Goal: Task Accomplishment & Management: Manage account settings

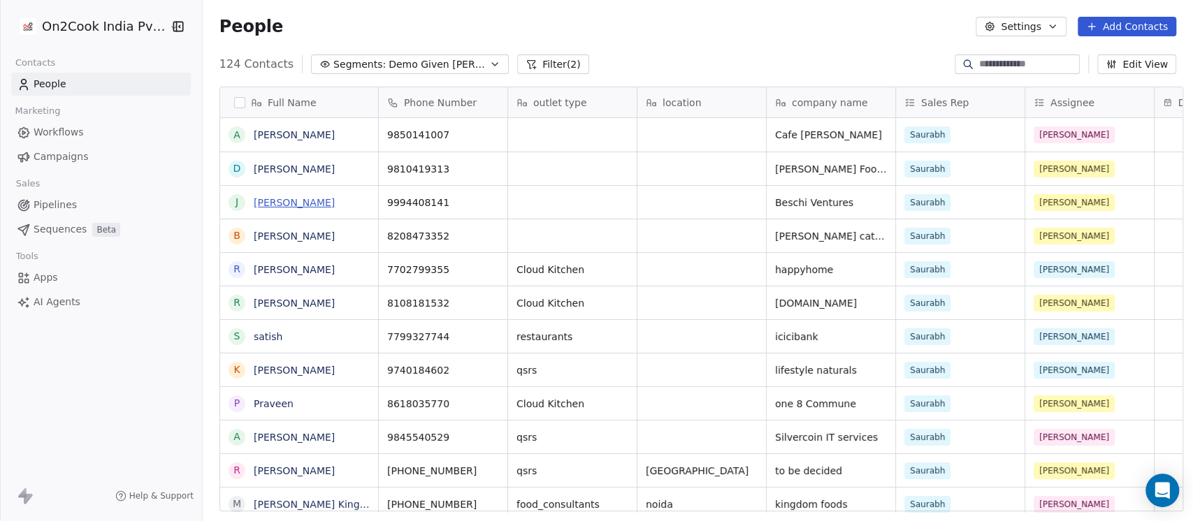
scroll to position [444, 982]
click at [403, 268] on span "7702799355" at bounding box center [430, 270] width 85 height 14
click at [585, 263] on html "On2Cook India Pvt. Ltd. Contacts People Marketing Workflows Campaigns Sales Pip…" at bounding box center [596, 260] width 1193 height 521
click at [711, 265] on html "On2Cook India Pvt. Ltd. Contacts People Marketing Workflows Campaigns Sales Pip…" at bounding box center [596, 260] width 1193 height 521
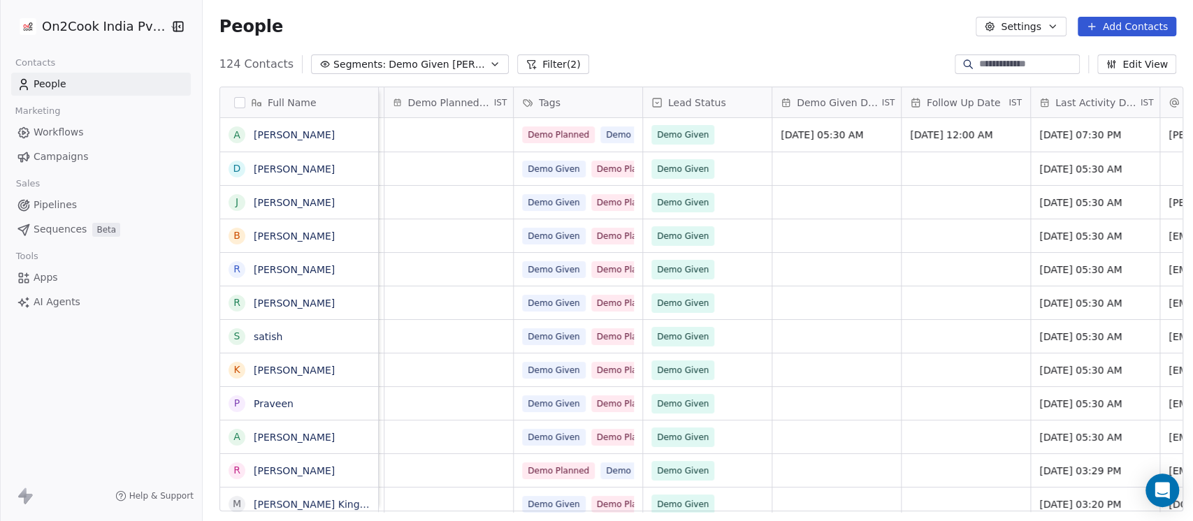
scroll to position [0, 745]
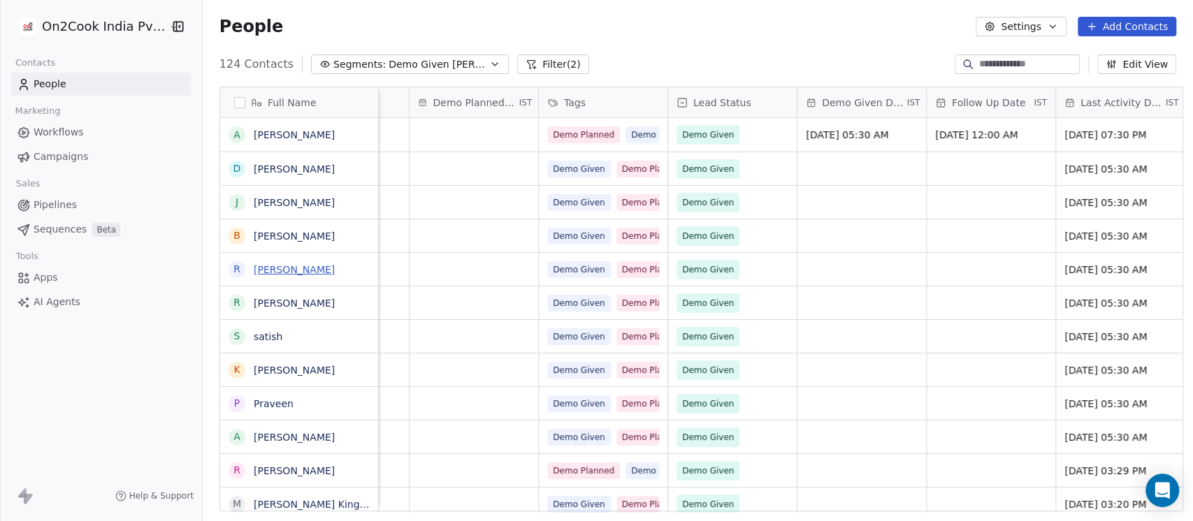
click at [263, 273] on link "raghu" at bounding box center [294, 269] width 81 height 11
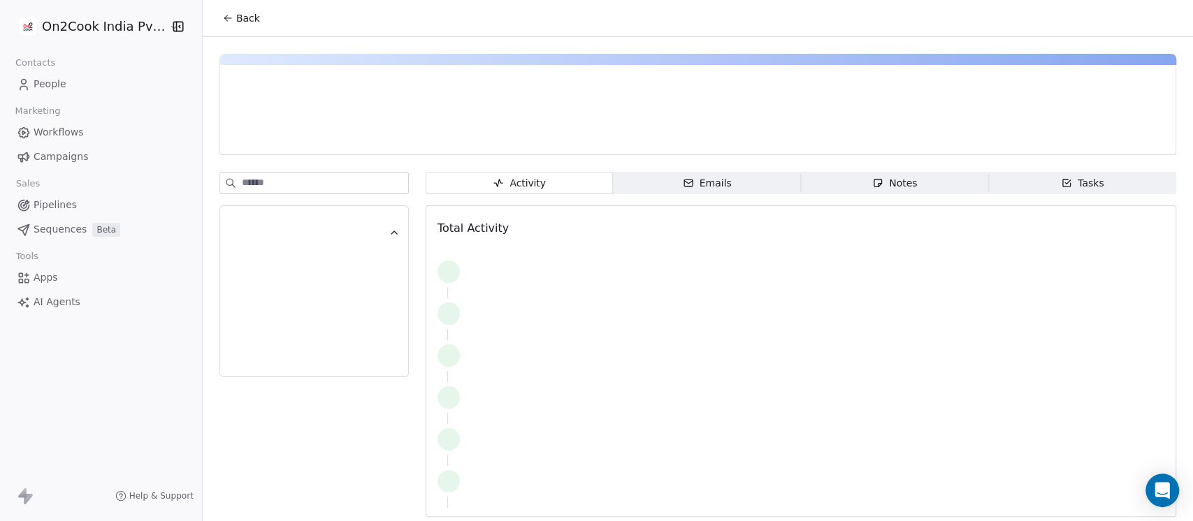
click at [896, 180] on div "Notes" at bounding box center [894, 183] width 45 height 15
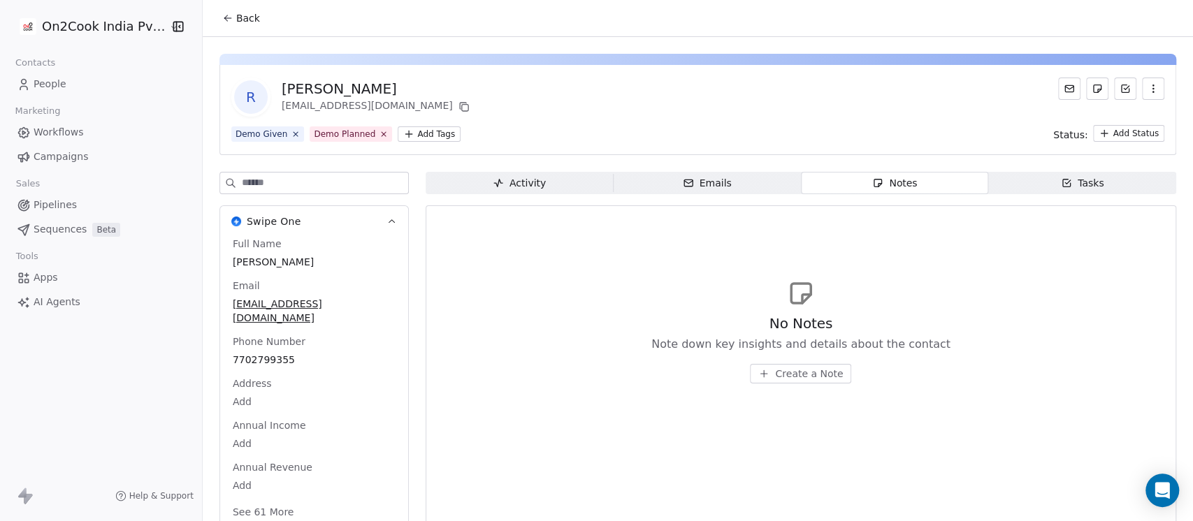
click at [774, 384] on div "No Notes Note down key insights and details about the contact Create a Note" at bounding box center [800, 331] width 727 height 172
click at [781, 372] on span "Create a Note" at bounding box center [809, 374] width 68 height 14
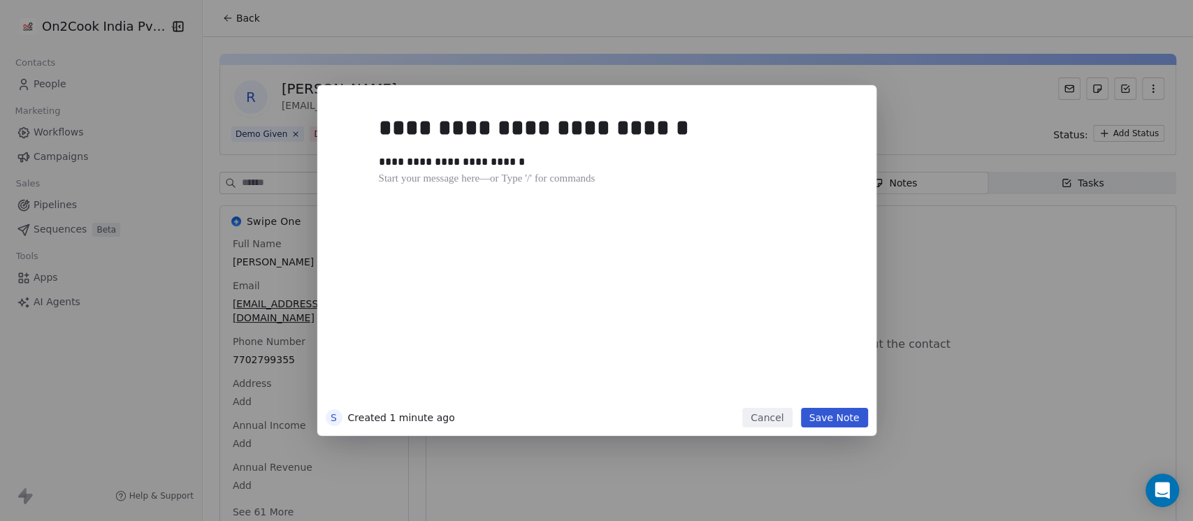
click at [830, 411] on button "Save Note" at bounding box center [834, 418] width 67 height 20
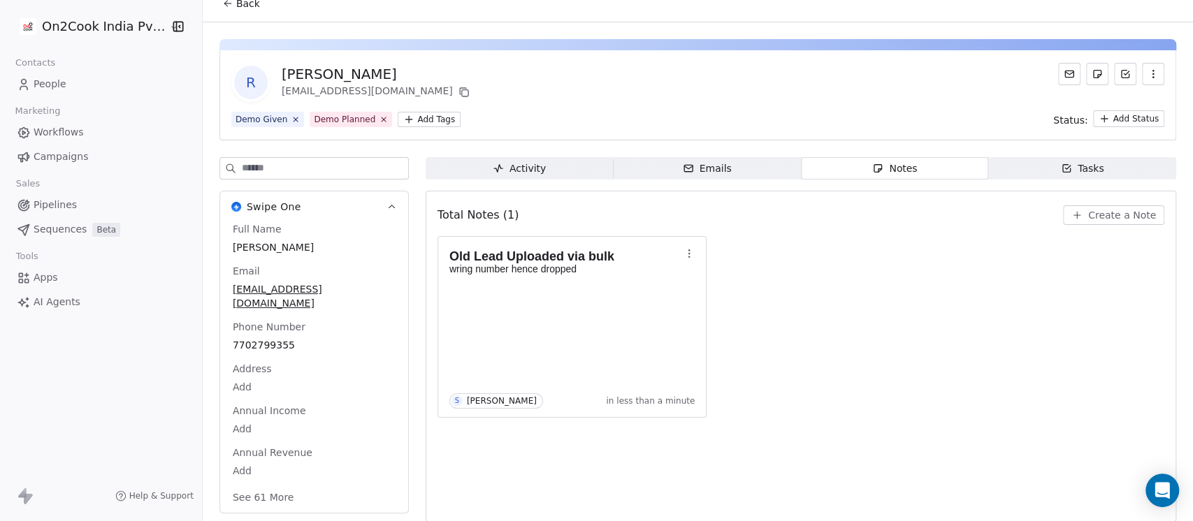
scroll to position [23, 0]
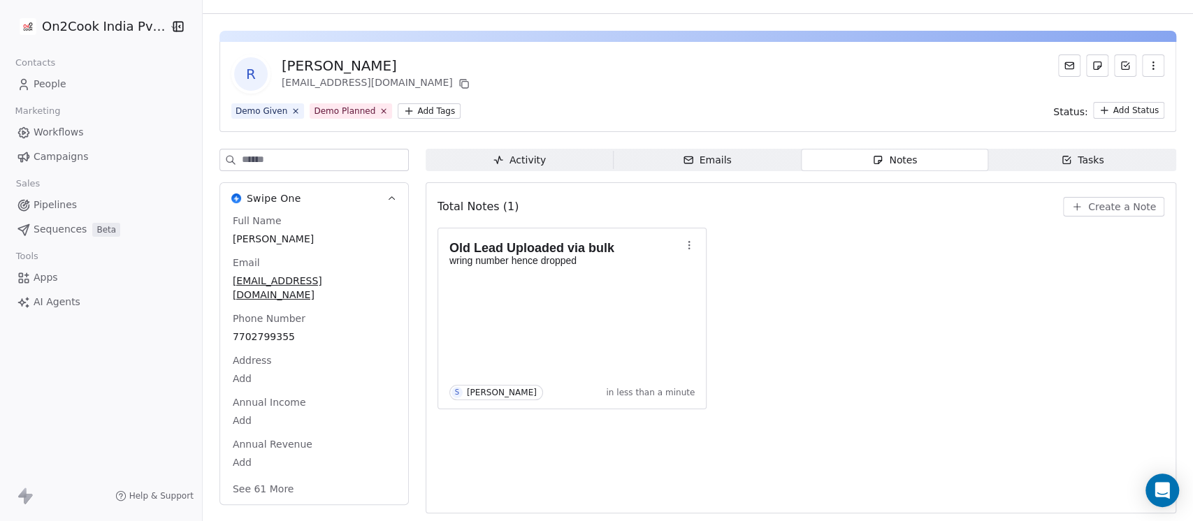
click at [263, 476] on button "See 61 More" at bounding box center [263, 488] width 78 height 25
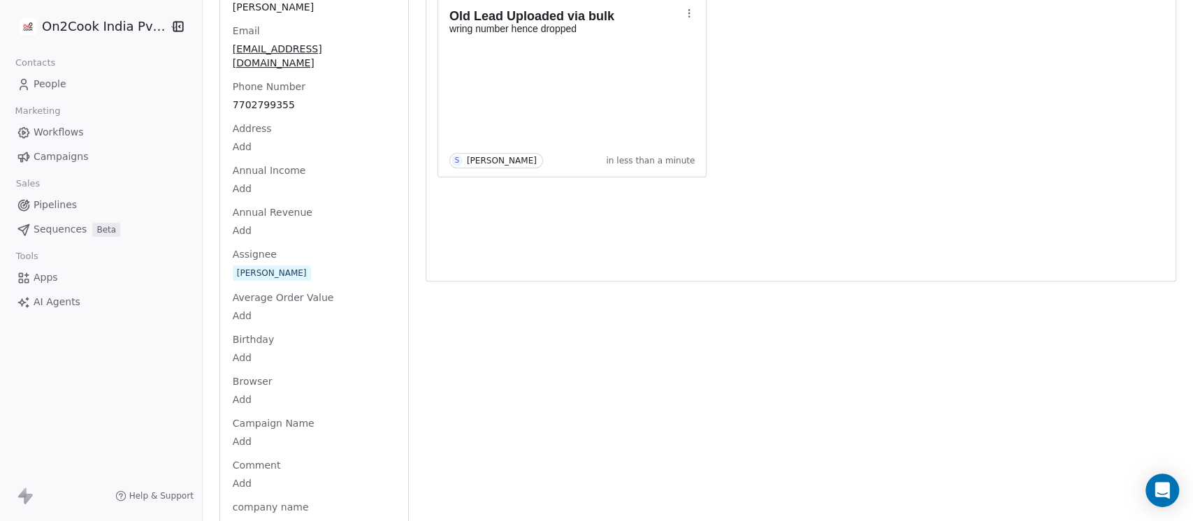
scroll to position [644, 0]
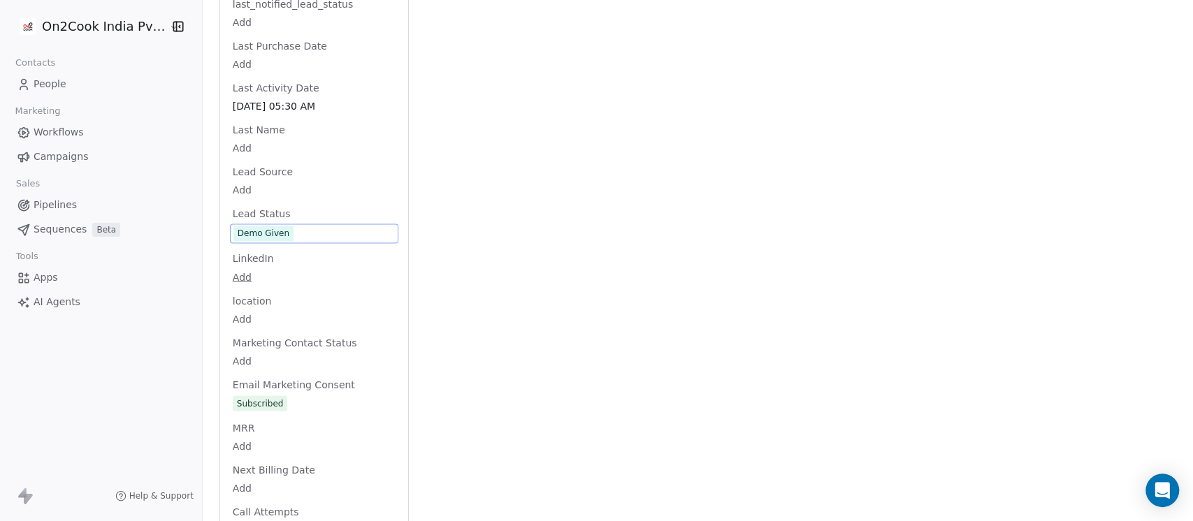
click at [271, 226] on div "Full Name raghu Email kantamneninow@gmail.com Phone Number 7702799355 Address A…" at bounding box center [314, 135] width 168 height 2824
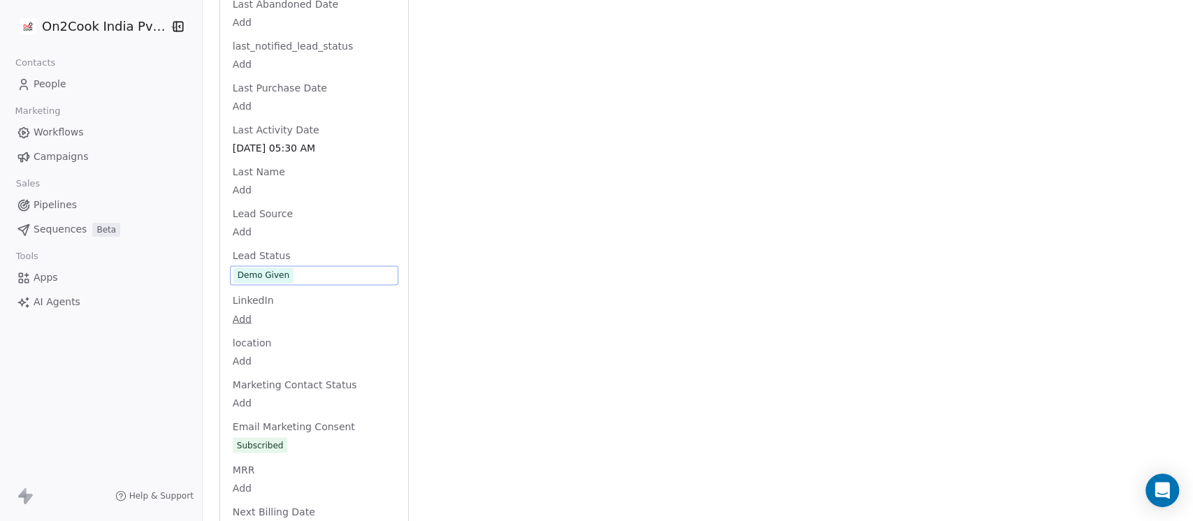
click at [290, 268] on span "Demo Given" at bounding box center [313, 275] width 161 height 15
click at [291, 268] on span "Demo Given" at bounding box center [313, 275] width 161 height 15
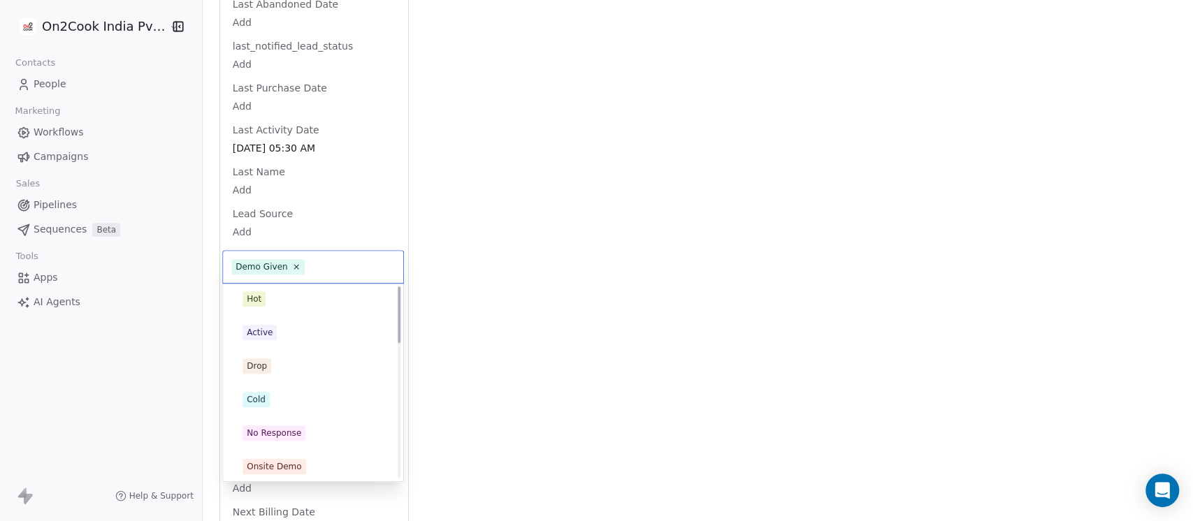
scroll to position [0, 0]
click at [282, 358] on div "Drop" at bounding box center [312, 370] width 169 height 28
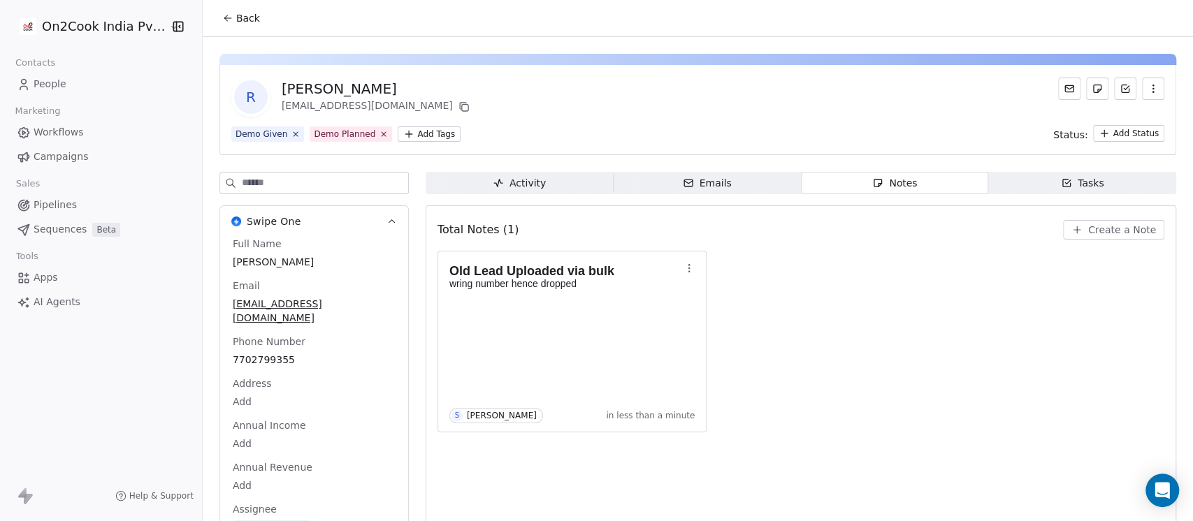
click at [236, 17] on span "Back" at bounding box center [248, 18] width 24 height 14
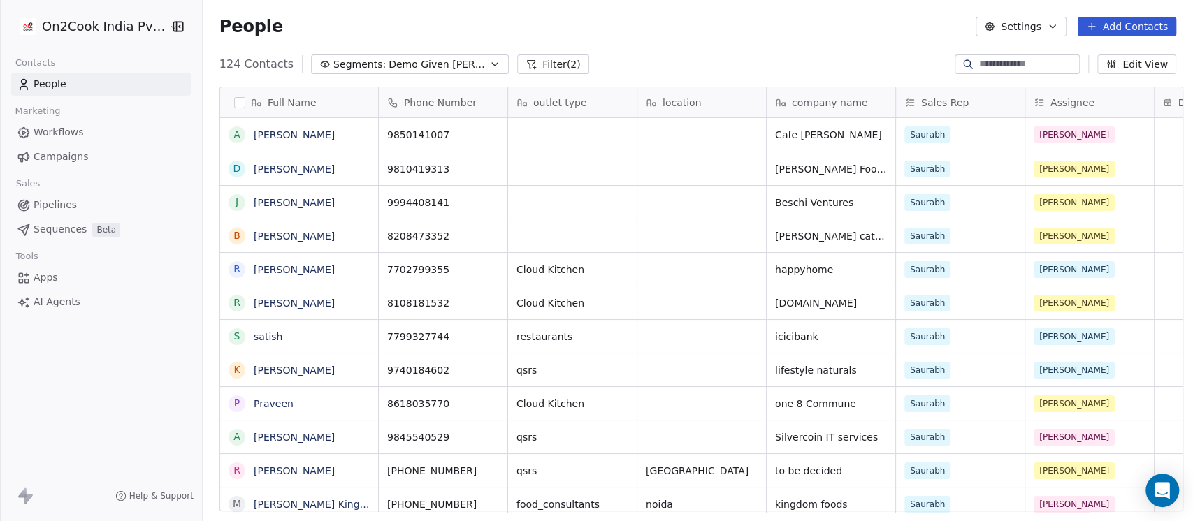
scroll to position [444, 982]
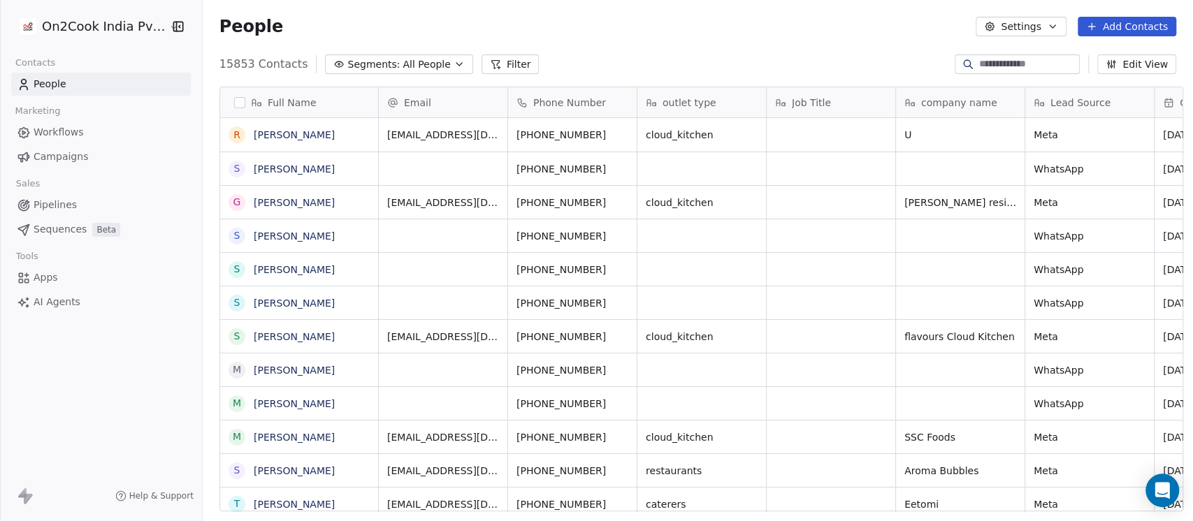
scroll to position [444, 982]
click at [453, 60] on icon "button" at bounding box center [458, 64] width 11 height 11
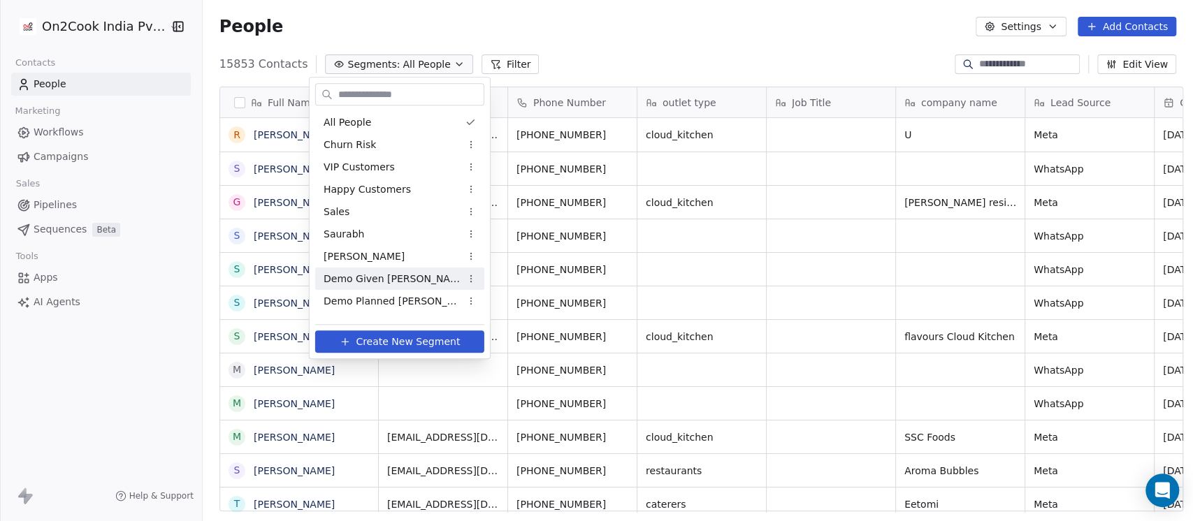
click at [377, 277] on span "Demo Given Sam" at bounding box center [391, 279] width 137 height 15
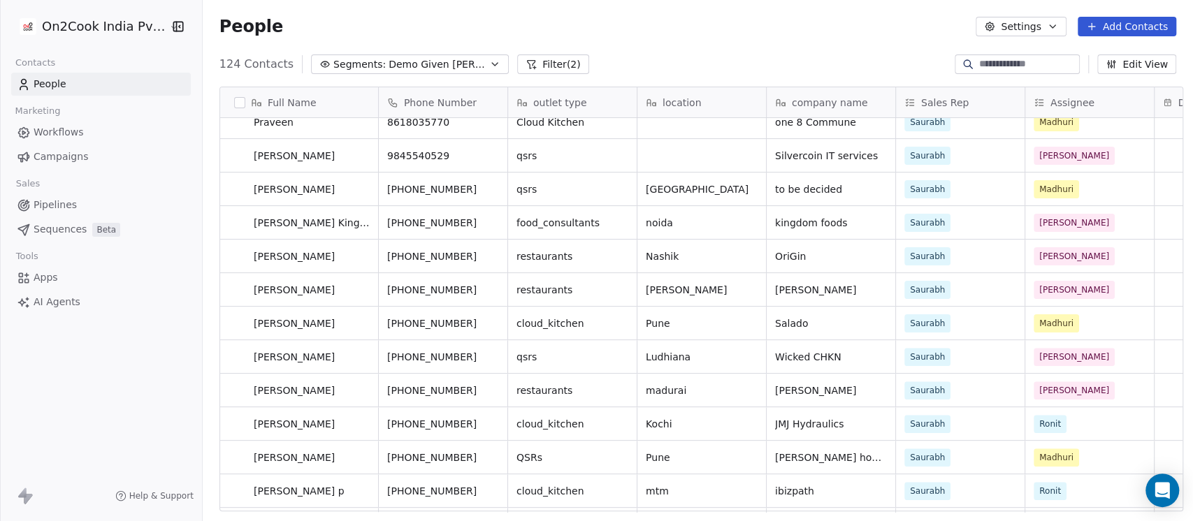
scroll to position [0, 0]
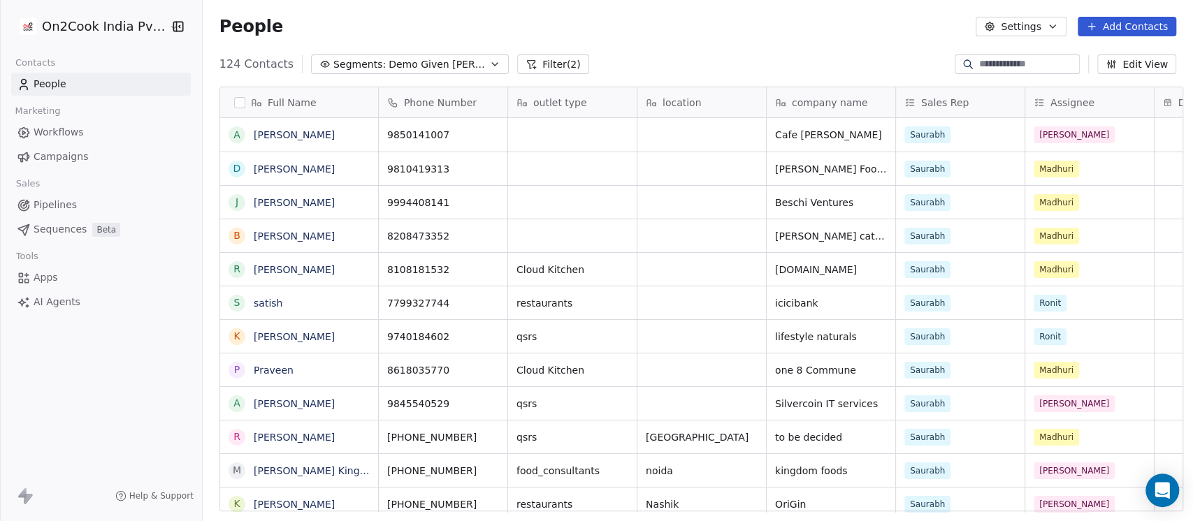
click at [1004, 66] on input at bounding box center [1028, 64] width 98 height 14
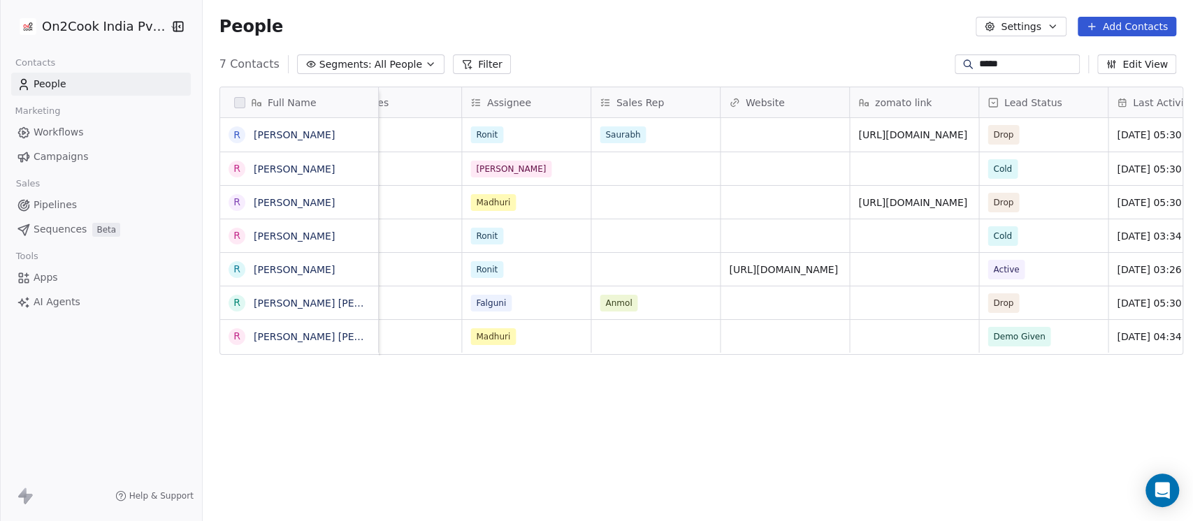
scroll to position [0, 1304]
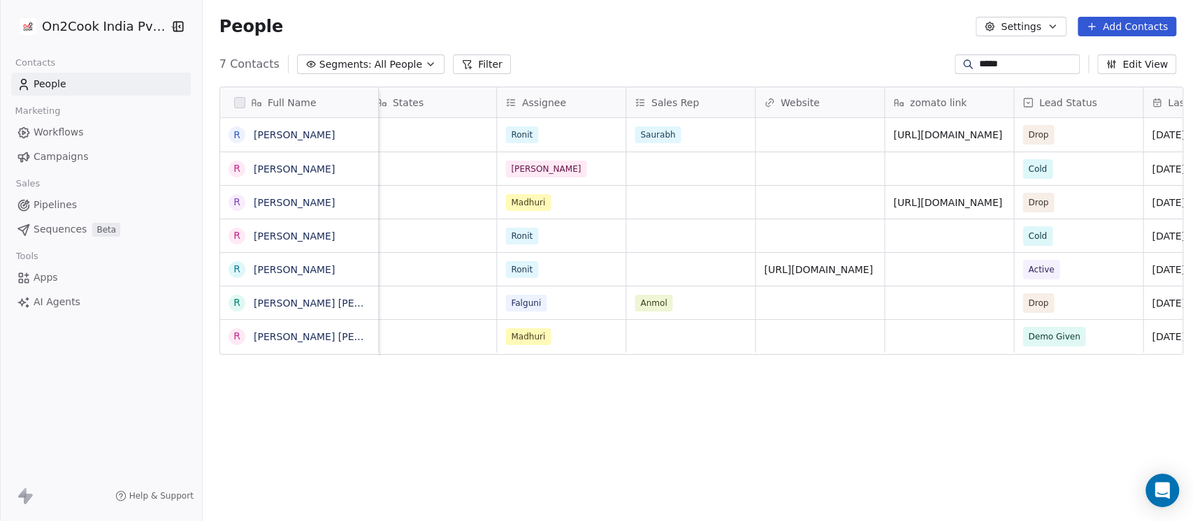
type input "*****"
click at [454, 66] on button "Filter" at bounding box center [482, 64] width 58 height 20
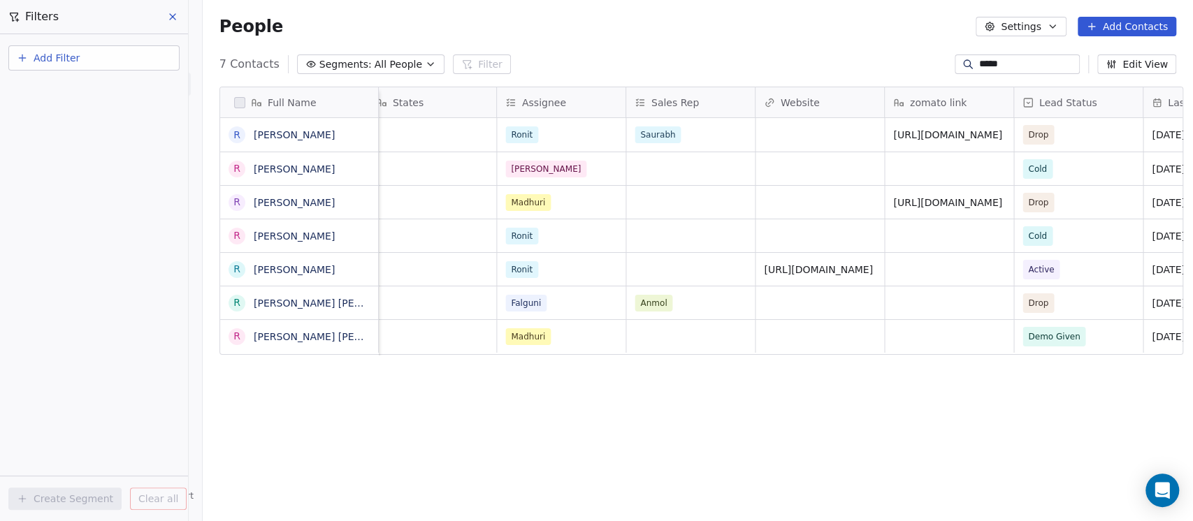
click at [180, 12] on button at bounding box center [173, 17] width 21 height 20
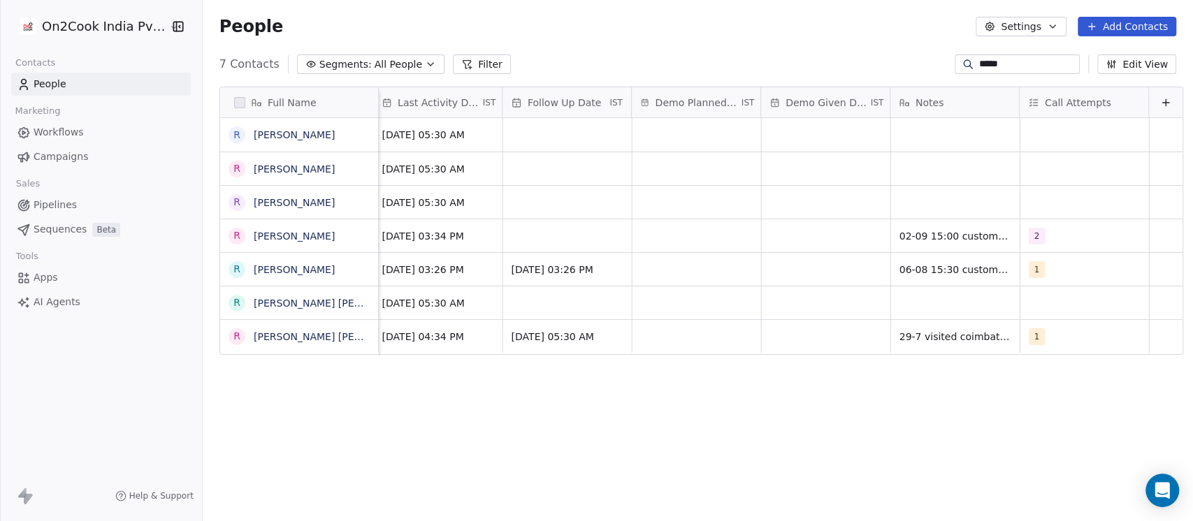
scroll to position [0, 2068]
click at [409, 133] on span "Feb 21, 2025 05:30 AM" at bounding box center [430, 135] width 85 height 14
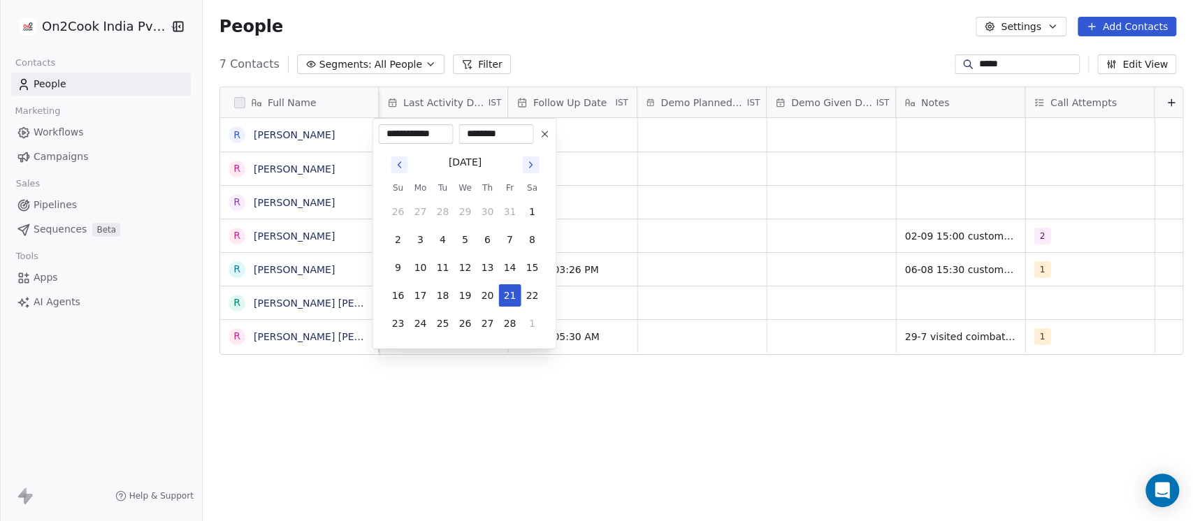
click at [527, 159] on icon "Go to next month" at bounding box center [530, 164] width 11 height 11
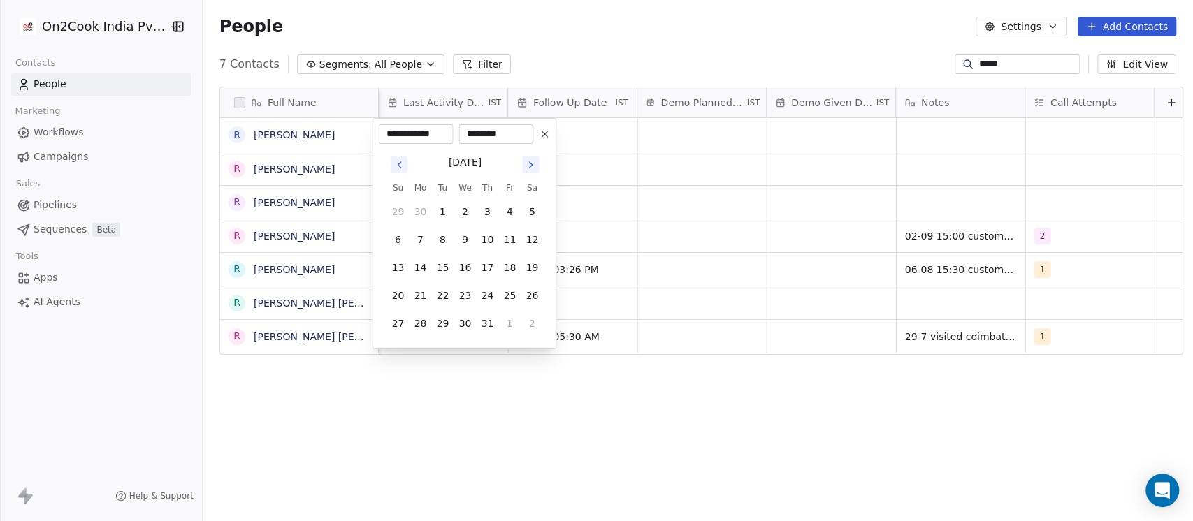
click at [527, 159] on icon "Go to next month" at bounding box center [530, 164] width 11 height 11
click at [423, 237] on button "8" at bounding box center [420, 239] width 22 height 22
type input "**********"
click at [570, 44] on html "On2Cook India Pvt. Ltd. Contacts People Marketing Workflows Campaigns Sales Pip…" at bounding box center [596, 260] width 1193 height 521
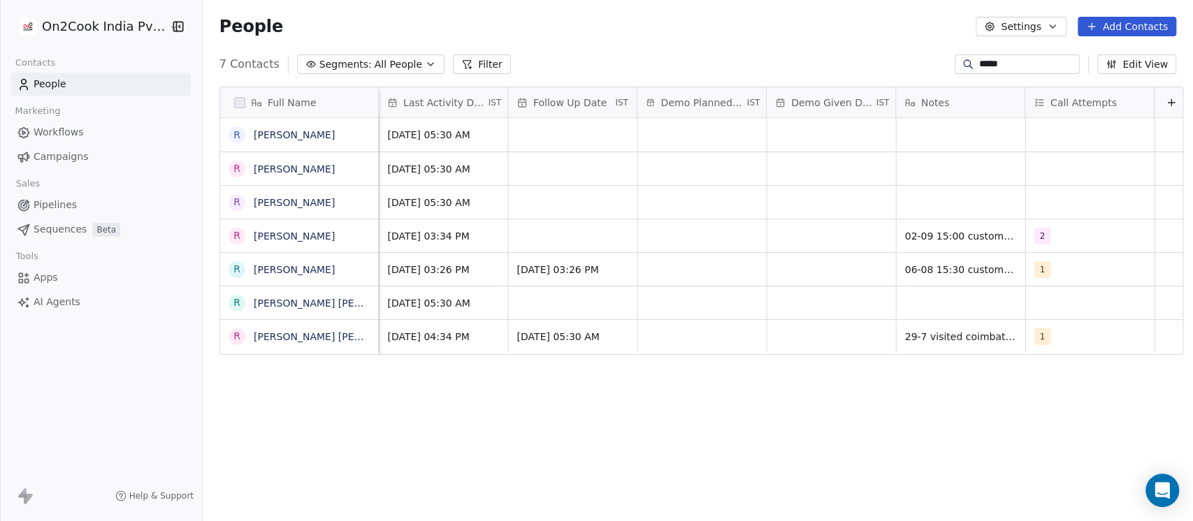
click at [722, 39] on div "People Settings Add Contacts" at bounding box center [698, 26] width 990 height 53
click at [461, 136] on span "Sep 08, 2025 05:30 AM" at bounding box center [430, 135] width 85 height 14
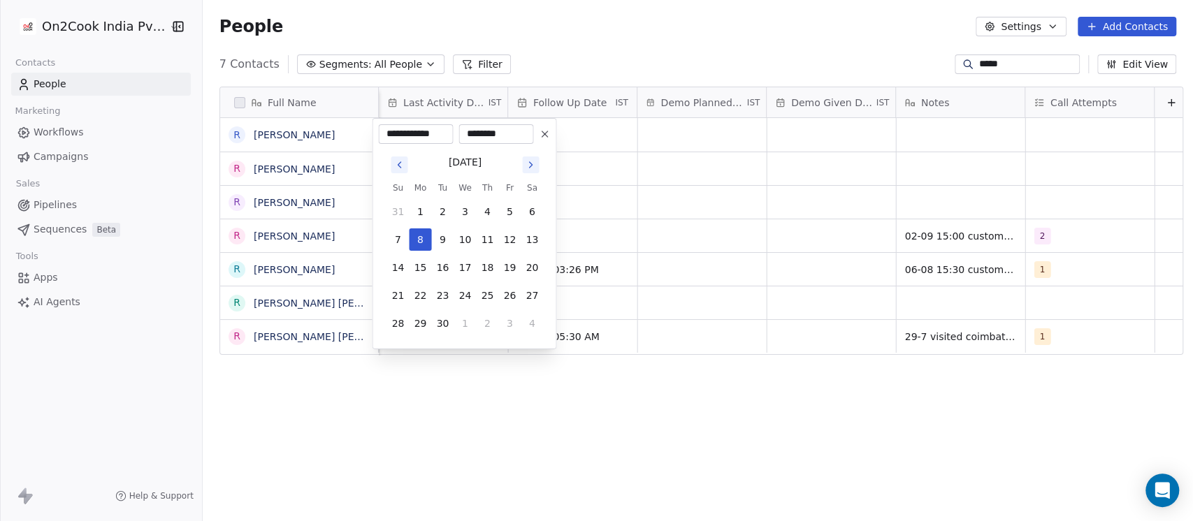
click at [493, 136] on input "********" at bounding box center [495, 134] width 69 height 14
click at [504, 135] on input "********" at bounding box center [495, 134] width 69 height 14
type input "********"
click at [413, 243] on button "8" at bounding box center [420, 239] width 22 height 22
click at [595, 59] on html "On2Cook India Pvt. Ltd. Contacts People Marketing Workflows Campaigns Sales Pip…" at bounding box center [596, 260] width 1193 height 521
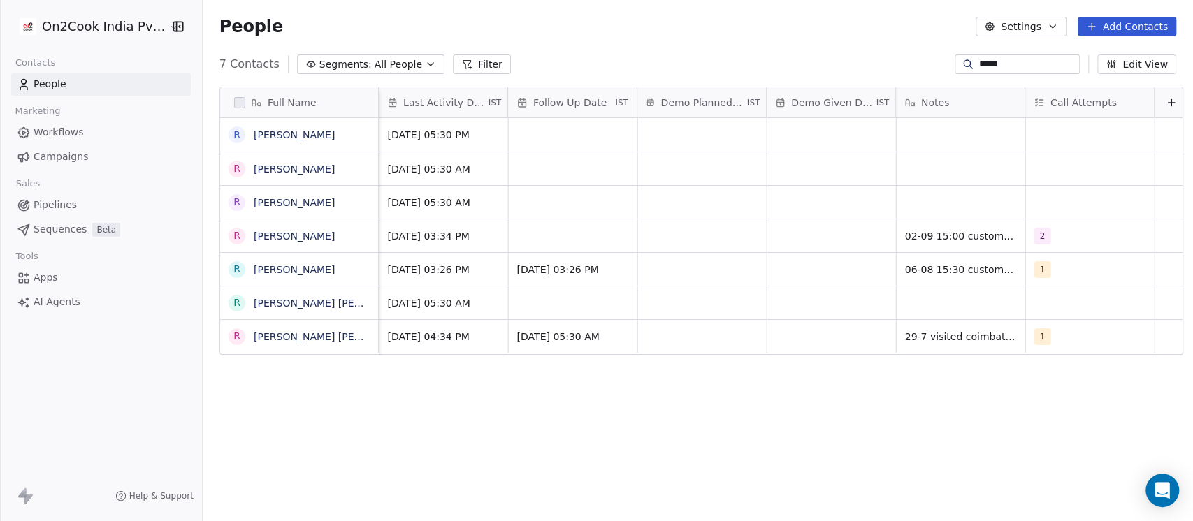
scroll to position [0, 0]
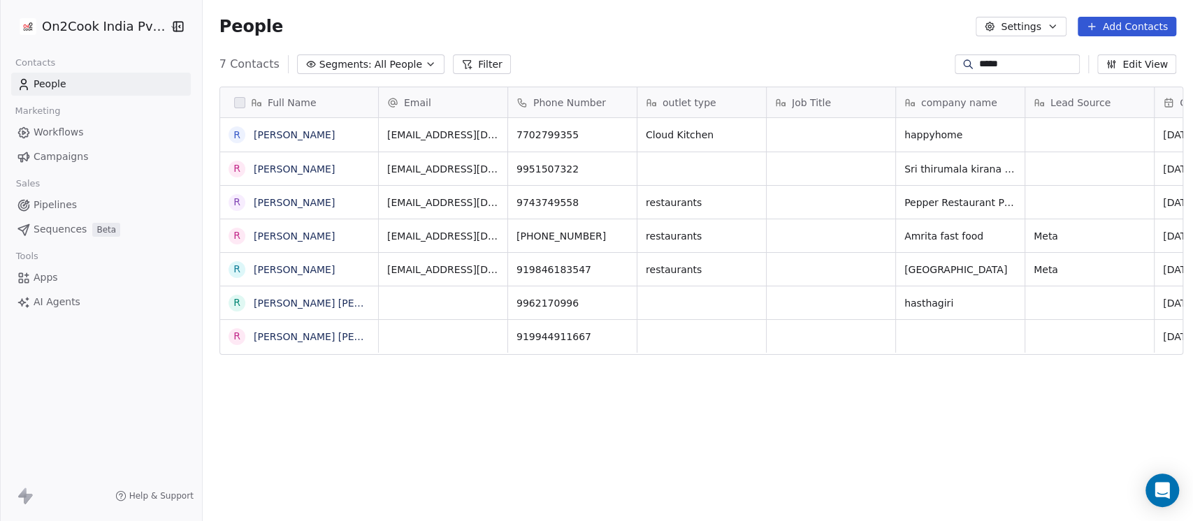
click at [398, 59] on span "All People" at bounding box center [398, 64] width 48 height 15
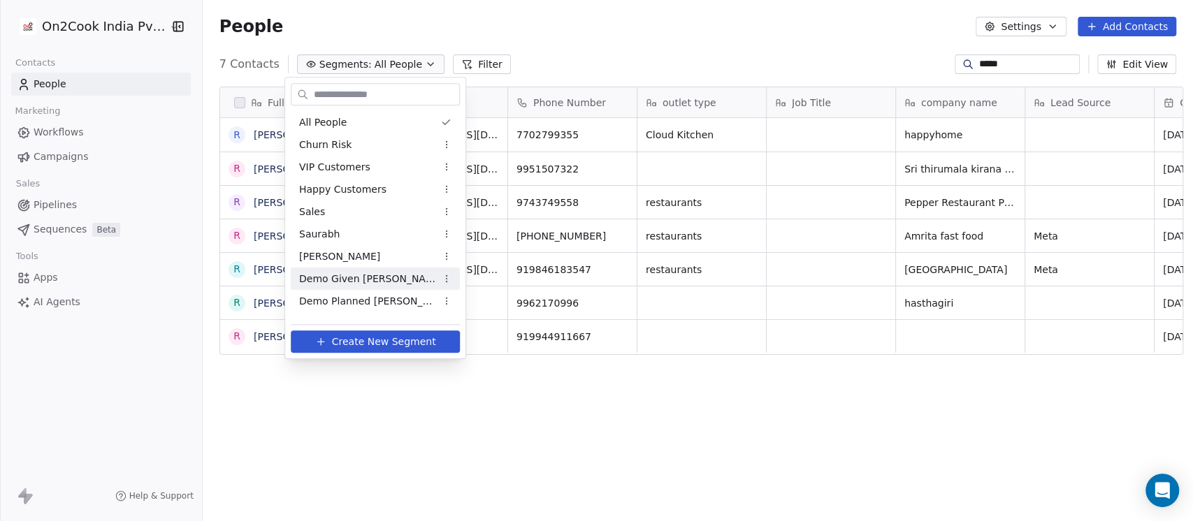
click at [344, 278] on span "Demo Given Sam" at bounding box center [367, 279] width 137 height 15
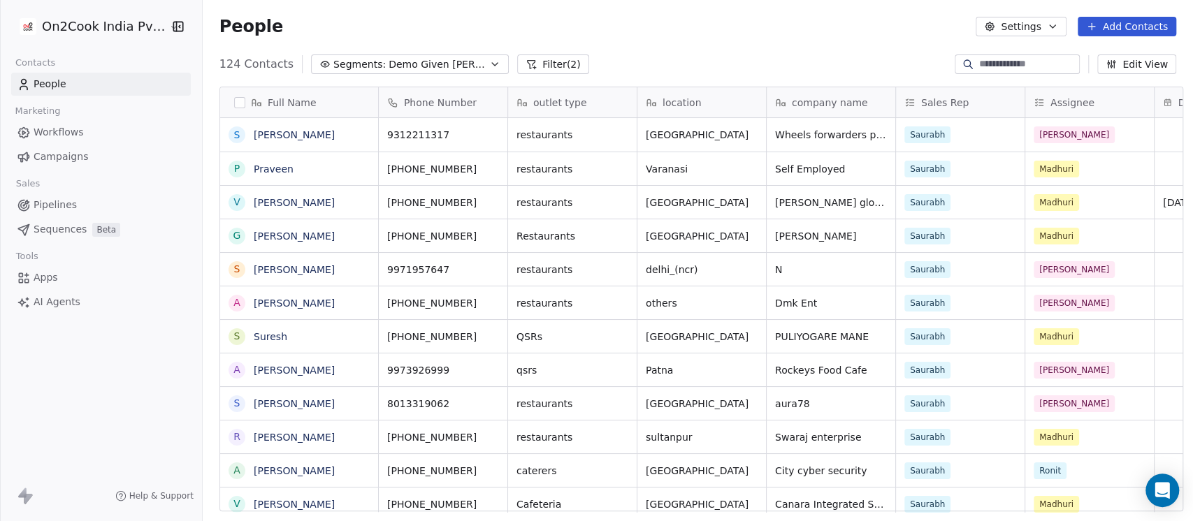
scroll to position [444, 982]
click at [528, 64] on button "Filter (2)" at bounding box center [553, 64] width 72 height 20
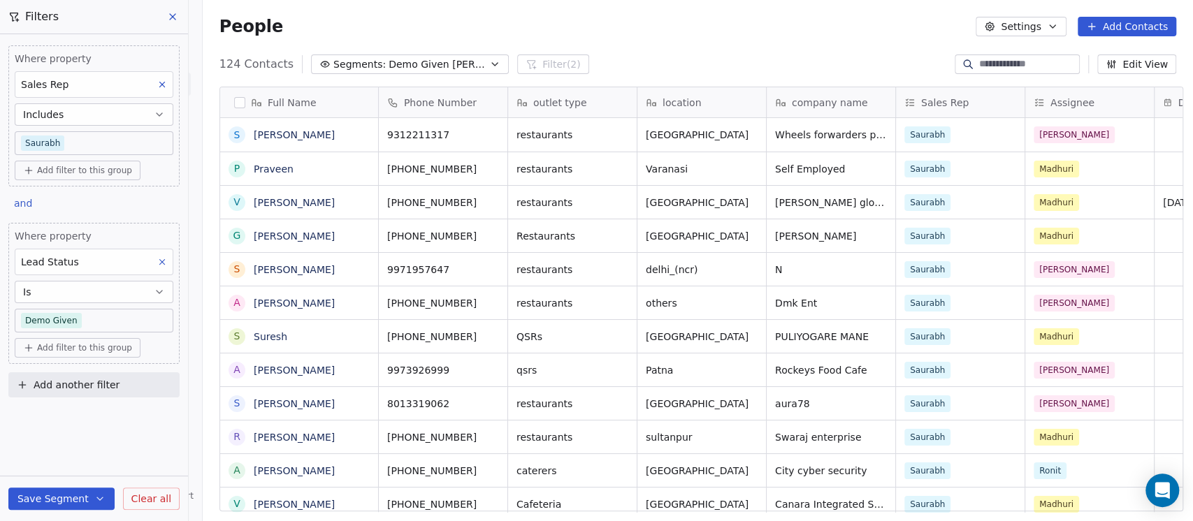
click at [743, 34] on div "People Settings Add Contacts" at bounding box center [697, 27] width 956 height 20
click at [179, 16] on button at bounding box center [173, 17] width 21 height 20
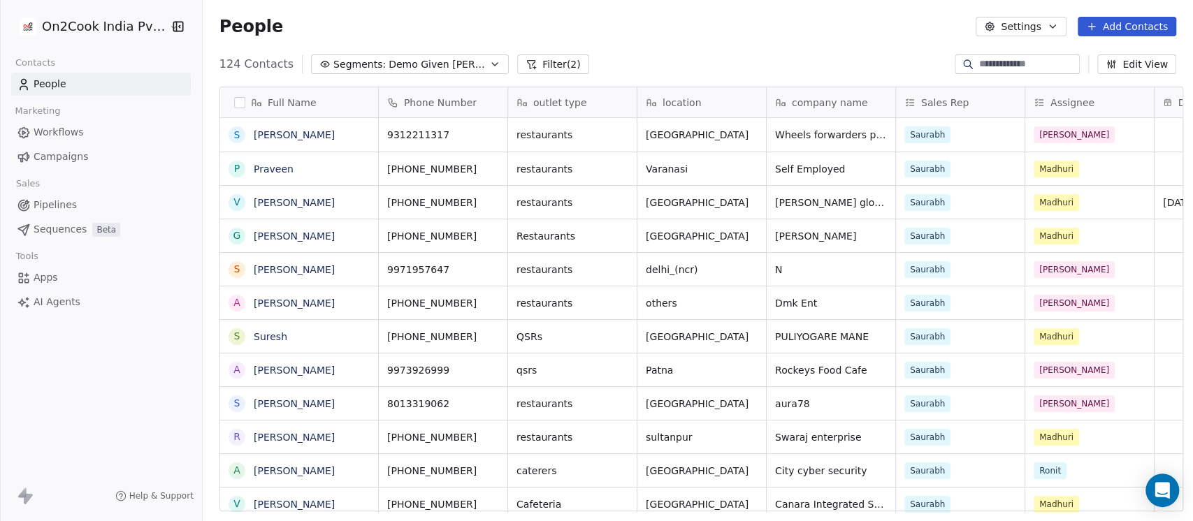
click at [1121, 57] on button "Edit View" at bounding box center [1136, 64] width 79 height 20
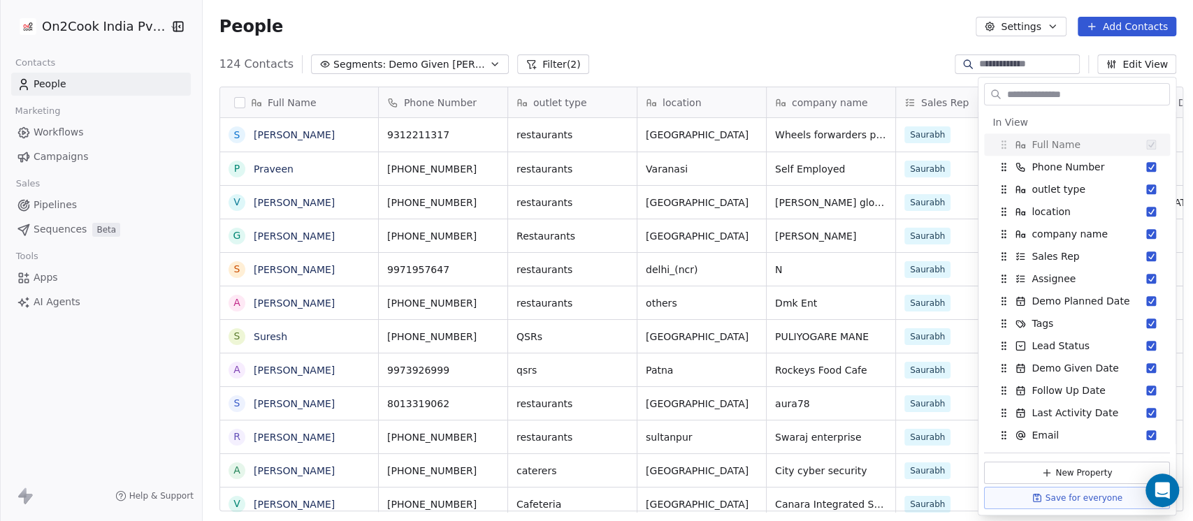
click at [886, 58] on div "124 Contacts Segments: Demo Given Sam Filter (2) Edit View" at bounding box center [698, 64] width 990 height 22
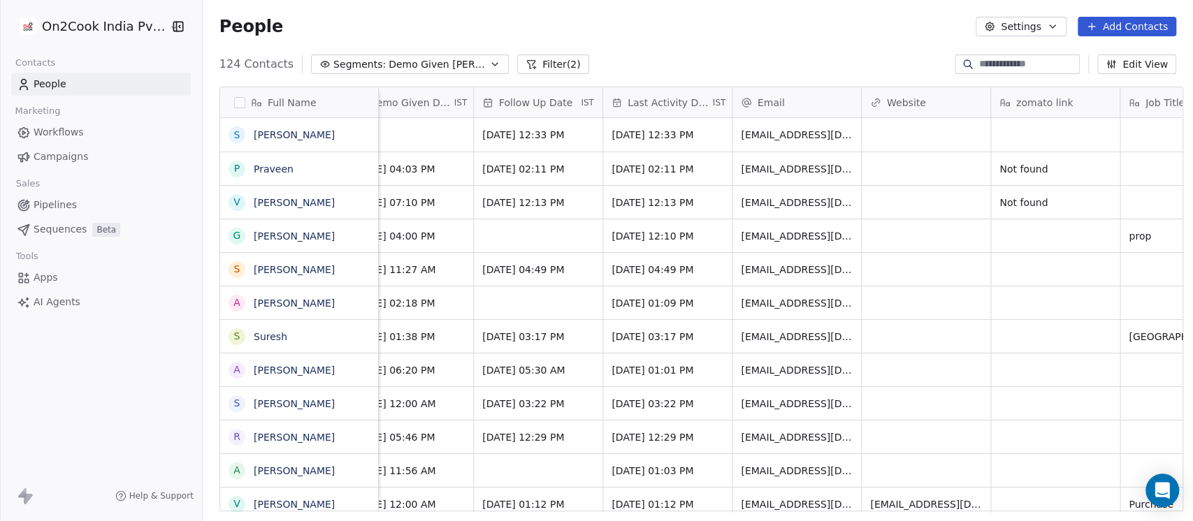
scroll to position [0, 1012]
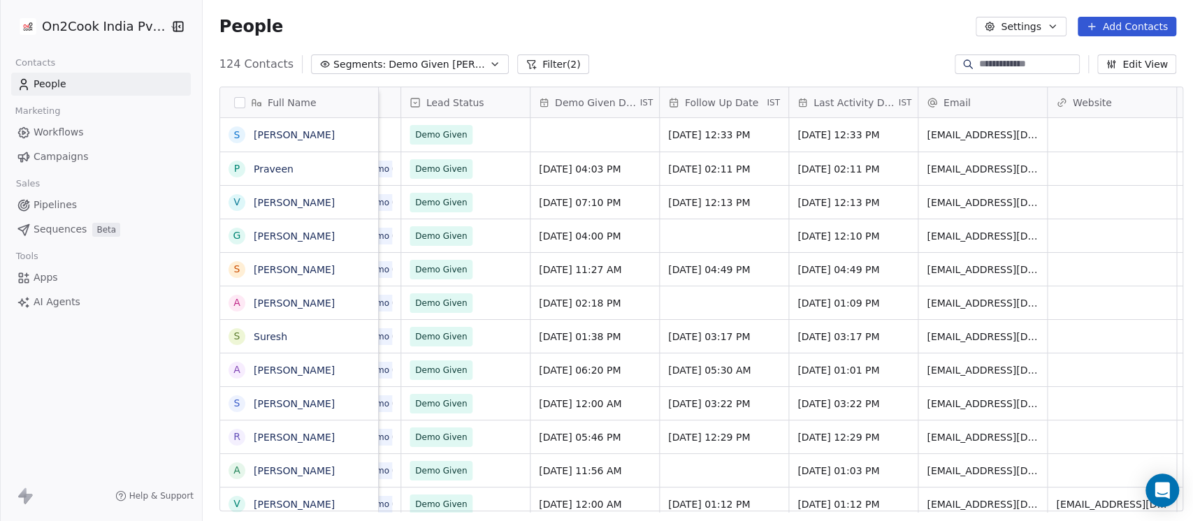
click at [861, 103] on span "Last Activity Date" at bounding box center [854, 103] width 82 height 14
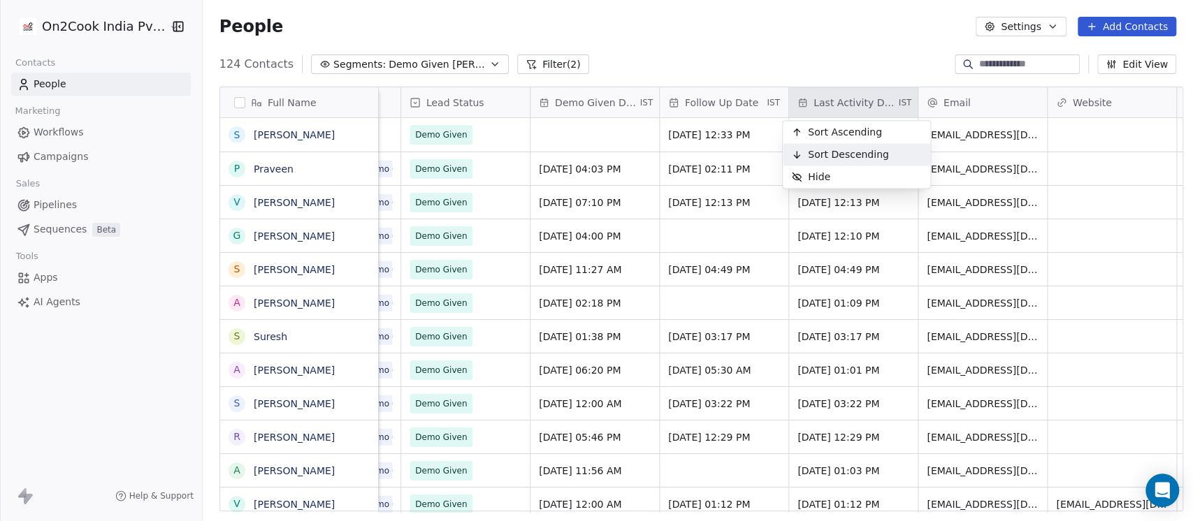
click at [852, 150] on span "Sort Descending" at bounding box center [848, 154] width 81 height 14
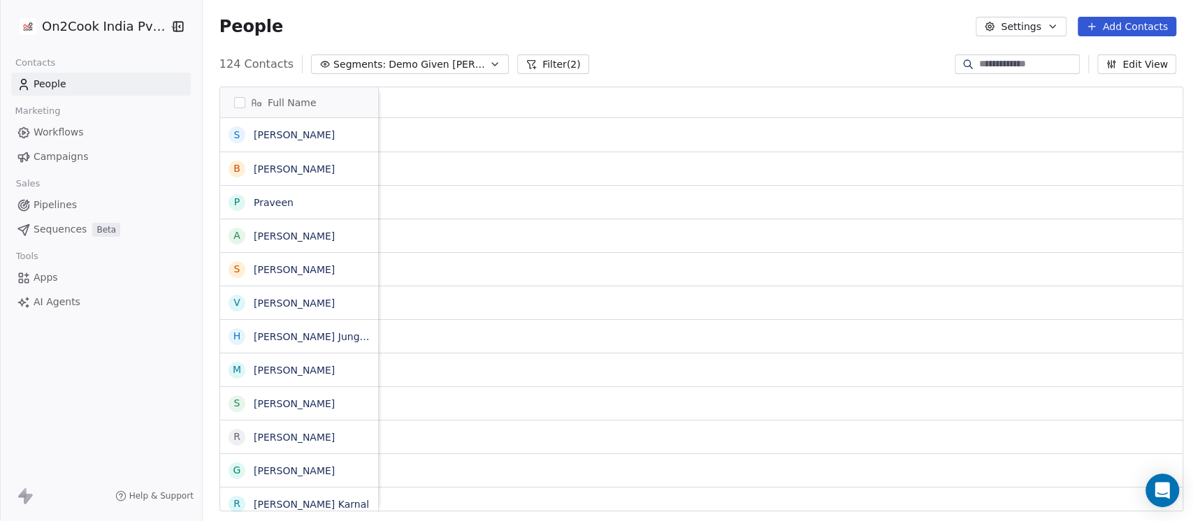
scroll to position [0, 93]
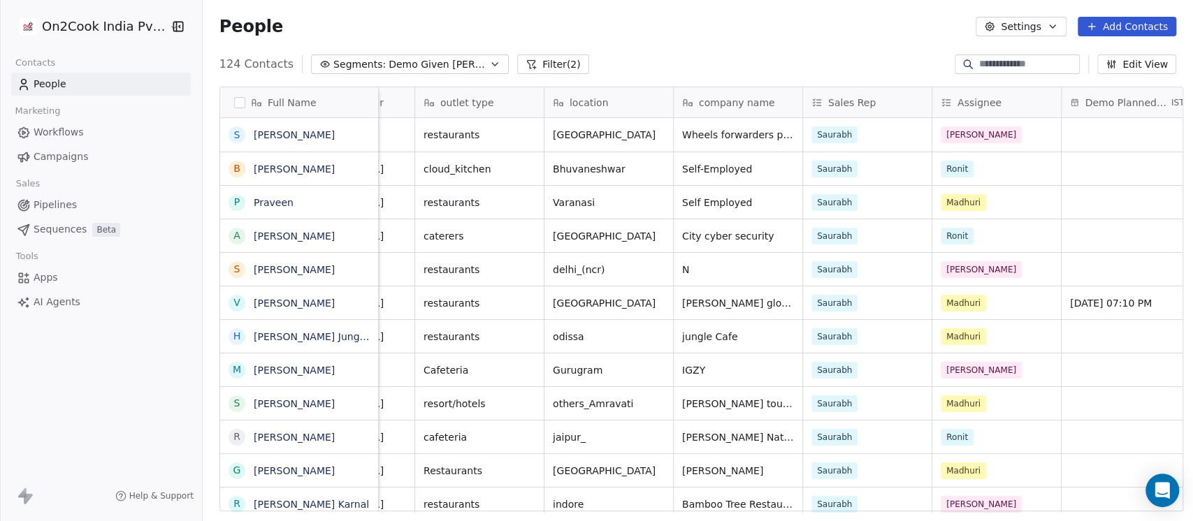
click at [1089, 99] on span "Demo Planned Date" at bounding box center [1125, 103] width 83 height 14
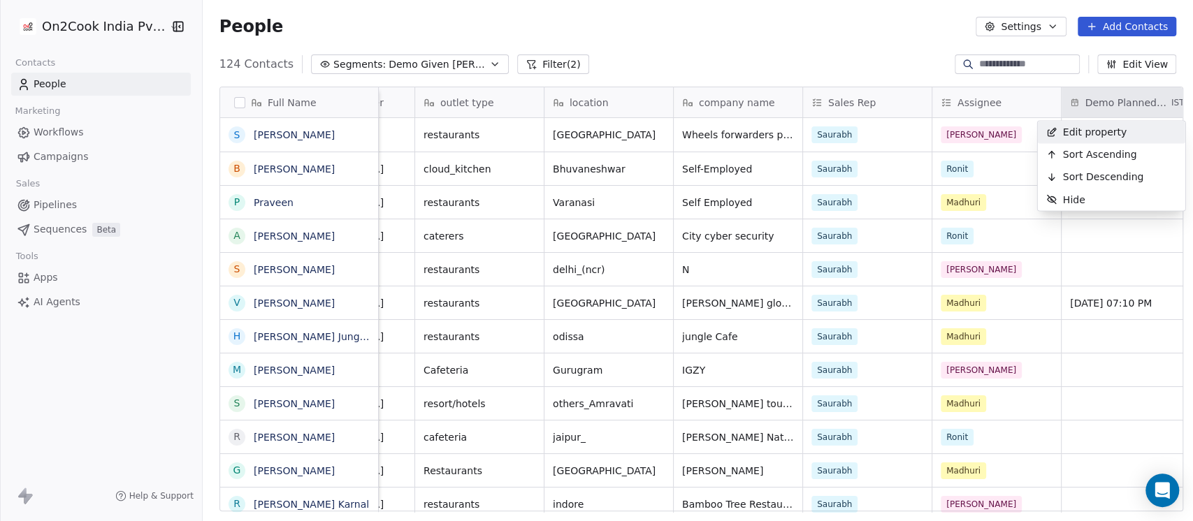
click at [887, 73] on html "On2Cook India Pvt. Ltd. Contacts People Marketing Workflows Campaigns Sales Pip…" at bounding box center [596, 260] width 1193 height 521
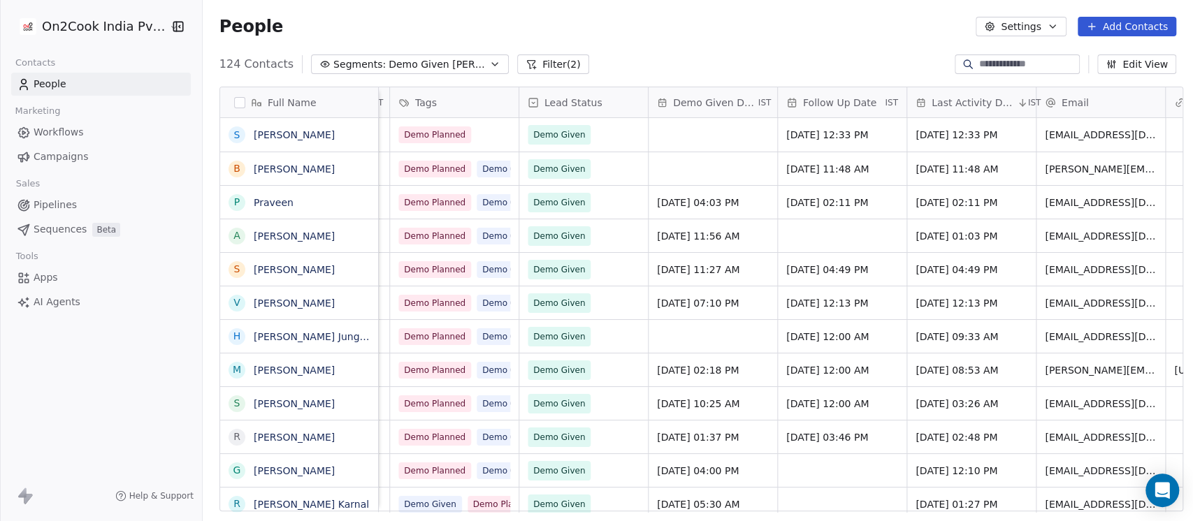
scroll to position [0, 838]
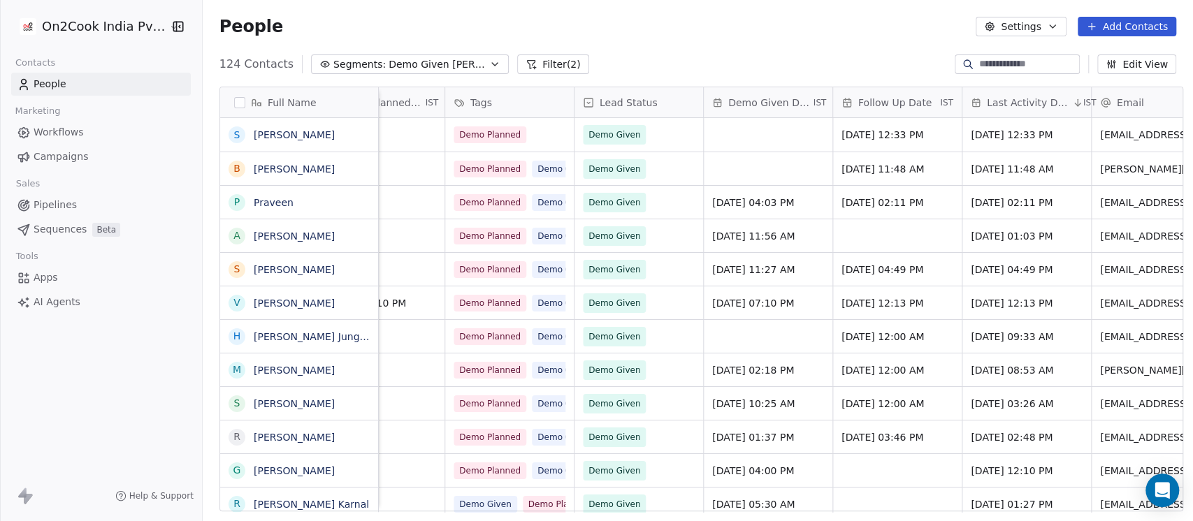
click at [766, 102] on span "Demo Given Date" at bounding box center [769, 103] width 82 height 14
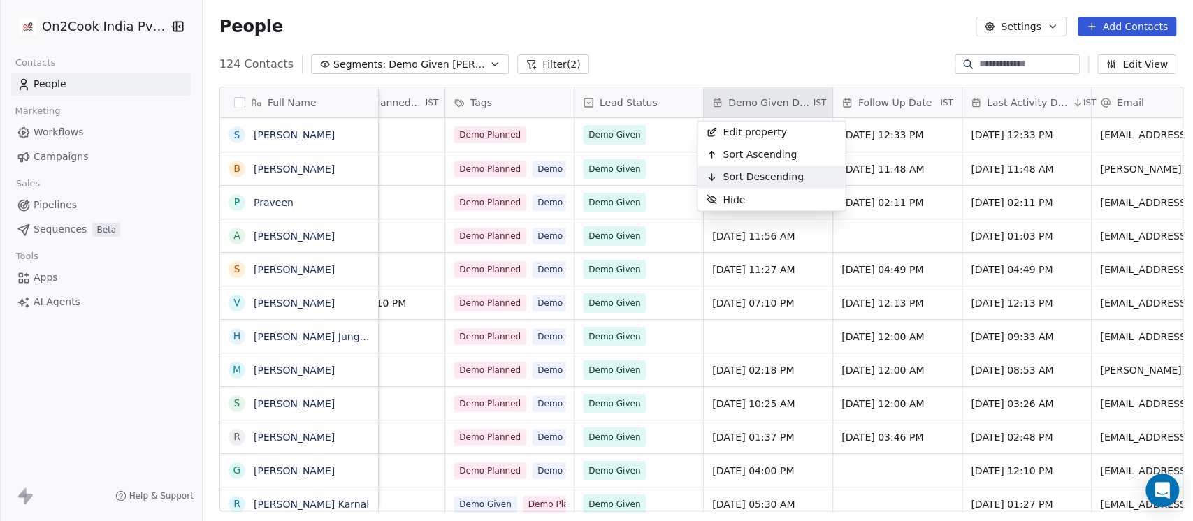
click at [757, 171] on span "Sort Descending" at bounding box center [762, 177] width 81 height 14
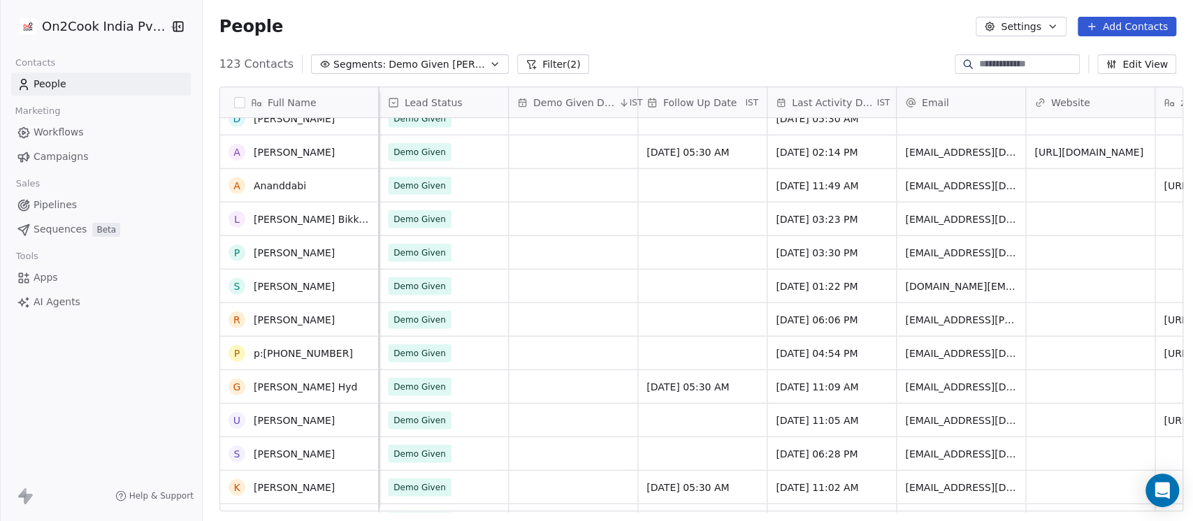
scroll to position [0, 0]
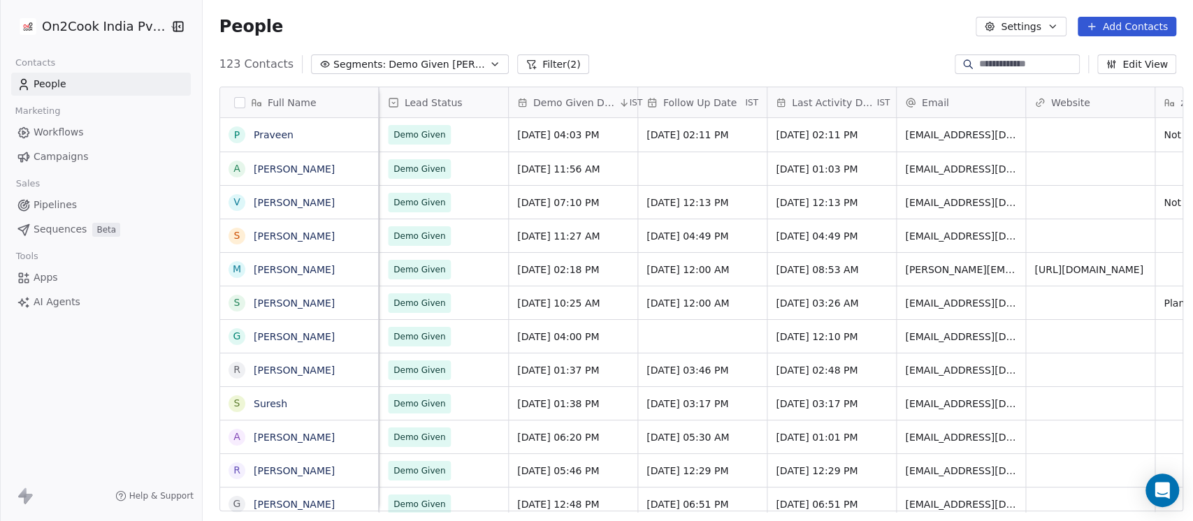
click at [863, 103] on span "Last Activity Date" at bounding box center [833, 103] width 82 height 14
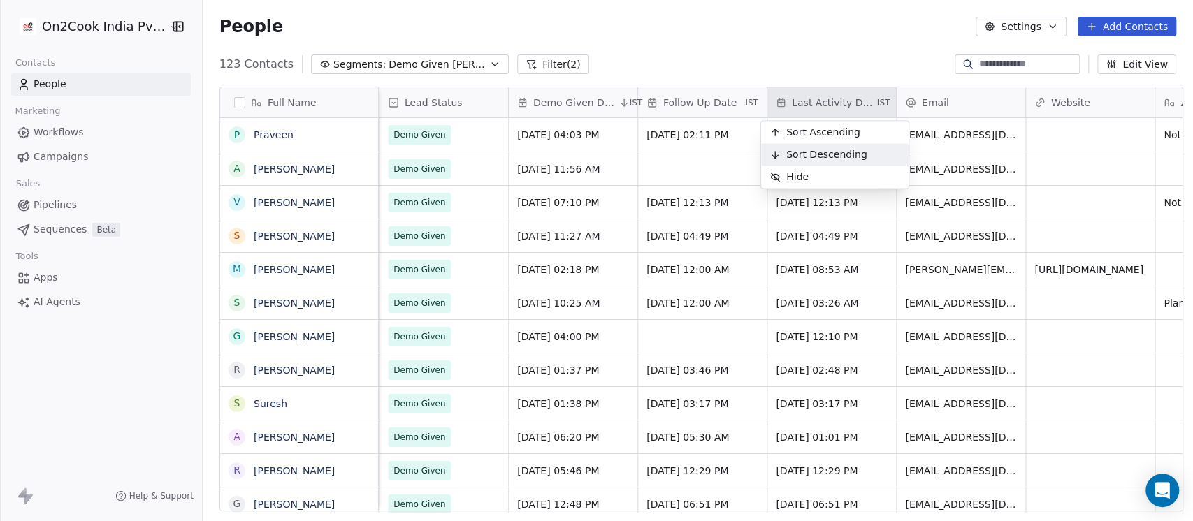
click at [832, 152] on span "Sort Descending" at bounding box center [826, 154] width 81 height 14
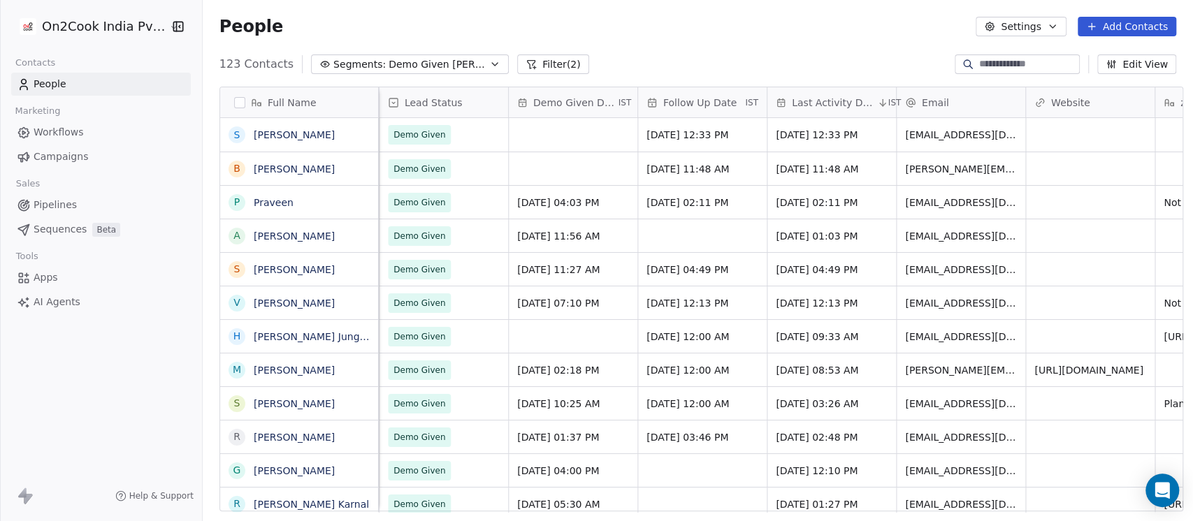
click at [822, 98] on span "Last Activity Date" at bounding box center [833, 103] width 82 height 14
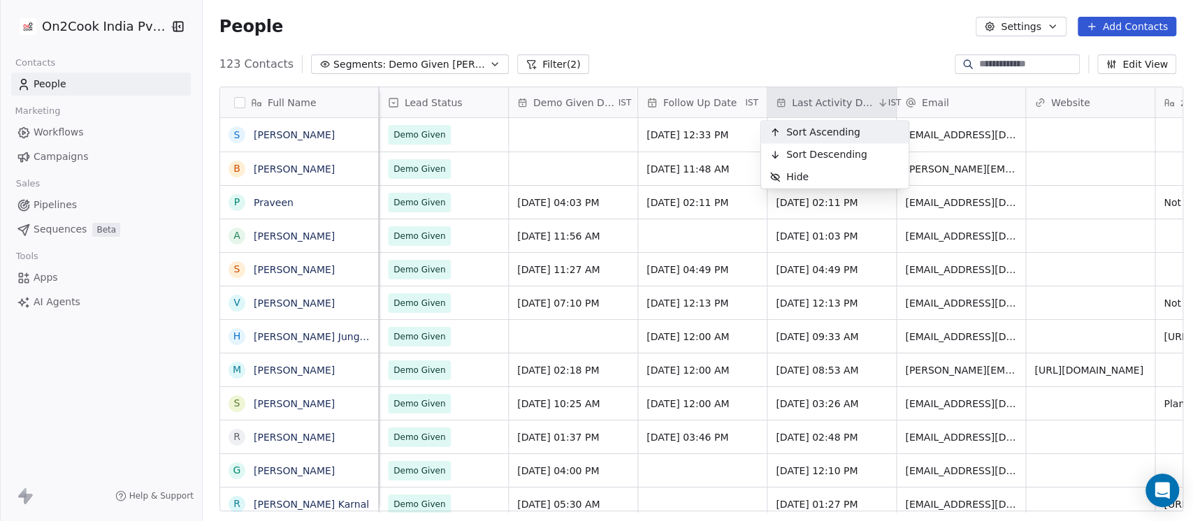
click at [813, 127] on span "Sort Ascending" at bounding box center [823, 132] width 74 height 14
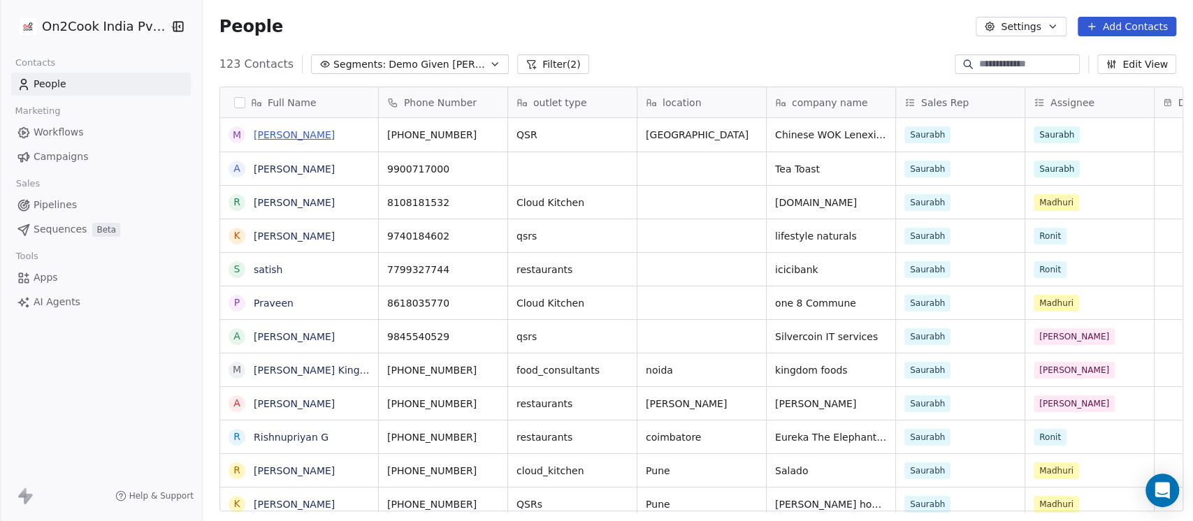
click at [297, 136] on link "Mayank Bhave" at bounding box center [294, 134] width 81 height 11
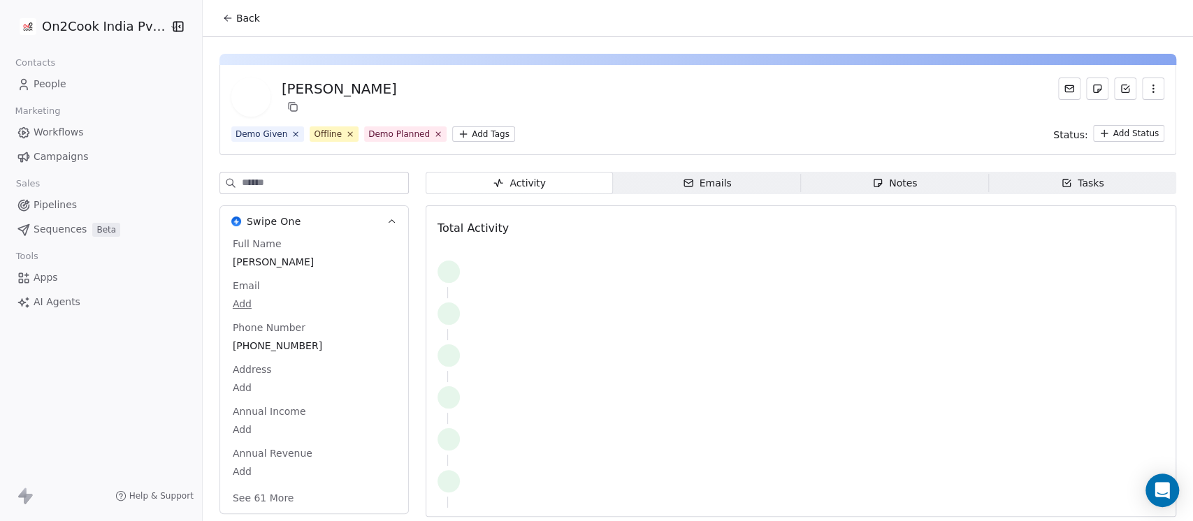
click at [900, 182] on div "Notes" at bounding box center [894, 183] width 45 height 15
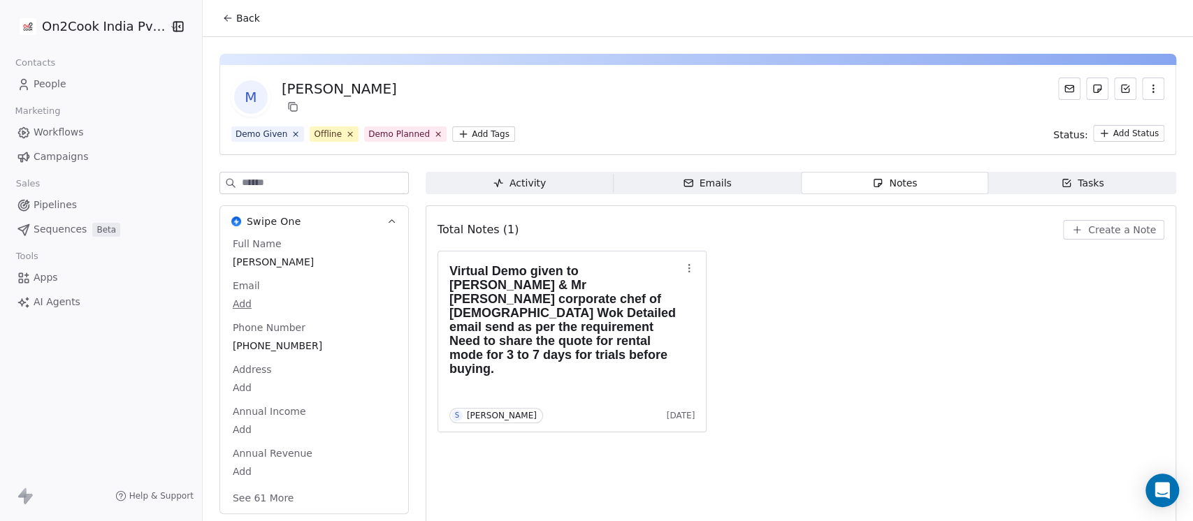
click at [1112, 235] on span "Create a Note" at bounding box center [1122, 230] width 68 height 14
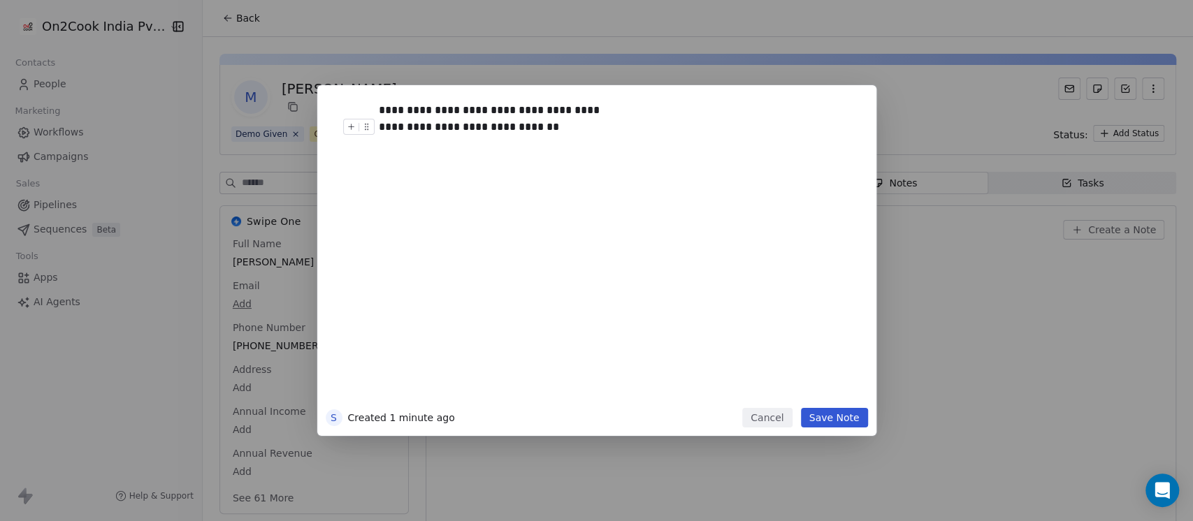
click at [425, 129] on div "**********" at bounding box center [611, 127] width 464 height 17
click at [553, 131] on div "**********" at bounding box center [611, 127] width 464 height 17
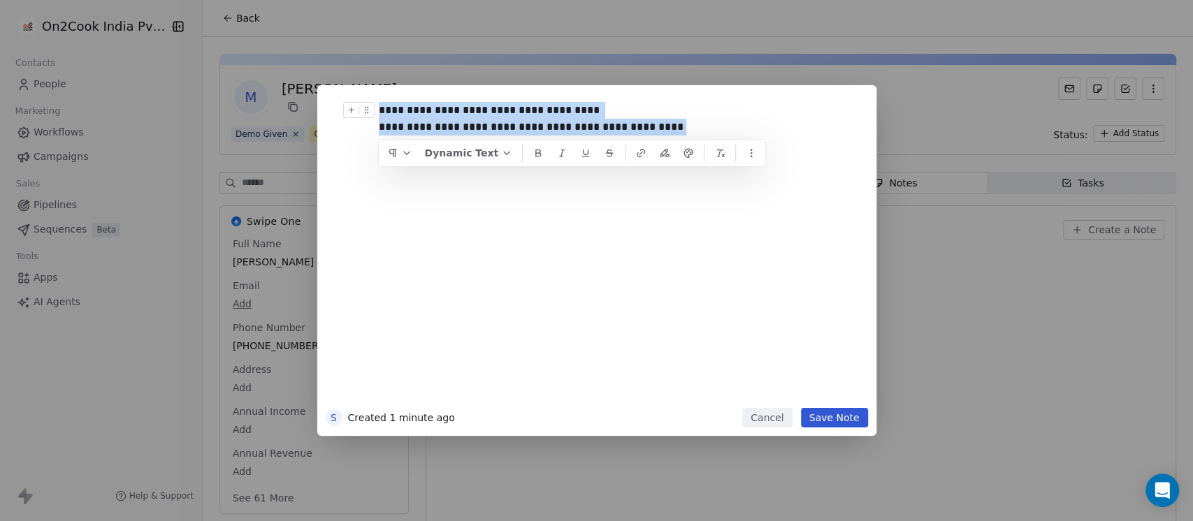
drag, startPoint x: 643, startPoint y: 126, endPoint x: 374, endPoint y: 100, distance: 269.5
click at [374, 100] on div "**********" at bounding box center [613, 251] width 486 height 314
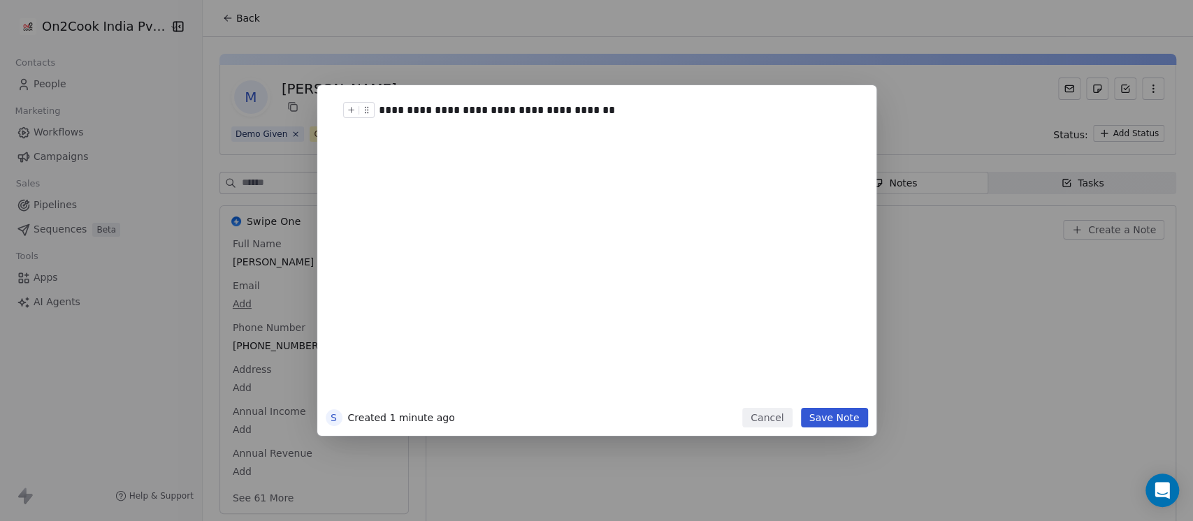
click at [826, 411] on button "Save Note" at bounding box center [834, 418] width 67 height 20
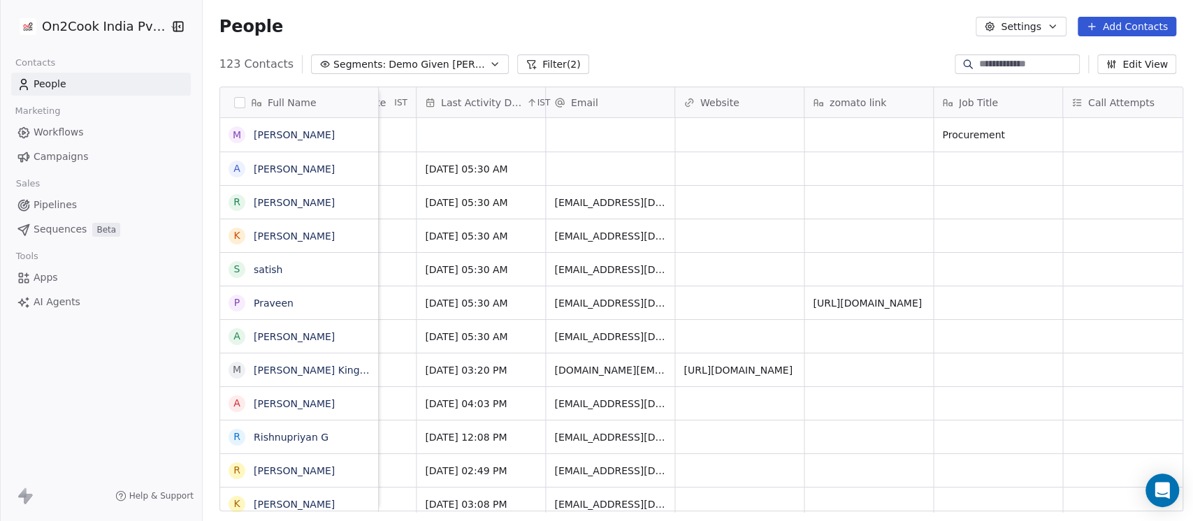
scroll to position [0, 1571]
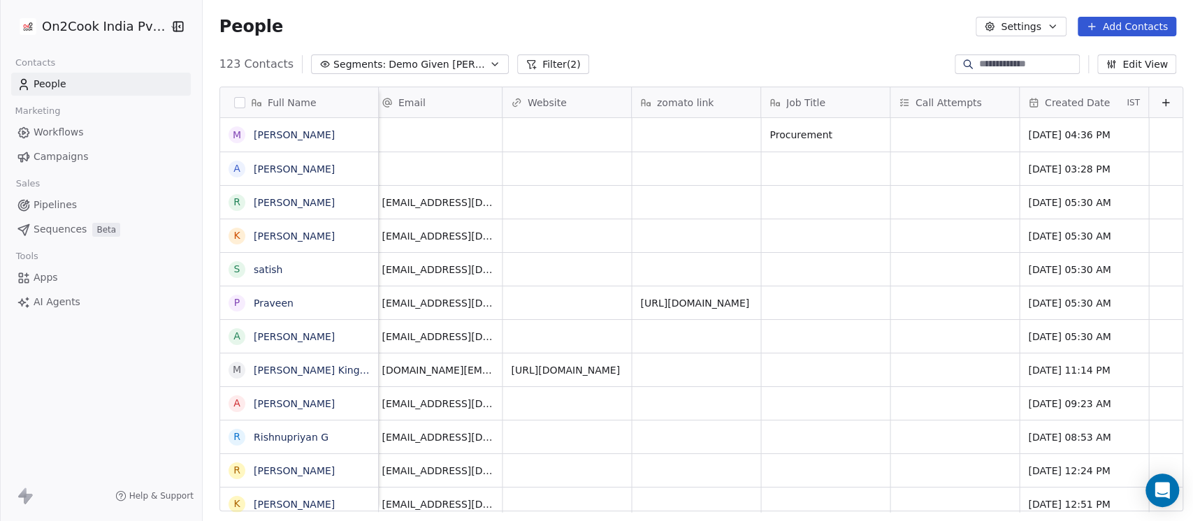
click at [1074, 99] on span "Created Date" at bounding box center [1076, 103] width 65 height 14
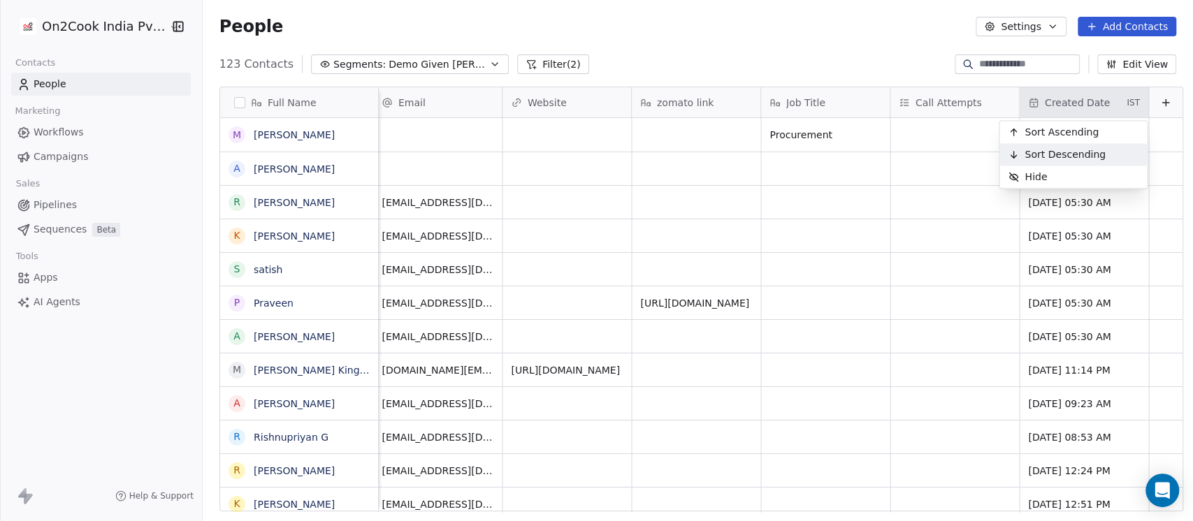
click at [1051, 150] on span "Sort Descending" at bounding box center [1064, 154] width 81 height 14
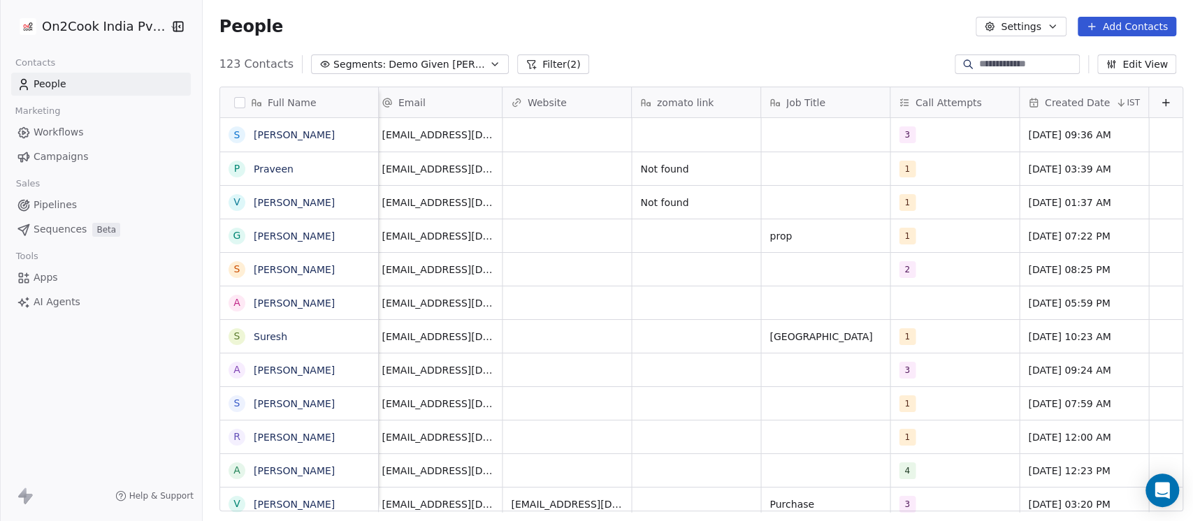
click at [1126, 104] on span "IST" at bounding box center [1132, 102] width 13 height 11
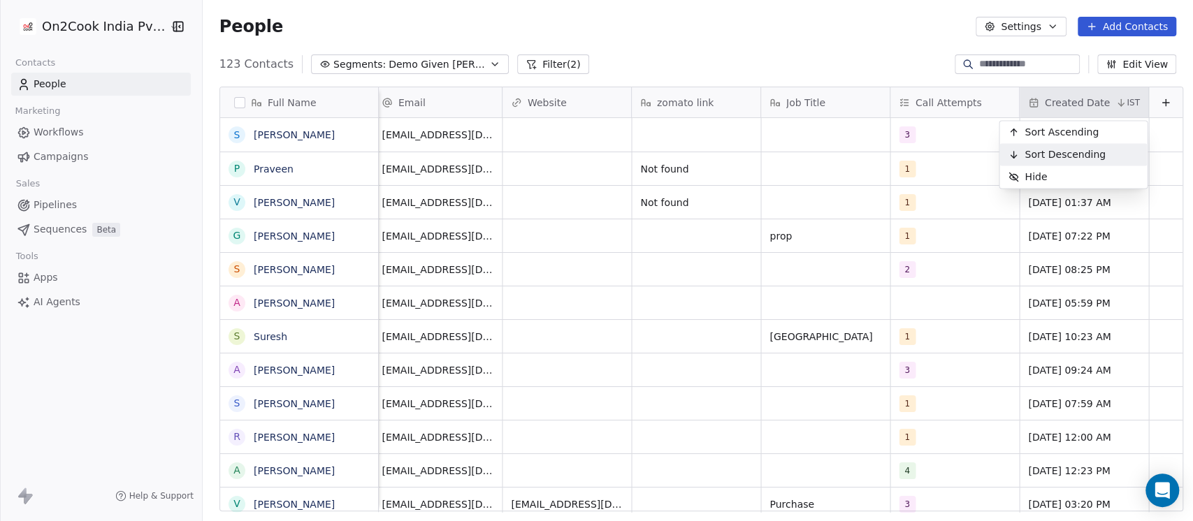
click at [1073, 151] on span "Sort Descending" at bounding box center [1064, 154] width 81 height 14
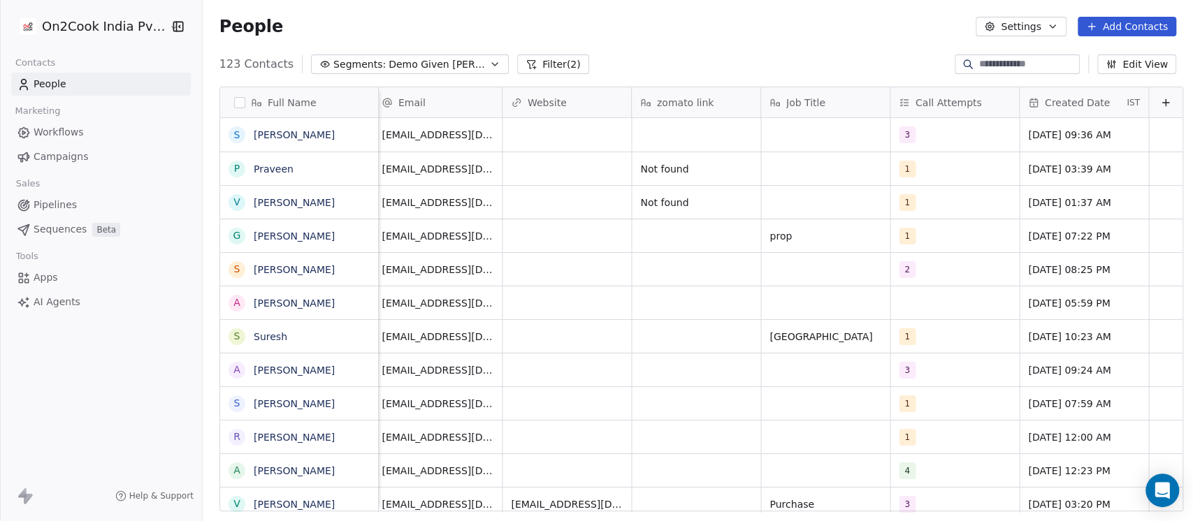
click at [1094, 96] on div "Created Date" at bounding box center [1076, 103] width 96 height 14
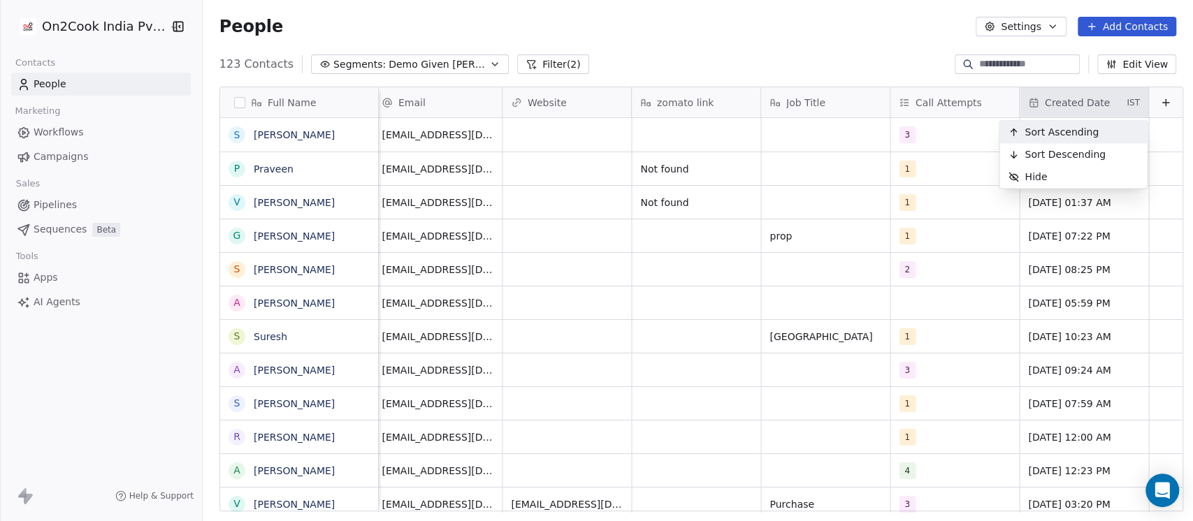
click at [1090, 131] on span "Sort Ascending" at bounding box center [1061, 132] width 74 height 14
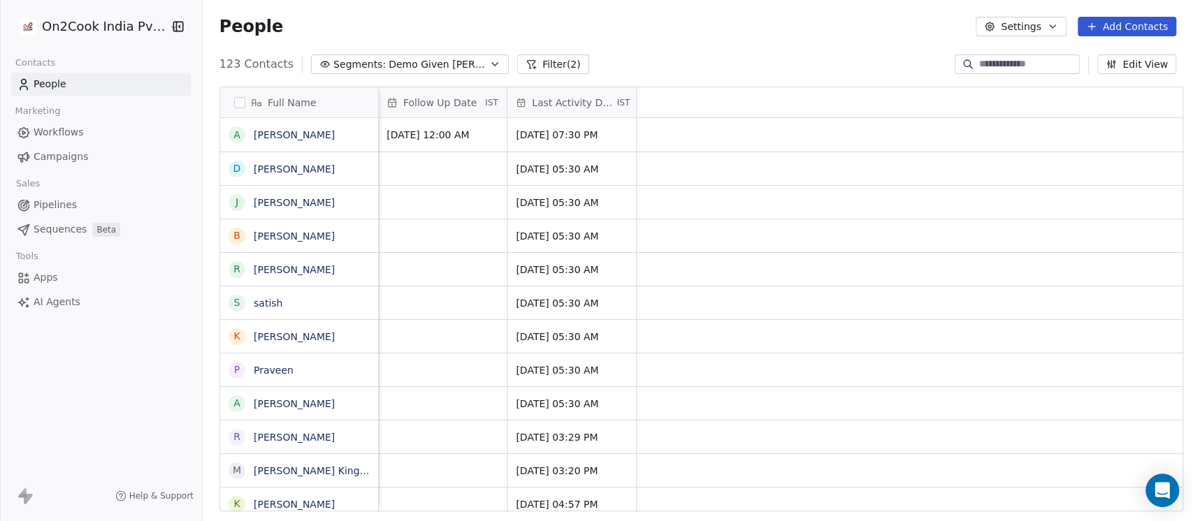
scroll to position [0, 0]
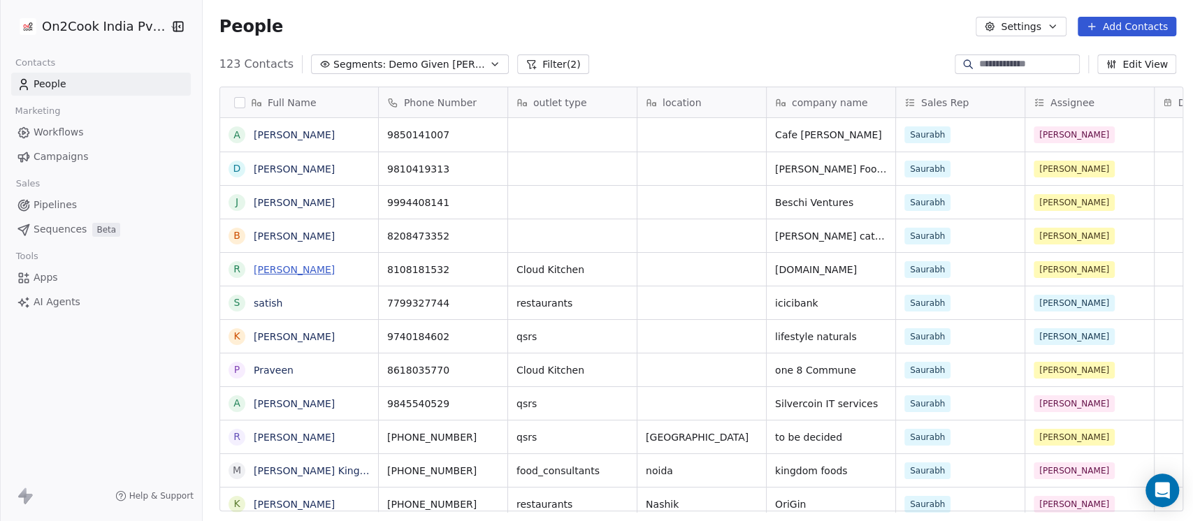
click at [291, 272] on link "Rathish Prabhu" at bounding box center [294, 269] width 81 height 11
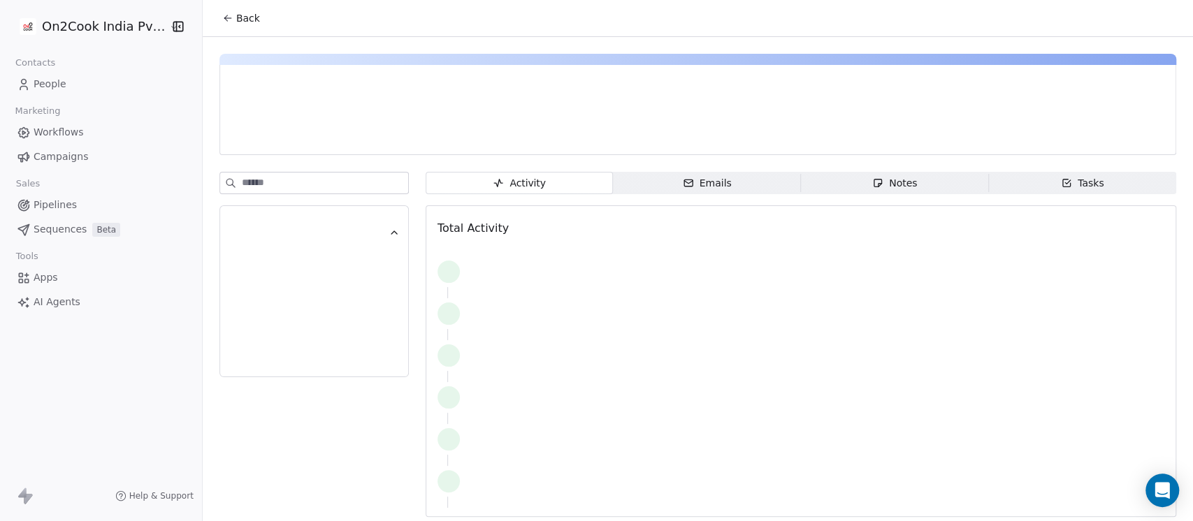
click at [913, 184] on span "Notes Notes" at bounding box center [895, 183] width 188 height 22
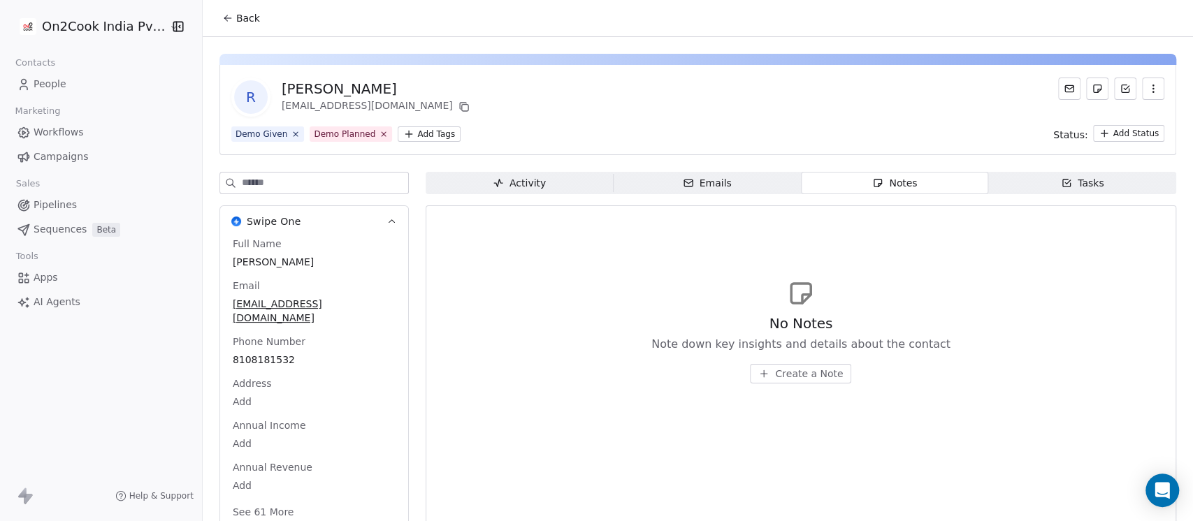
click at [775, 370] on span "Create a Note" at bounding box center [809, 374] width 68 height 14
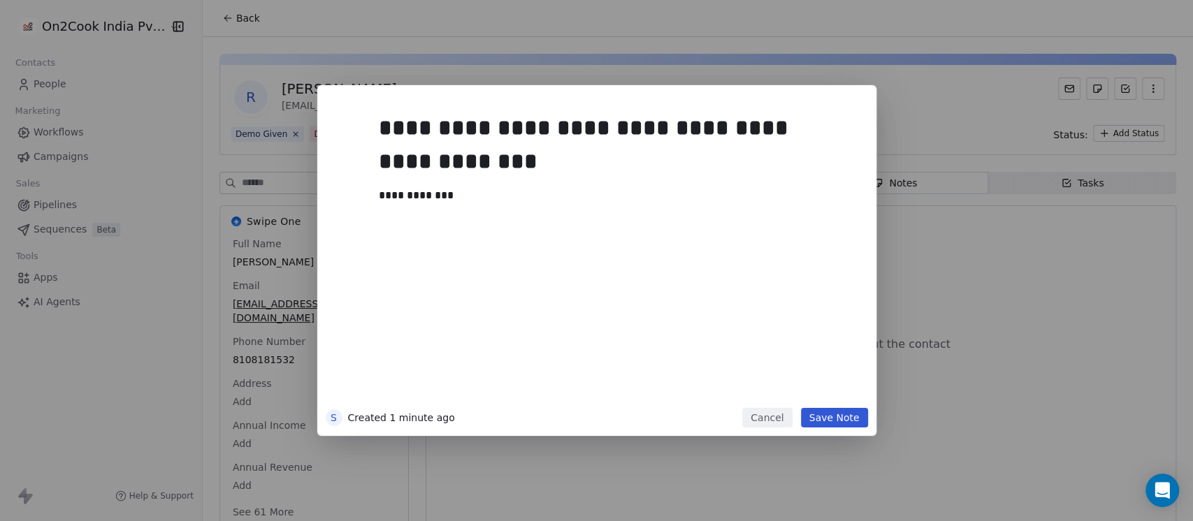
click at [838, 417] on button "Save Note" at bounding box center [834, 418] width 67 height 20
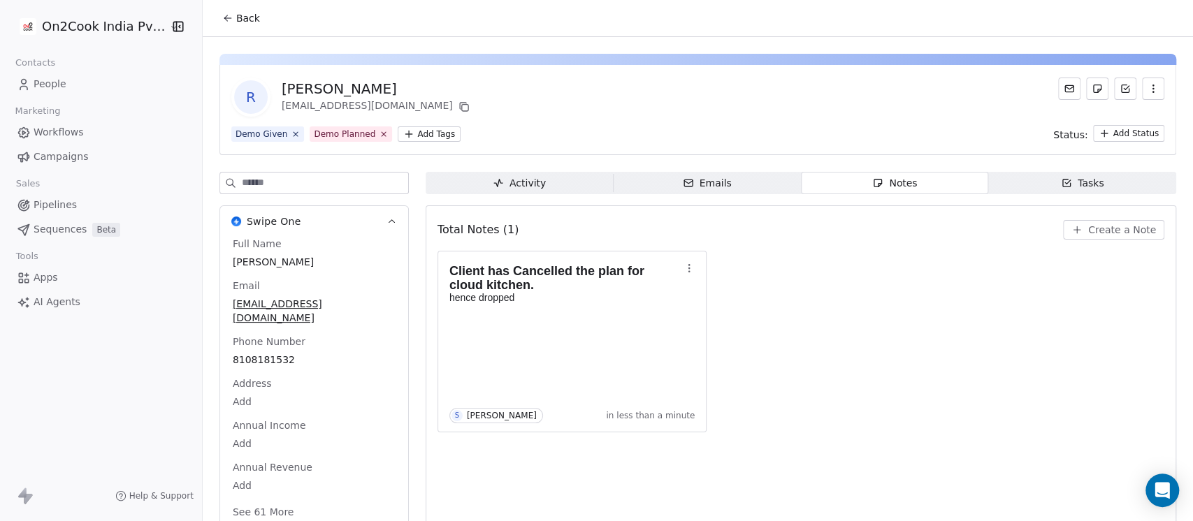
scroll to position [23, 0]
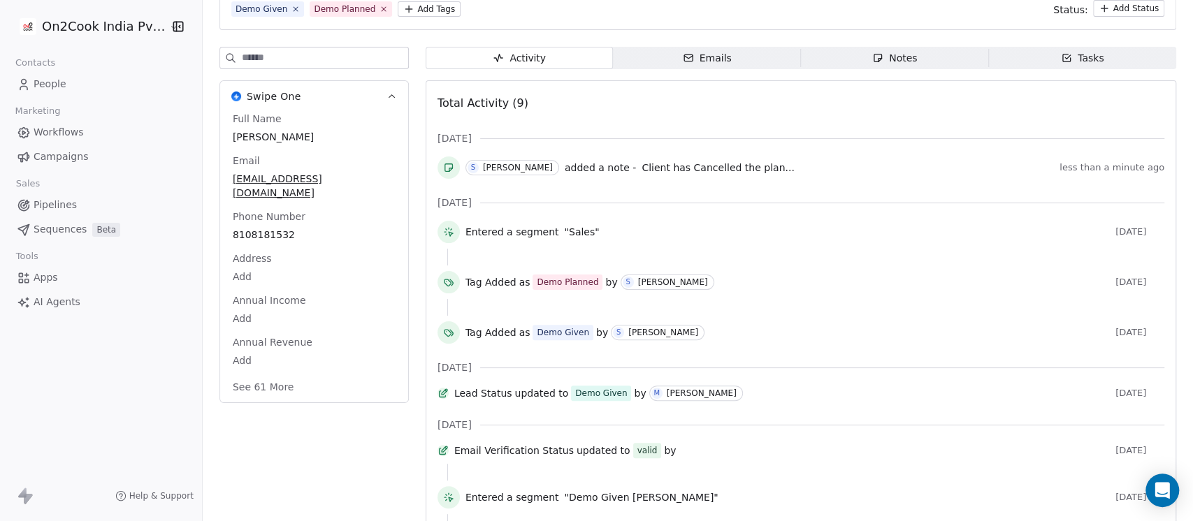
scroll to position [300, 0]
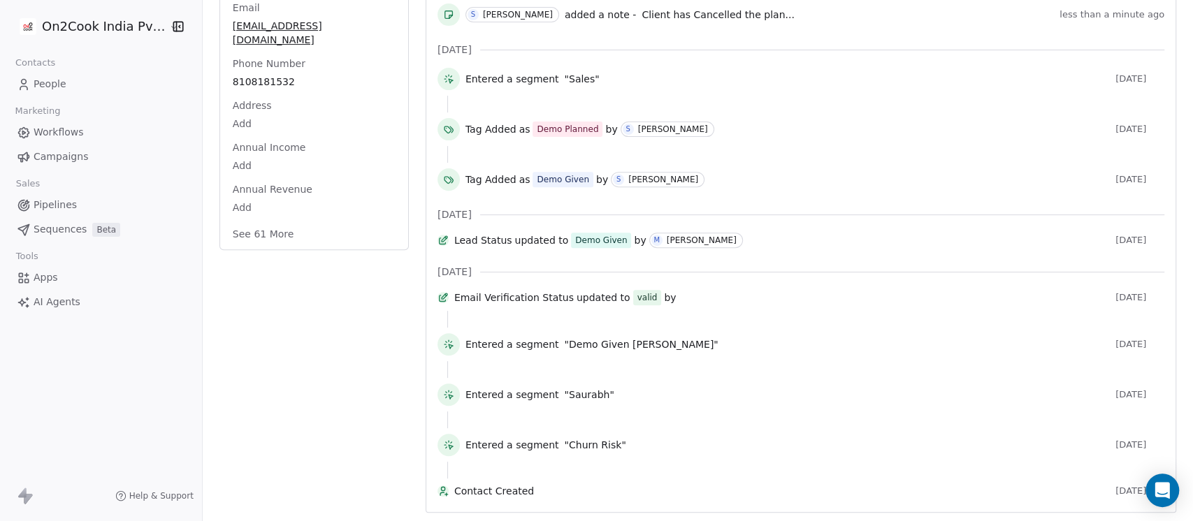
click at [268, 221] on button "See 61 More" at bounding box center [263, 233] width 78 height 25
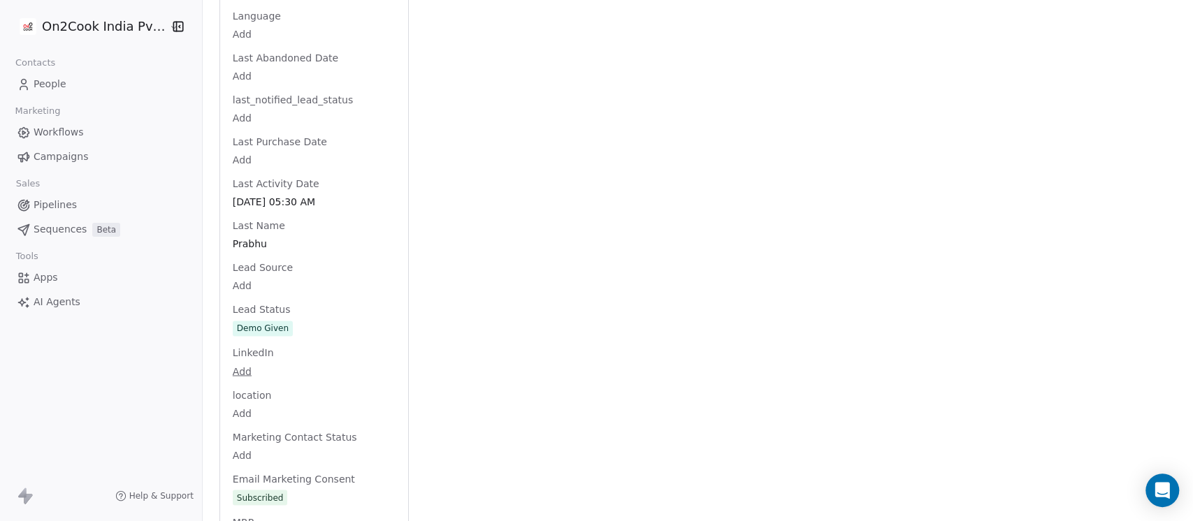
click at [278, 311] on div "Full Name Rathish Prabhu Email rpagency2@gmail.com Phone Number 8108181532 Addr…" at bounding box center [314, 230] width 168 height 2823
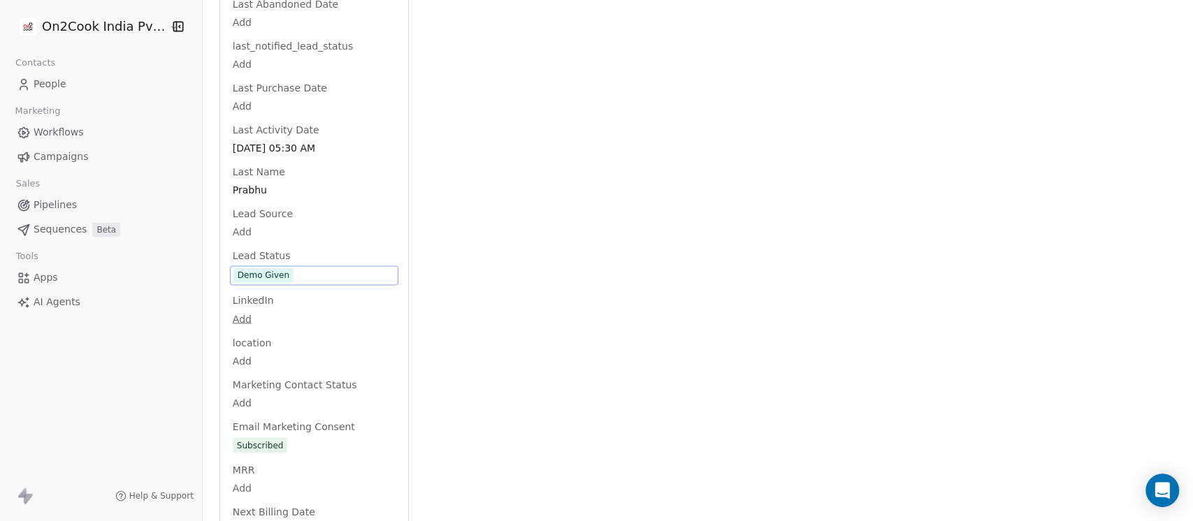
click at [315, 265] on div "Demo Given" at bounding box center [314, 275] width 168 height 20
click at [312, 268] on span "Demo Given" at bounding box center [313, 275] width 161 height 15
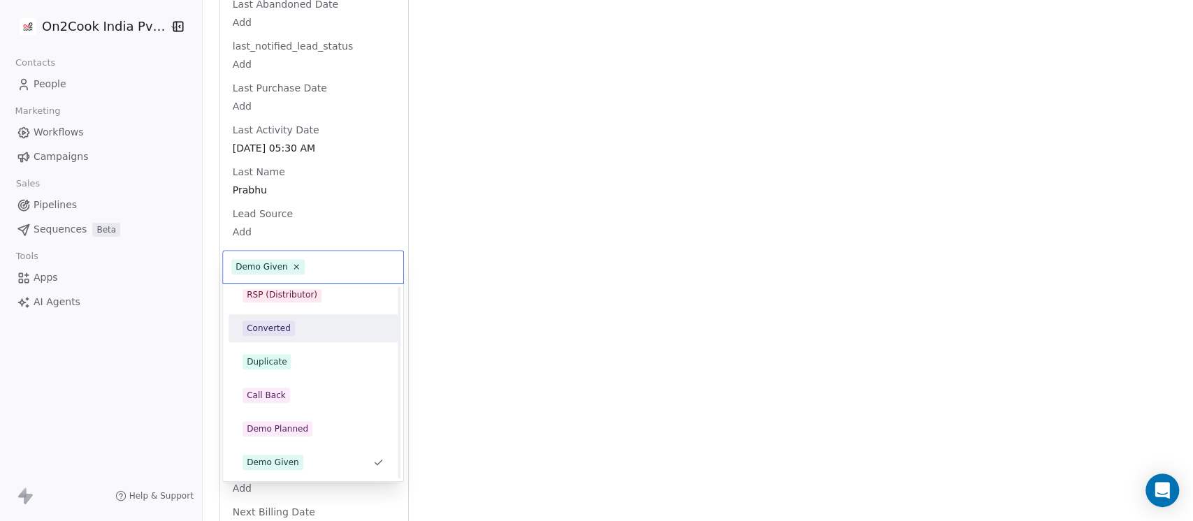
scroll to position [0, 0]
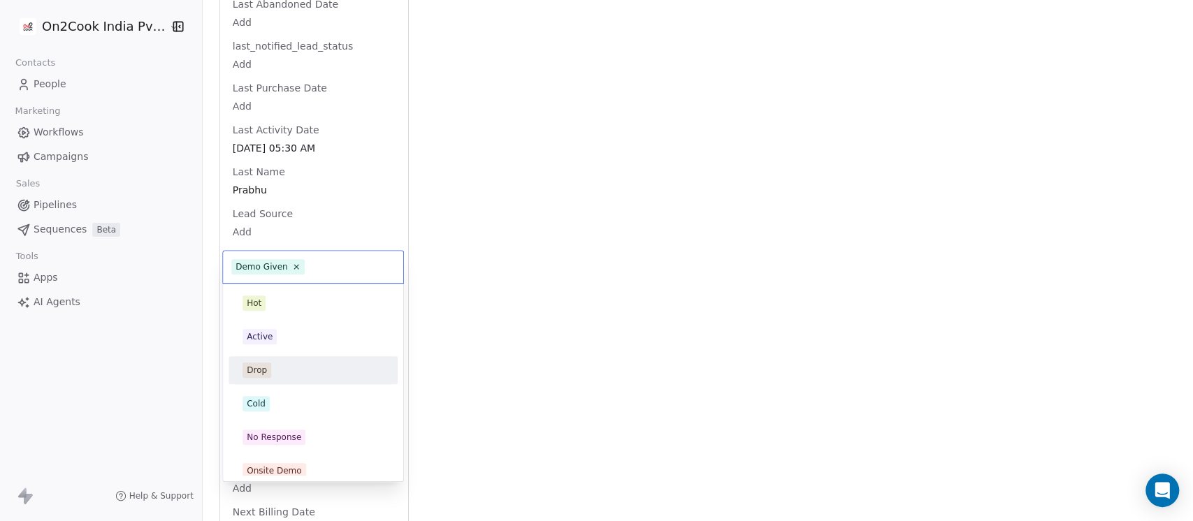
click at [274, 376] on div "Drop" at bounding box center [312, 370] width 141 height 15
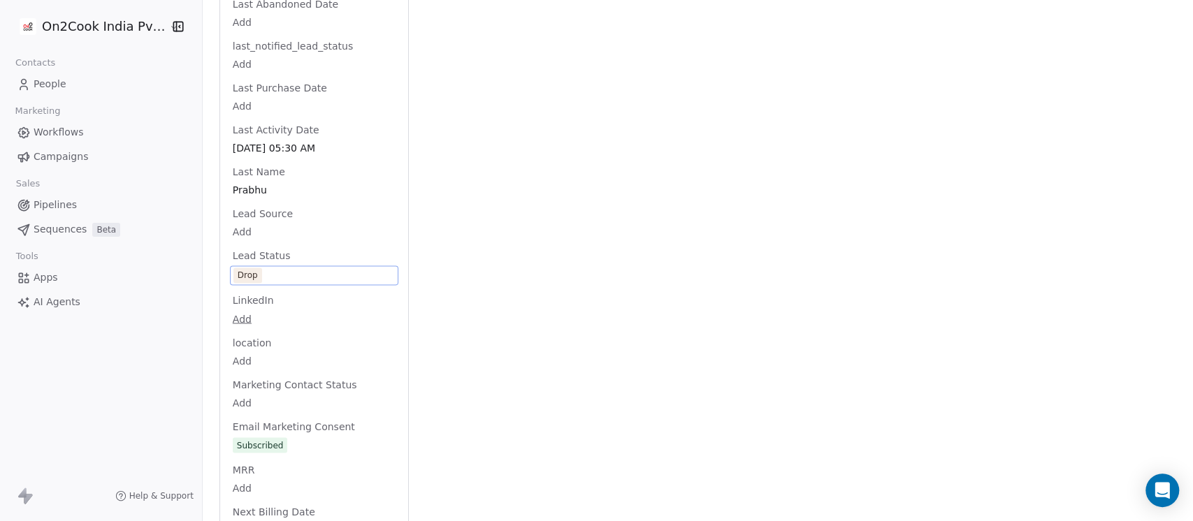
click at [567, 226] on div "Activity Activity Emails Emails Notes Notes Tasks Tasks Total Activity (9) Sep …" at bounding box center [800, 152] width 750 height 2904
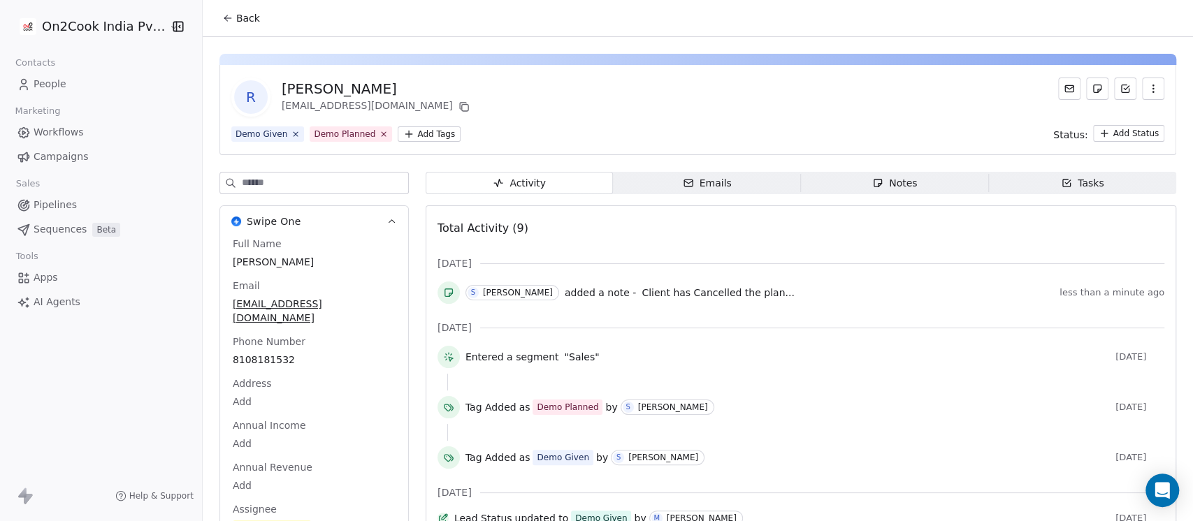
click at [236, 12] on span "Back" at bounding box center [248, 18] width 24 height 14
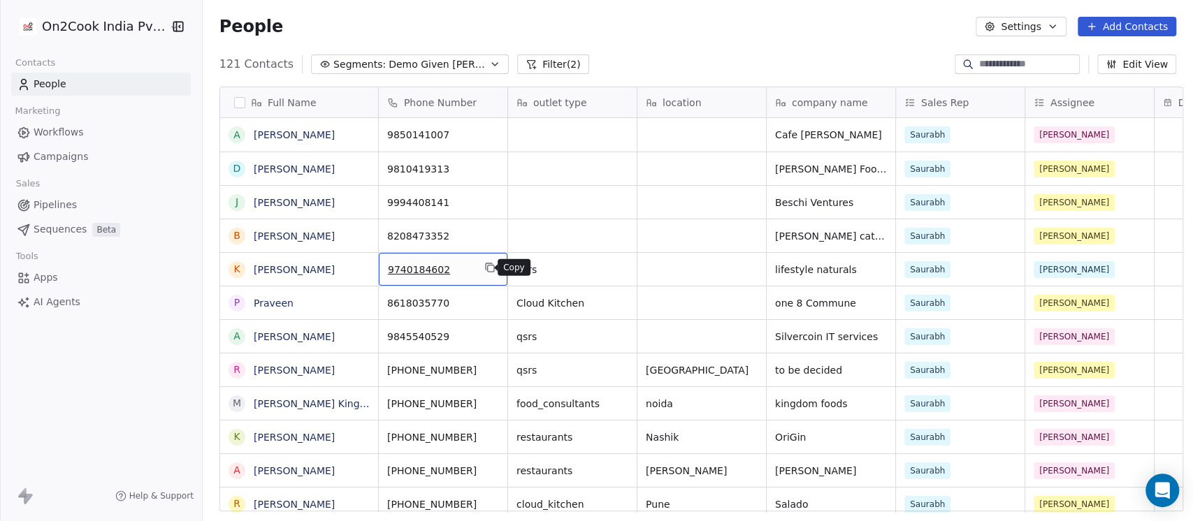
click at [484, 269] on icon "grid" at bounding box center [489, 267] width 11 height 11
click at [263, 275] on link "Krishna Balaiah" at bounding box center [294, 269] width 81 height 11
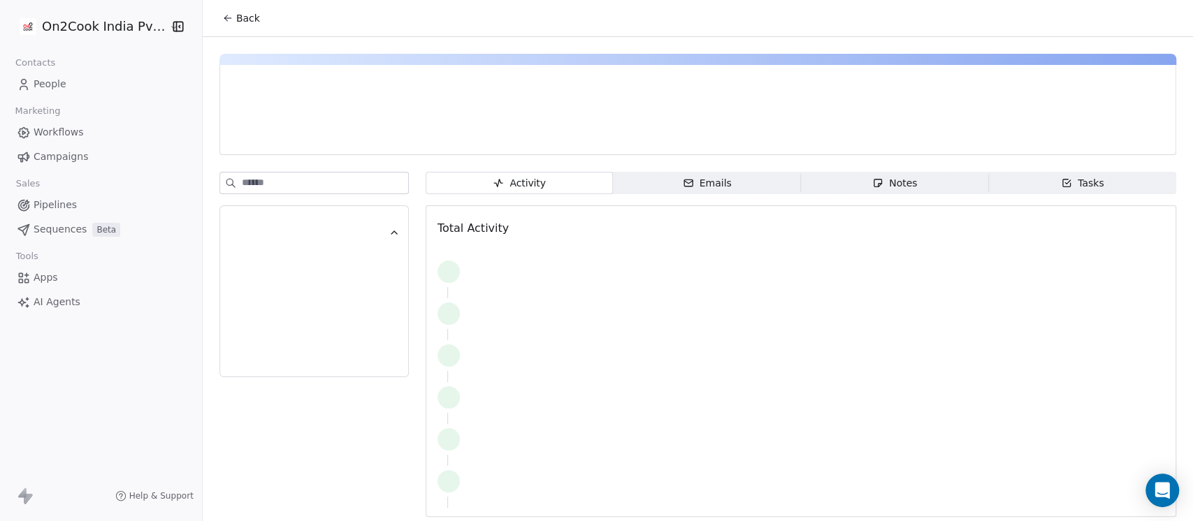
click at [877, 184] on div "Notes" at bounding box center [894, 183] width 45 height 15
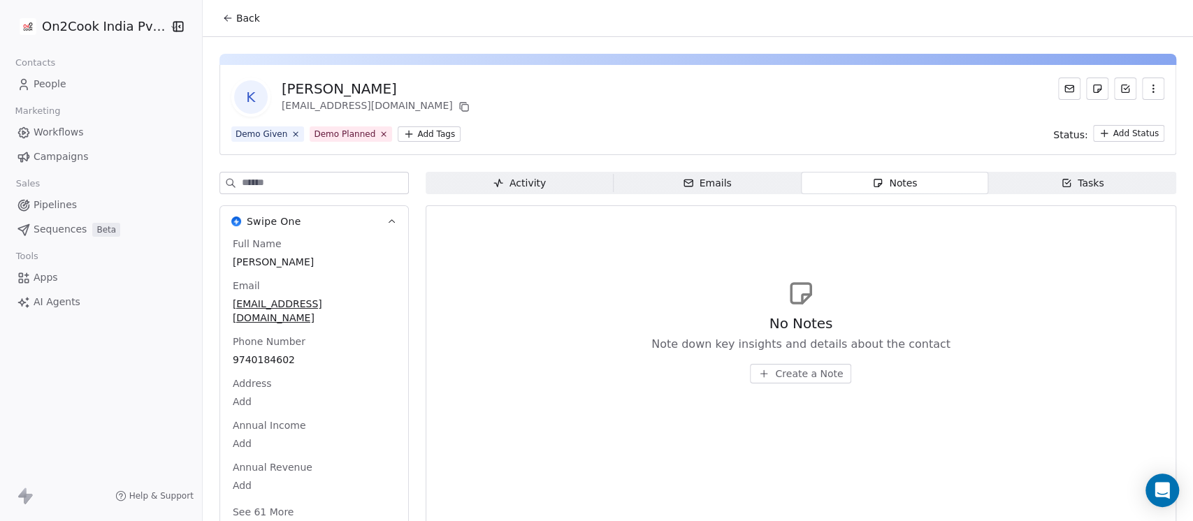
click at [799, 370] on span "Create a Note" at bounding box center [809, 374] width 68 height 14
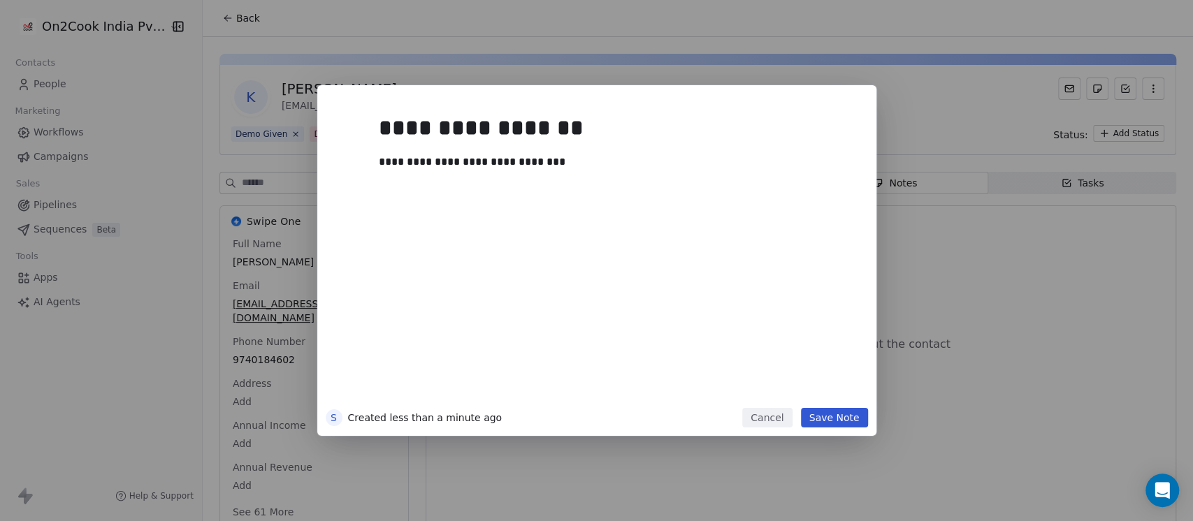
click at [849, 416] on button "Save Note" at bounding box center [834, 418] width 67 height 20
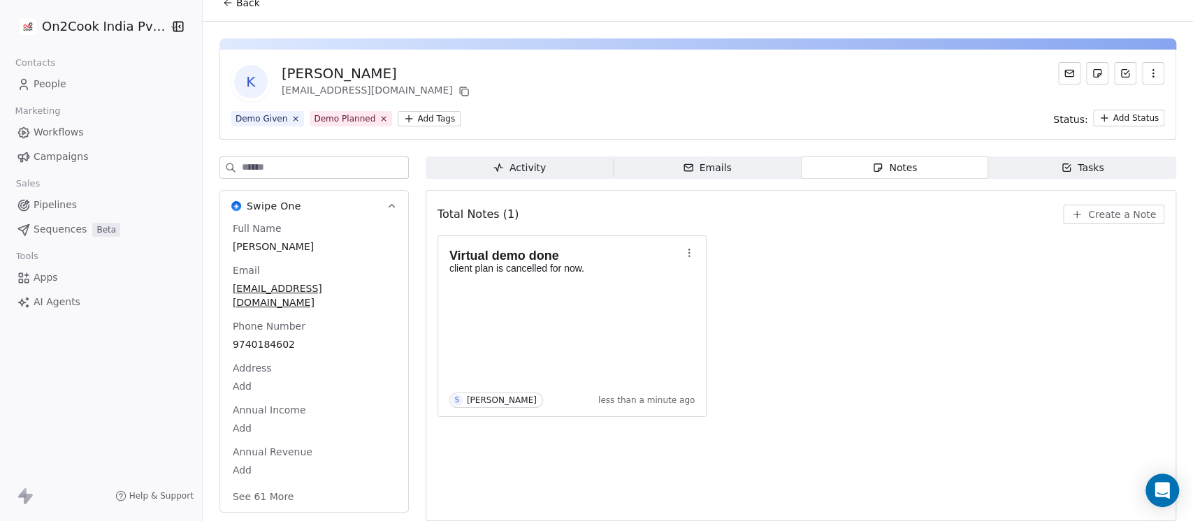
scroll to position [23, 0]
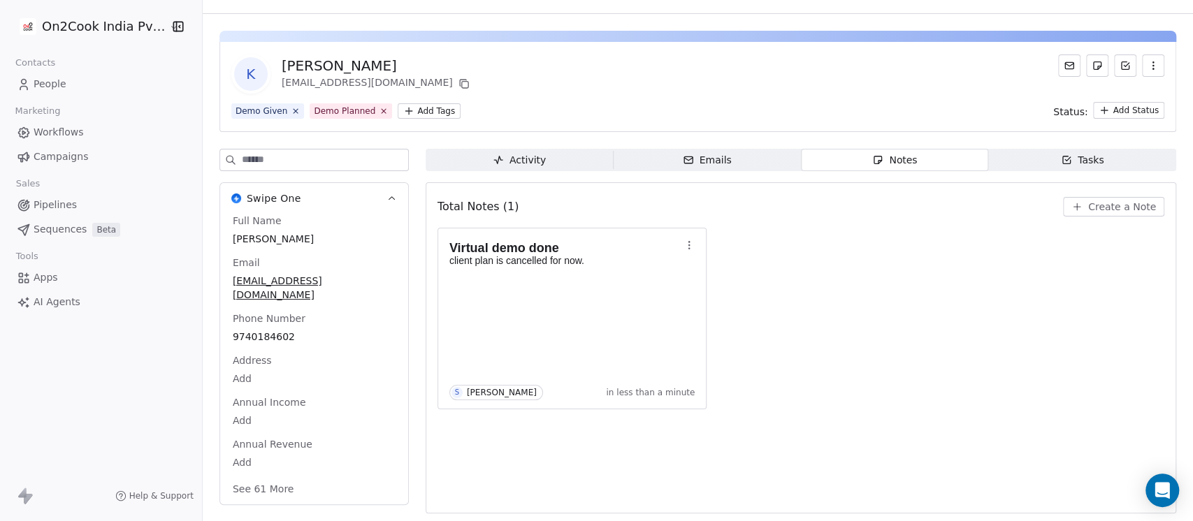
click at [248, 476] on button "See 61 More" at bounding box center [263, 488] width 78 height 25
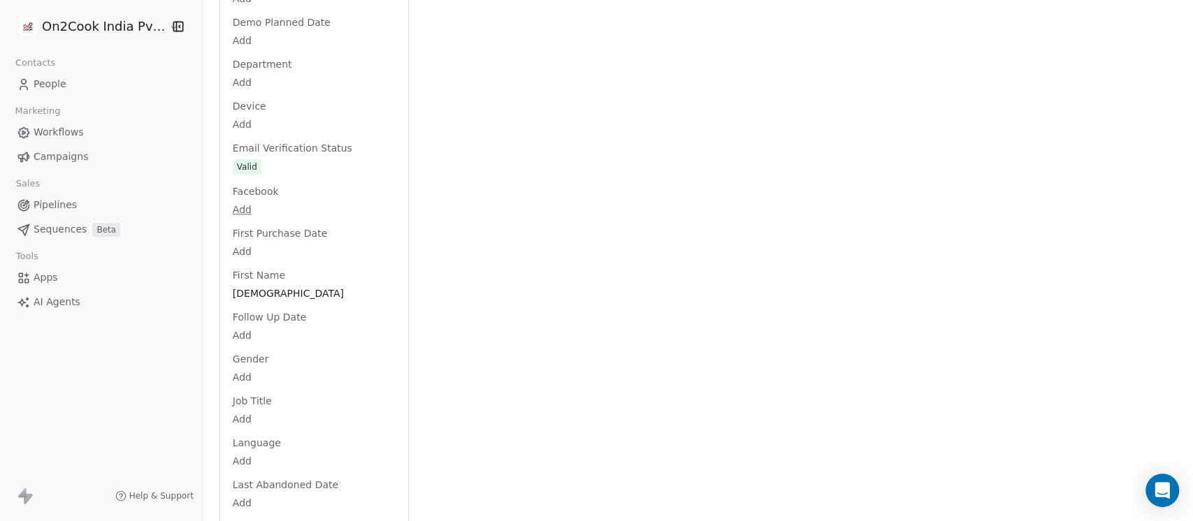
scroll to position [1390, 0]
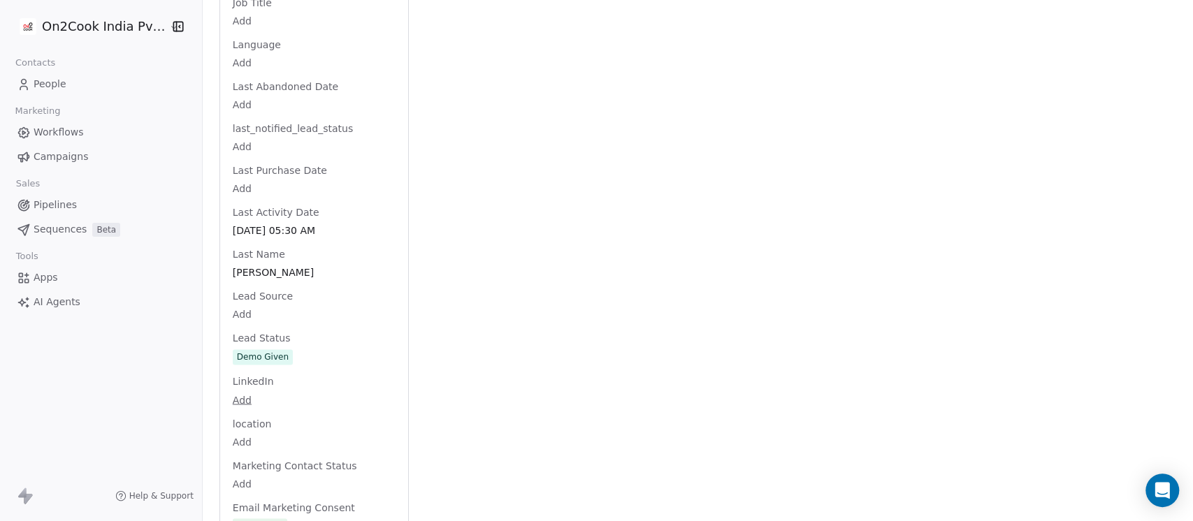
click at [268, 343] on div "Full Name Krishna Balaiah Email lifestylenaturals2020@gmail.com Phone Number 97…" at bounding box center [314, 258] width 168 height 2823
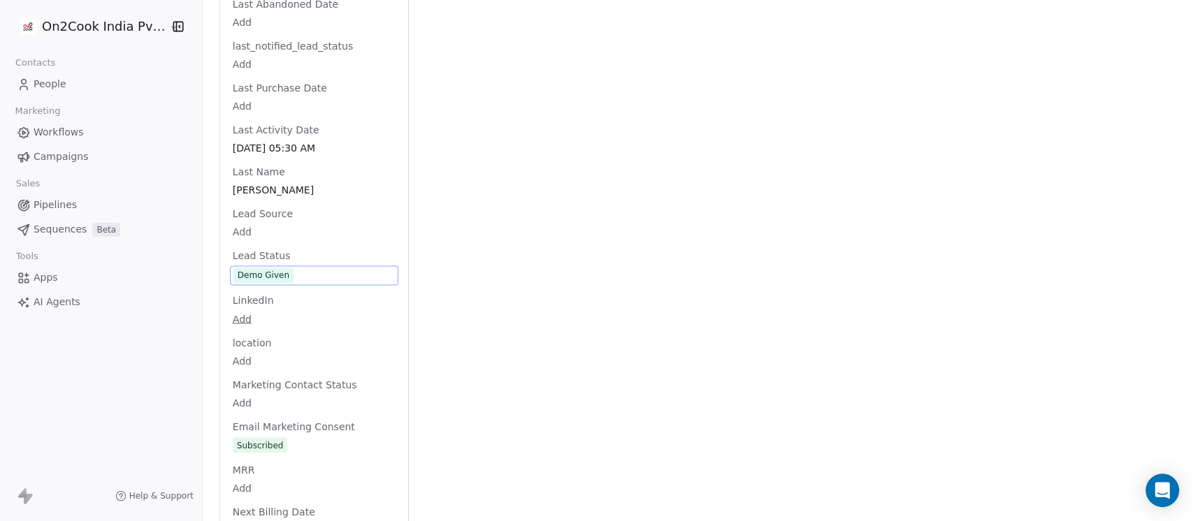
click at [324, 265] on div "Demo Given" at bounding box center [314, 275] width 168 height 20
click at [327, 268] on span "Demo Given" at bounding box center [313, 275] width 161 height 15
click at [292, 268] on span "Demo Given" at bounding box center [313, 275] width 161 height 15
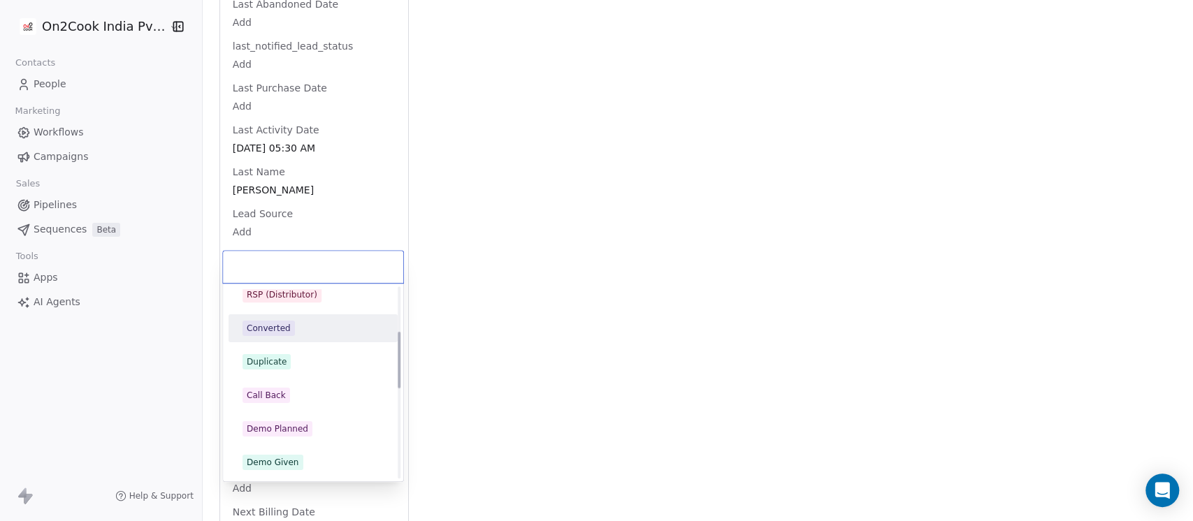
scroll to position [0, 0]
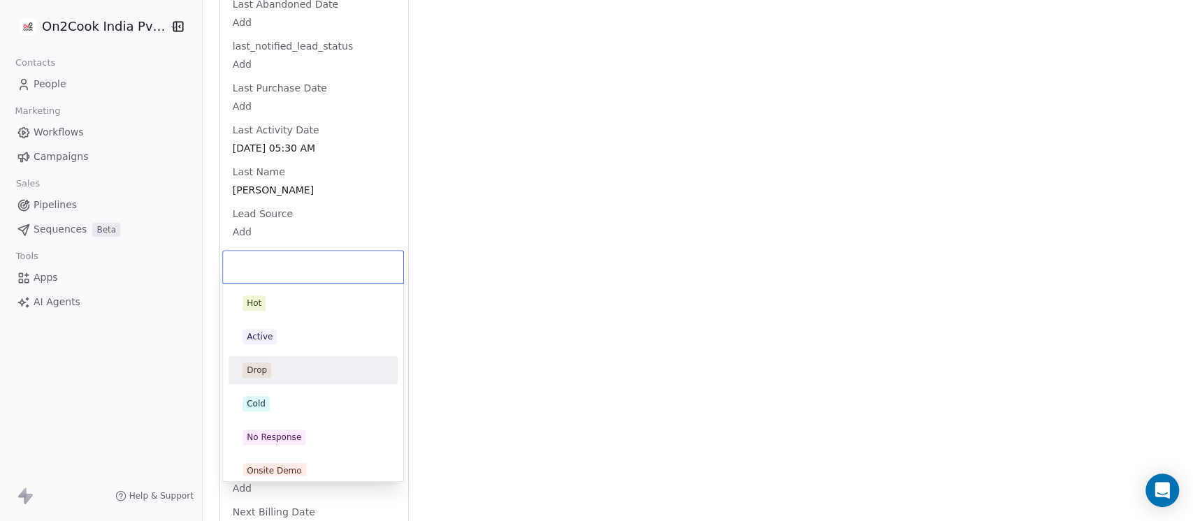
click at [274, 370] on div "Drop" at bounding box center [312, 370] width 141 height 15
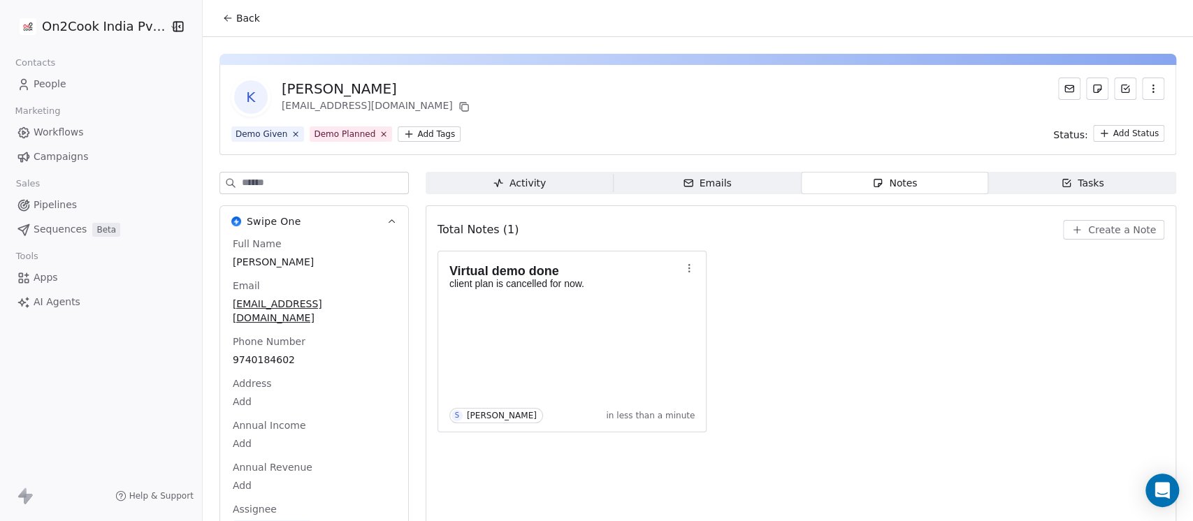
click at [247, 22] on span "Back" at bounding box center [248, 18] width 24 height 14
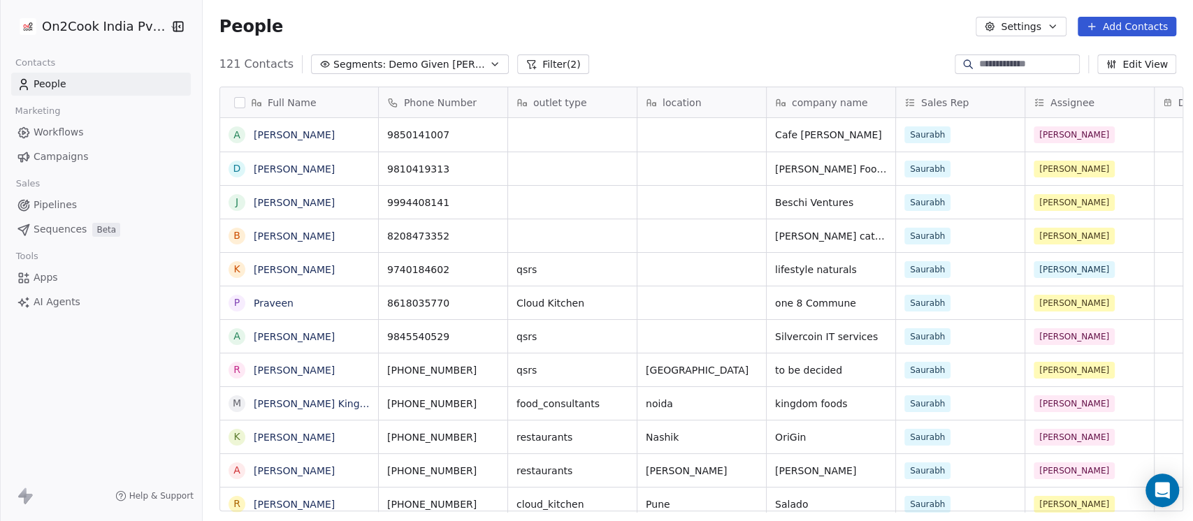
scroll to position [444, 982]
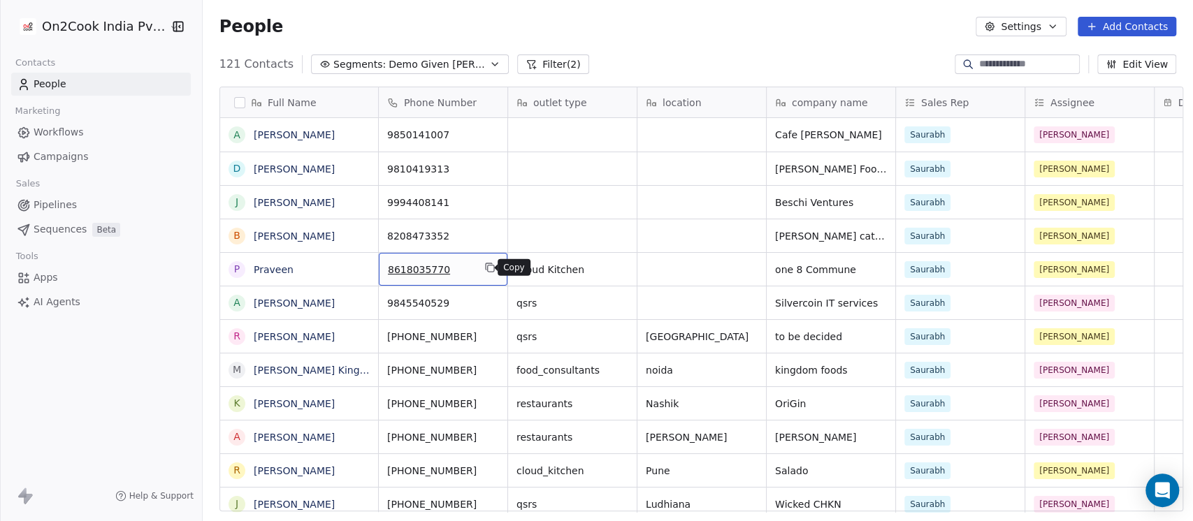
click at [484, 268] on icon "grid" at bounding box center [489, 267] width 11 height 11
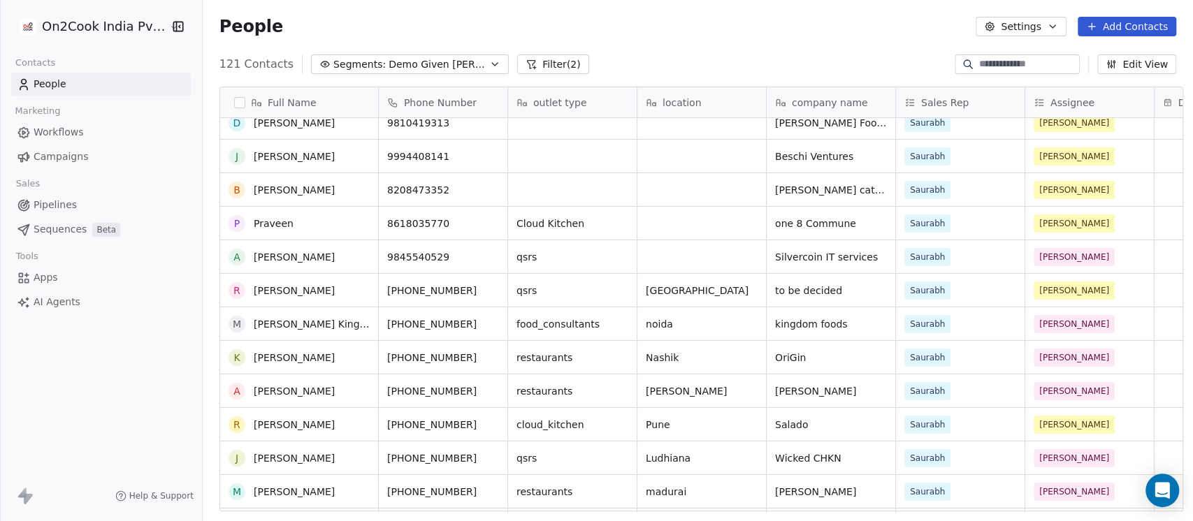
scroll to position [46, 0]
click at [254, 223] on link "Praveen" at bounding box center [274, 223] width 40 height 11
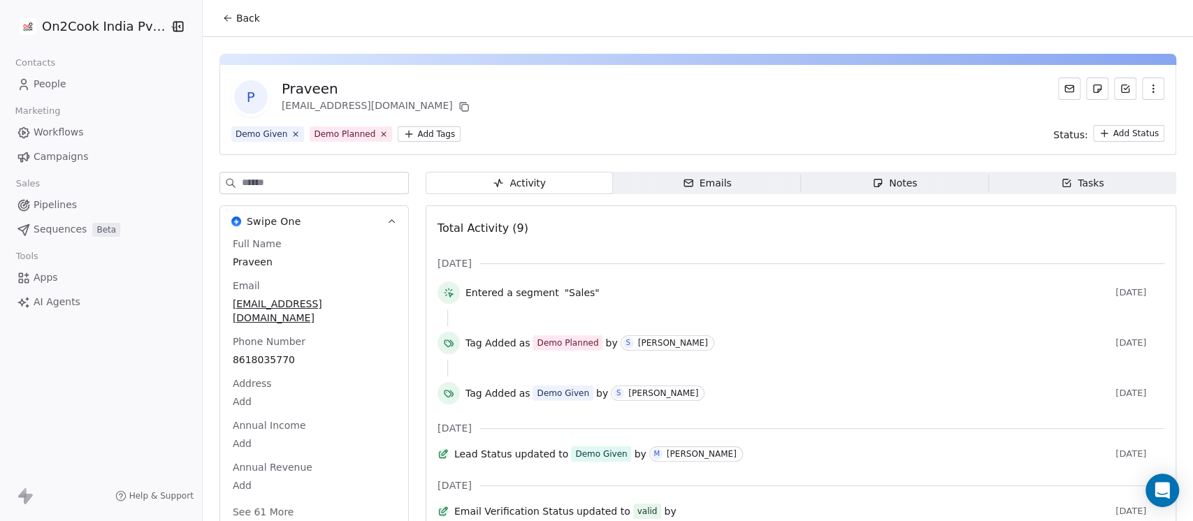
scroll to position [124, 0]
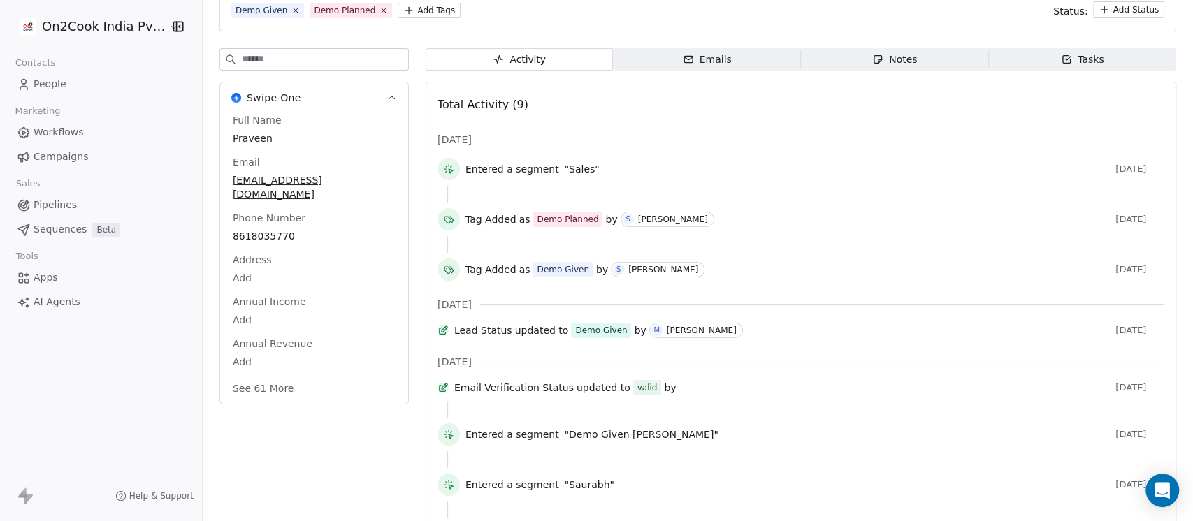
click at [868, 70] on div "Activity Activity Emails Emails Notes Notes Tasks Tasks Total Activity (9) Aug …" at bounding box center [800, 329] width 750 height 563
click at [872, 54] on icon "button" at bounding box center [877, 59] width 11 height 11
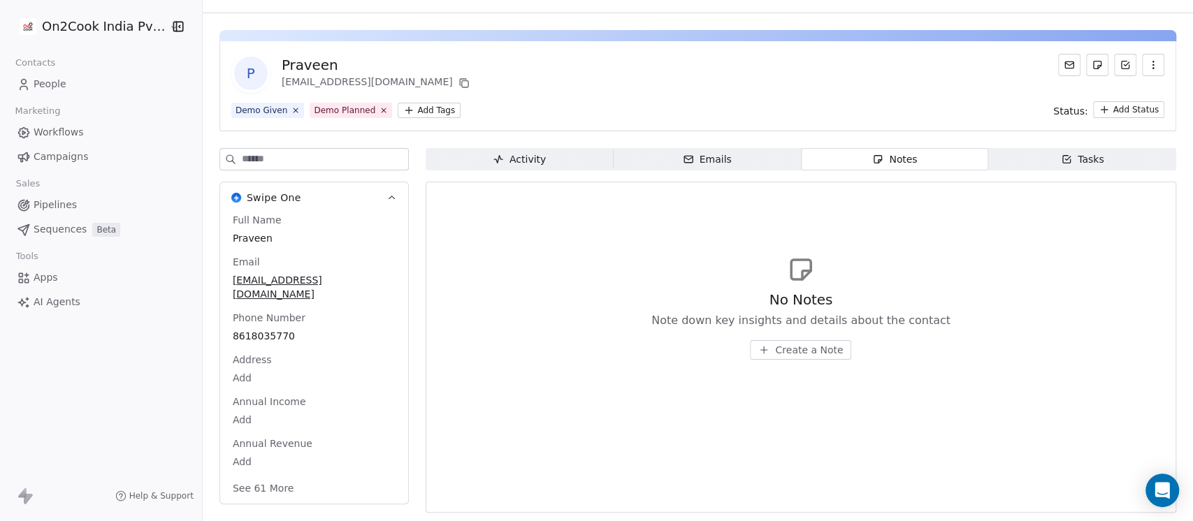
scroll to position [23, 0]
click at [771, 189] on div "No Notes Note down key insights and details about the contact Create a Note" at bounding box center [800, 347] width 750 height 331
click at [784, 329] on div "No Notes Note down key insights and details about the contact Create a Note" at bounding box center [800, 326] width 299 height 70
click at [784, 339] on div "No Notes Note down key insights and details about the contact Create a Note" at bounding box center [800, 326] width 299 height 70
click at [780, 344] on span "Create a Note" at bounding box center [809, 351] width 68 height 14
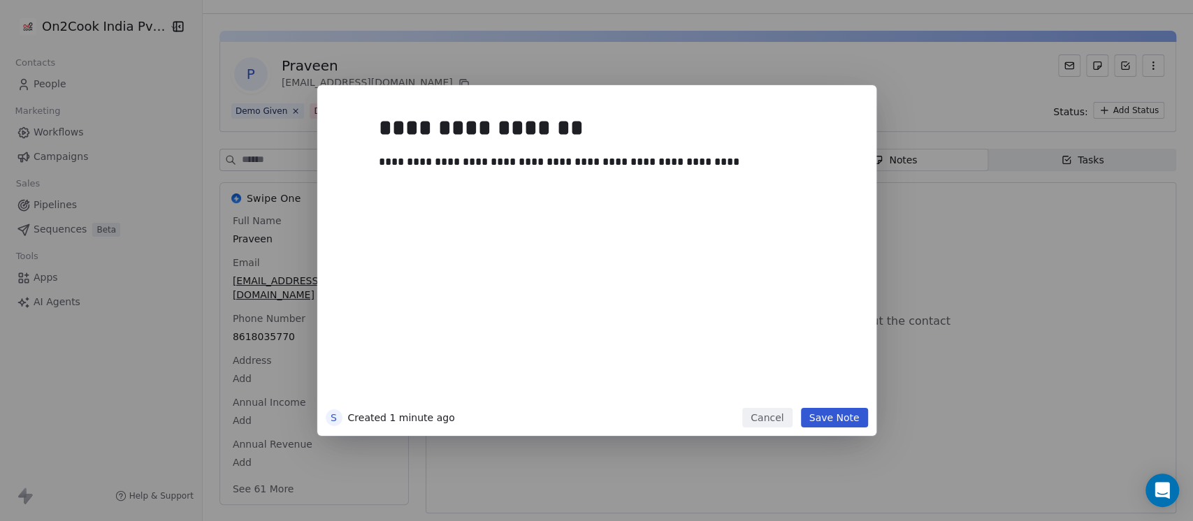
click at [821, 421] on button "Save Note" at bounding box center [834, 418] width 67 height 20
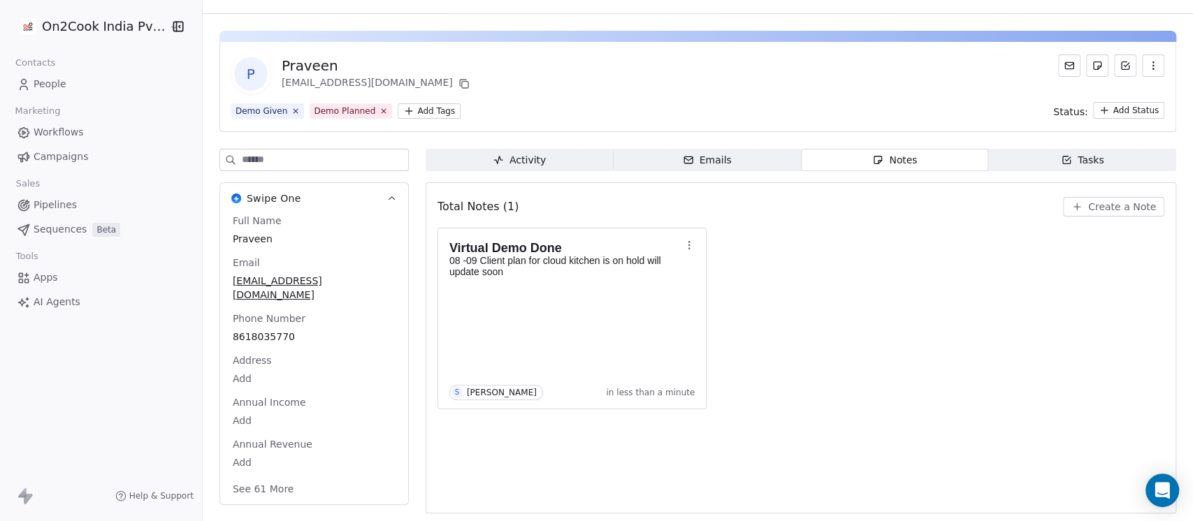
scroll to position [0, 0]
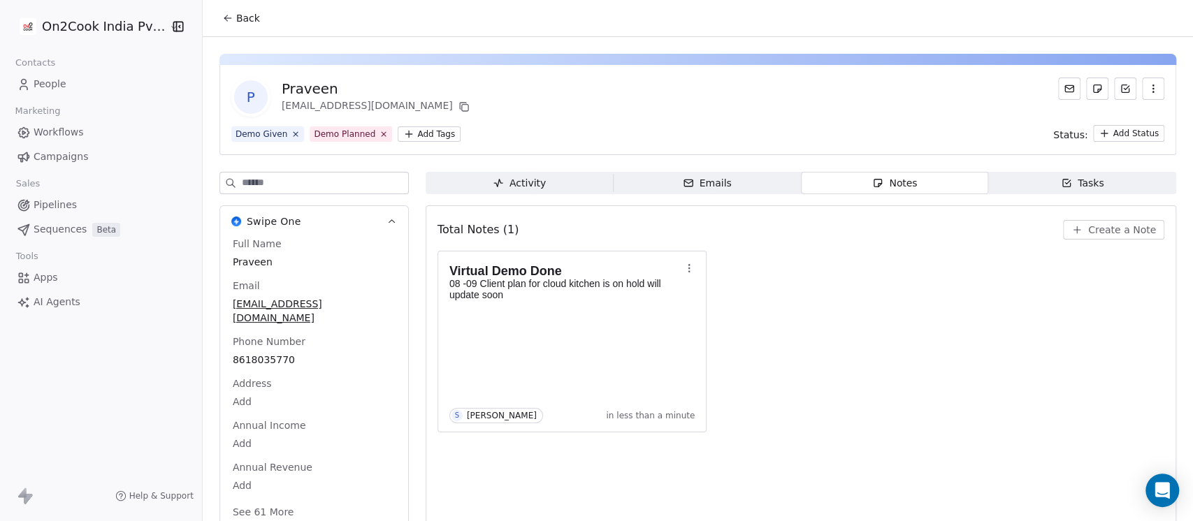
click at [236, 14] on span "Back" at bounding box center [248, 18] width 24 height 14
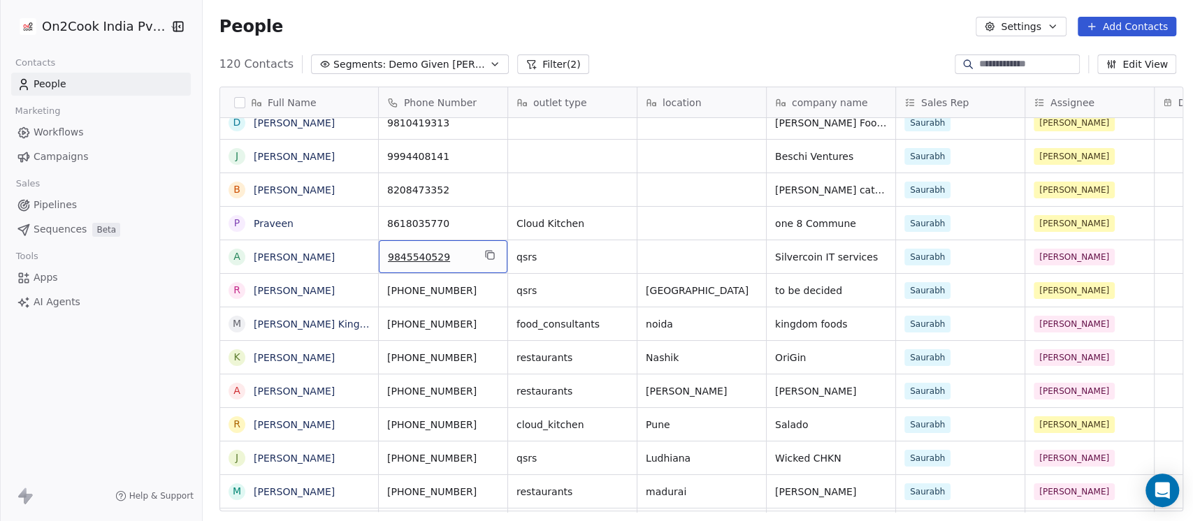
click at [391, 258] on span "9845540529" at bounding box center [430, 257] width 85 height 14
click at [673, 249] on html "On2Cook India Pvt. Ltd. Contacts People Marketing Workflows Campaigns Sales Pip…" at bounding box center [596, 260] width 1193 height 521
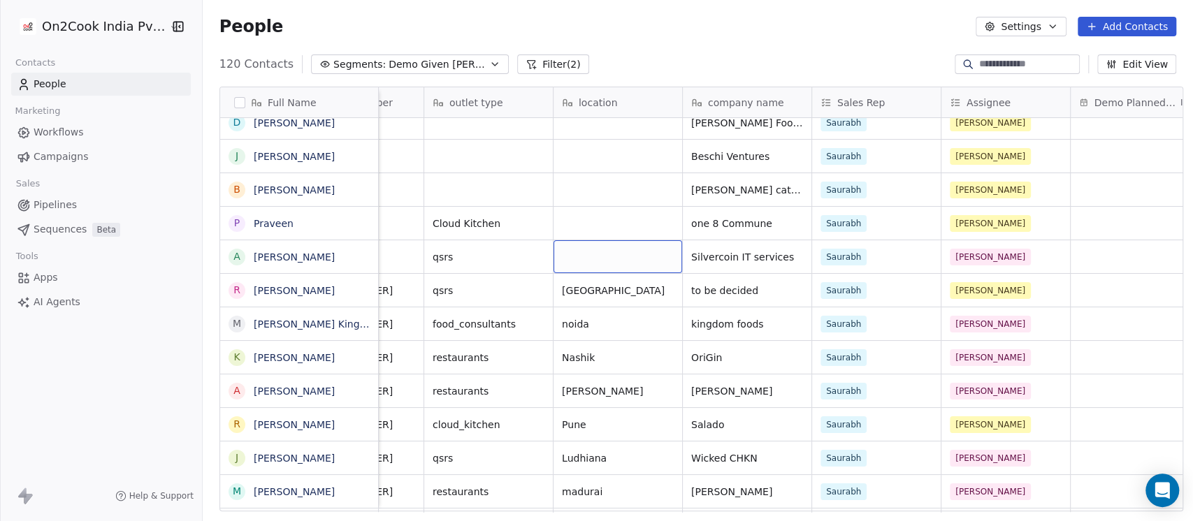
scroll to position [0, 186]
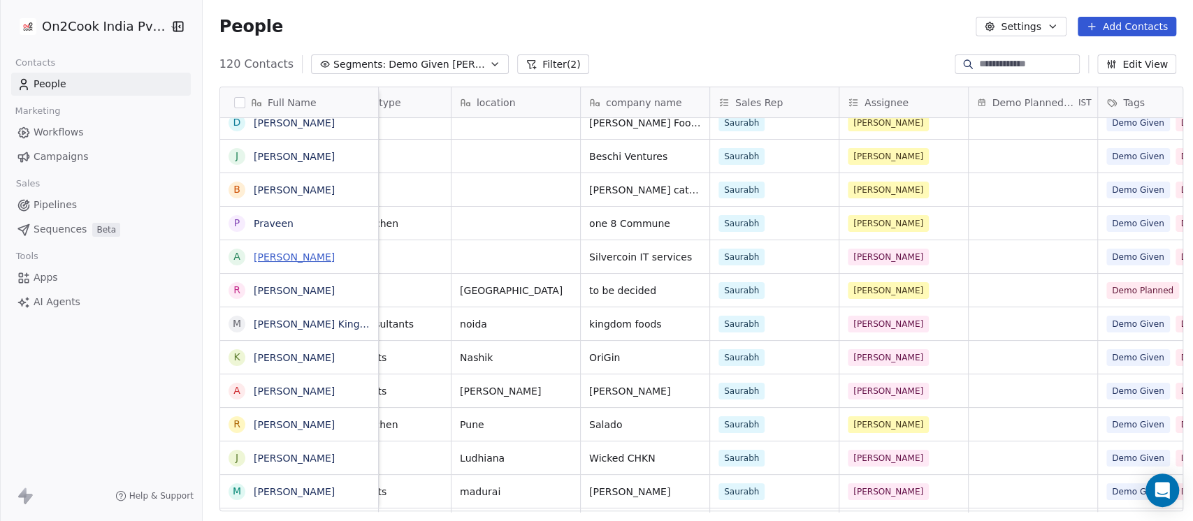
click at [268, 256] on link "Ahmad" at bounding box center [294, 257] width 81 height 11
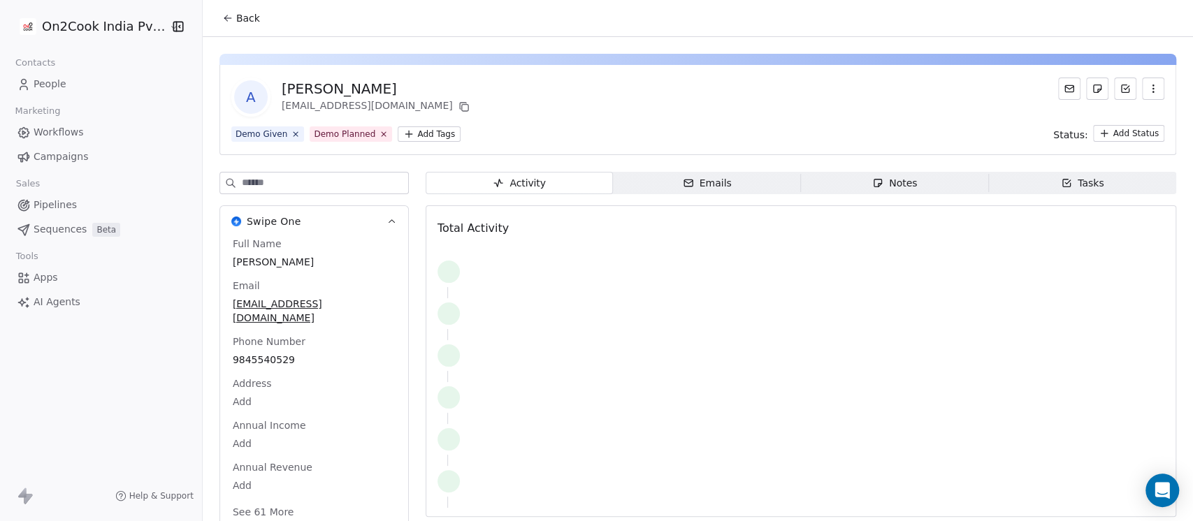
click at [909, 180] on span "Notes Notes" at bounding box center [895, 183] width 188 height 22
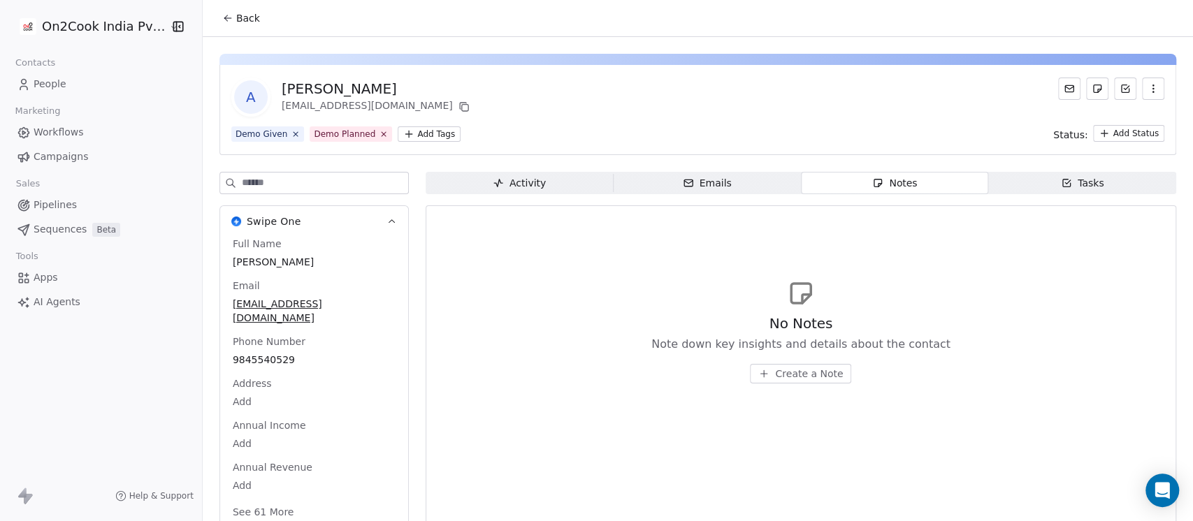
click at [810, 374] on span "Create a Note" at bounding box center [809, 374] width 68 height 14
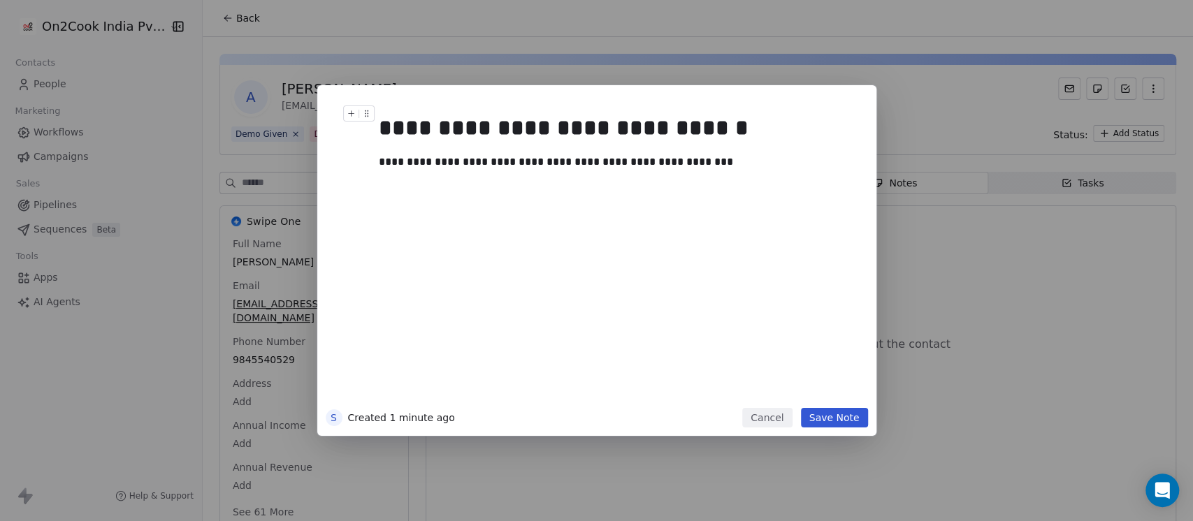
click at [398, 129] on div "**********" at bounding box center [611, 128] width 464 height 34
click at [833, 419] on button "Save Note" at bounding box center [834, 418] width 67 height 20
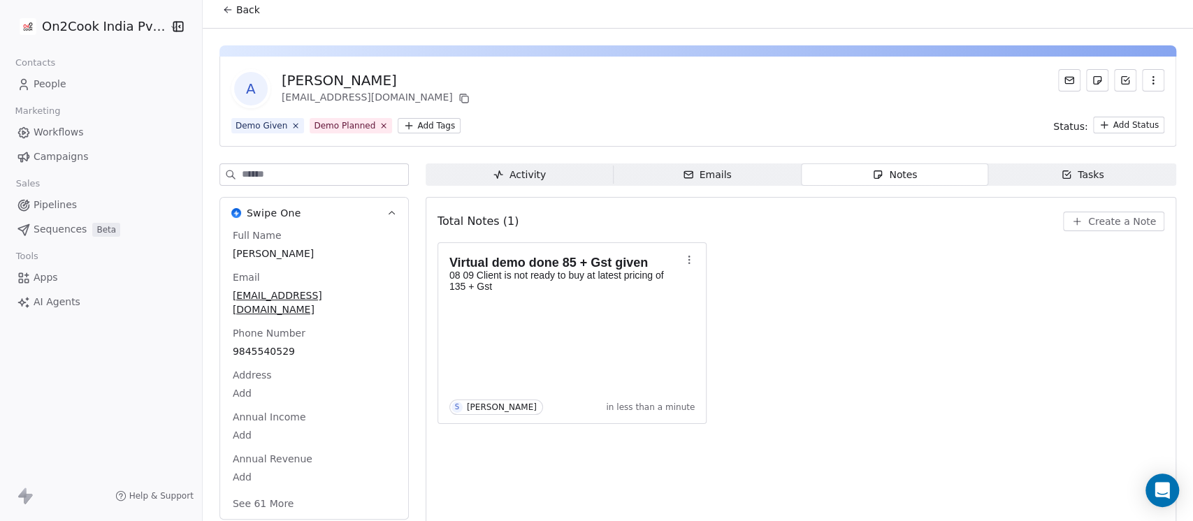
scroll to position [23, 0]
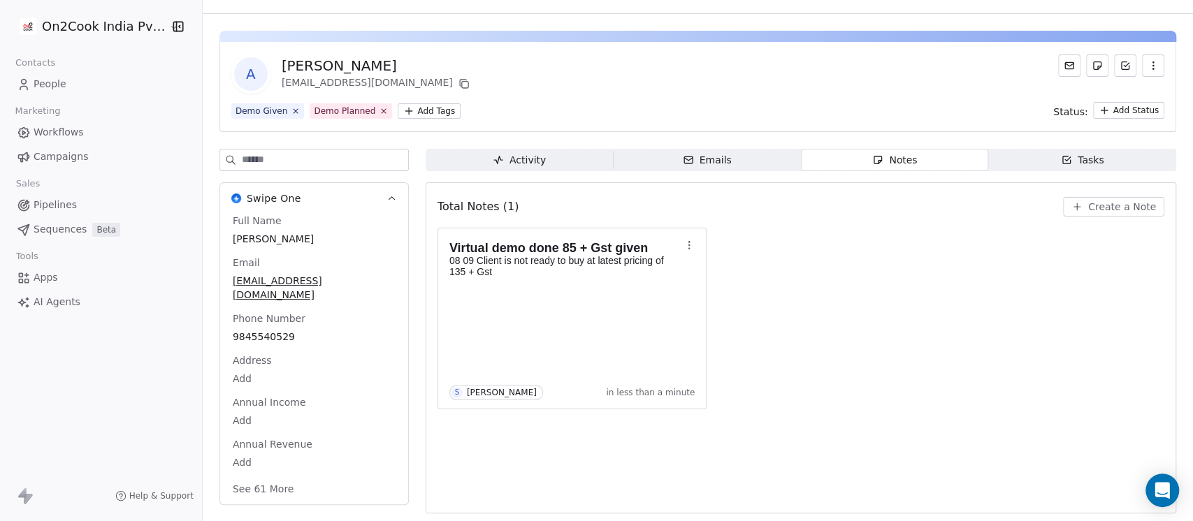
click at [257, 476] on button "See 61 More" at bounding box center [263, 488] width 78 height 25
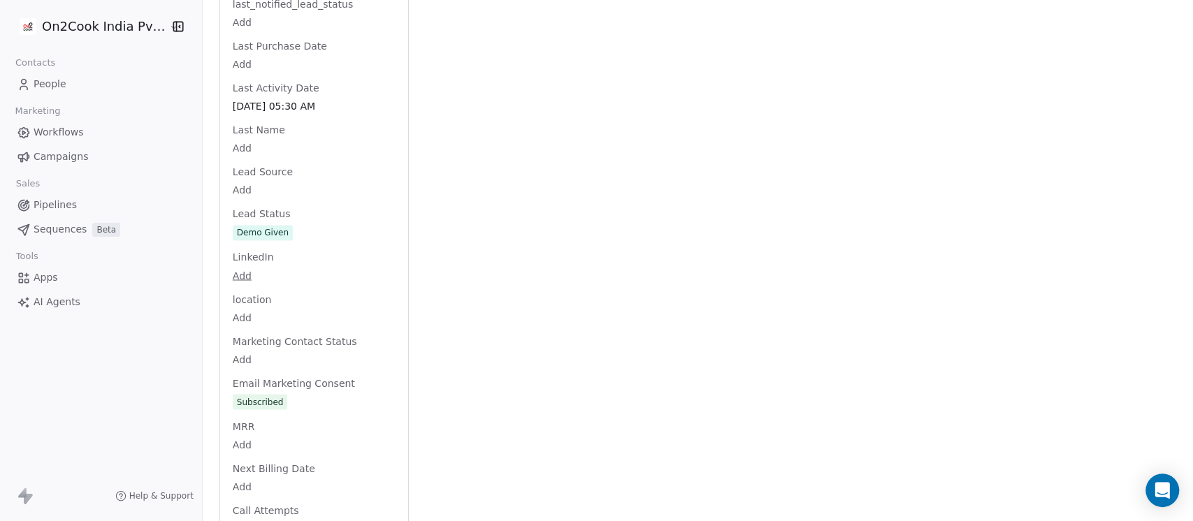
scroll to position [1472, 0]
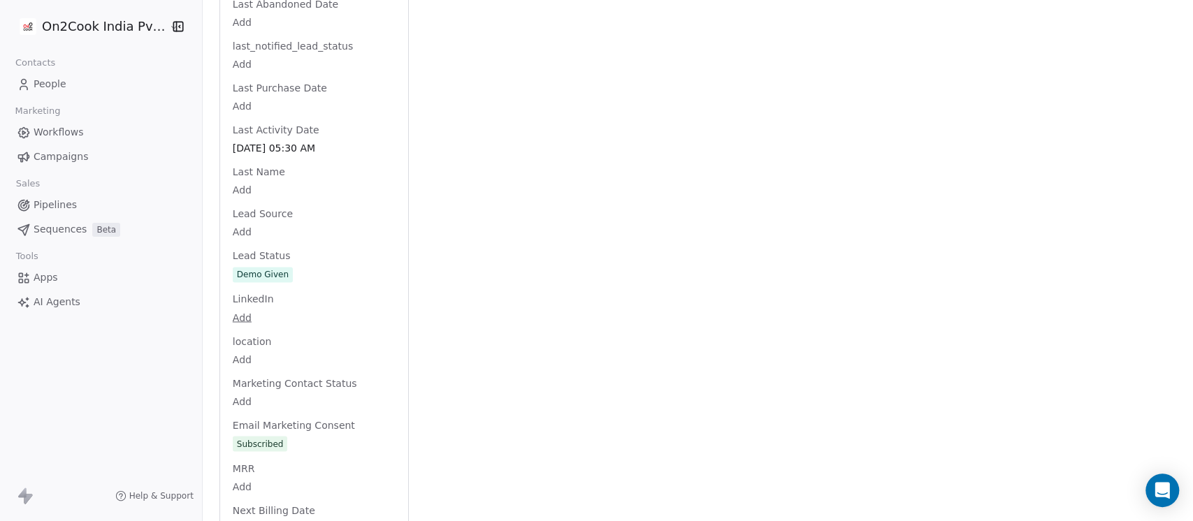
click at [293, 213] on div "Full Name Ahmad Email fxtrade.auto786@gmail.com Phone Number 9845540529 Address…" at bounding box center [314, 176] width 168 height 2823
click at [286, 268] on span "Demo Given" at bounding box center [313, 275] width 161 height 15
click at [295, 268] on span "Demo Given" at bounding box center [313, 275] width 161 height 15
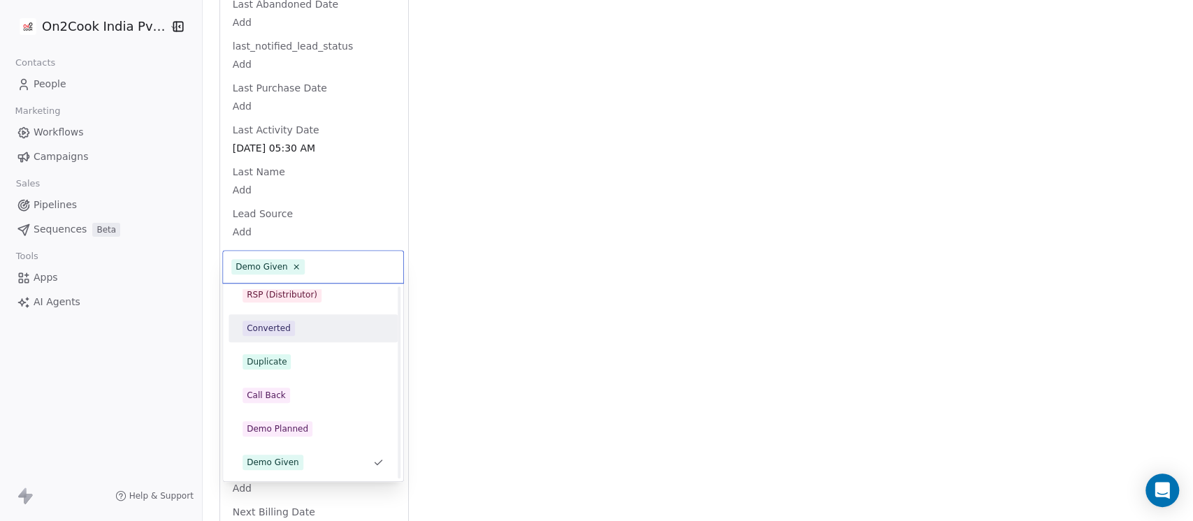
scroll to position [0, 0]
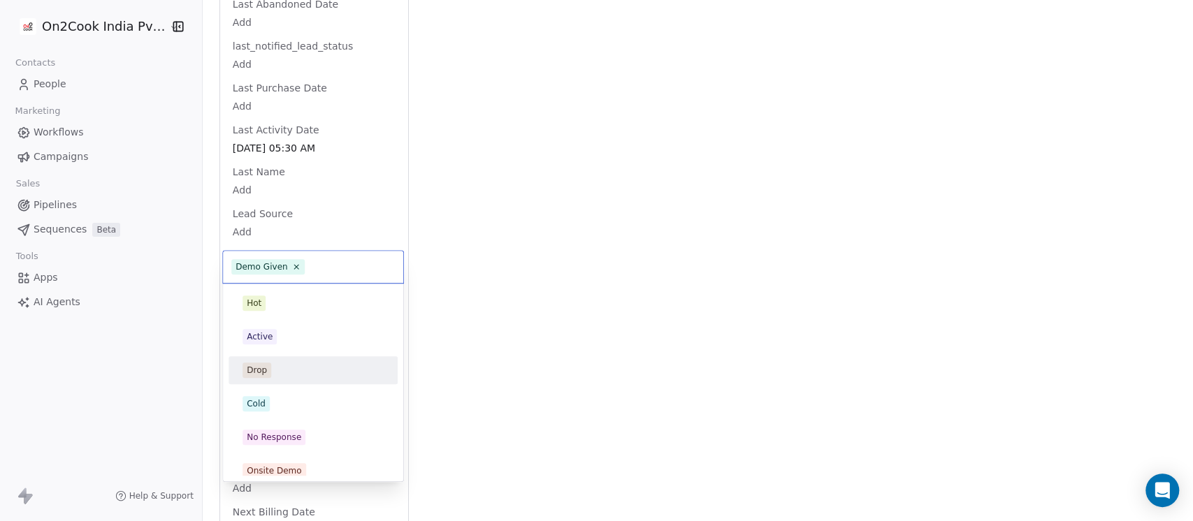
click at [279, 369] on div "Drop" at bounding box center [312, 370] width 141 height 15
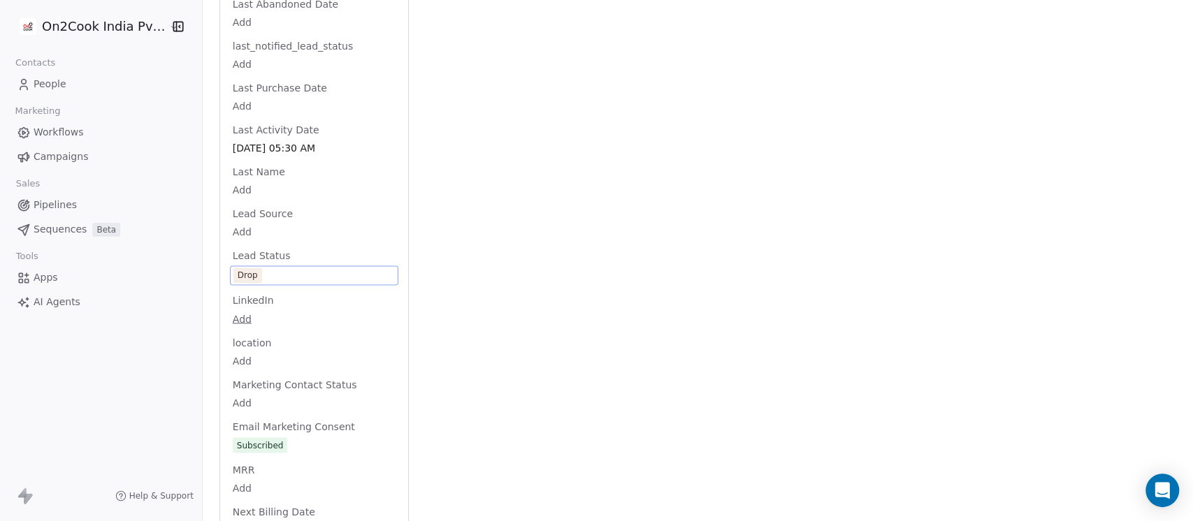
click at [654, 258] on div "Activity Activity Emails Emails Notes Notes Tasks Tasks Total Notes (1) Create …" at bounding box center [800, 152] width 750 height 2904
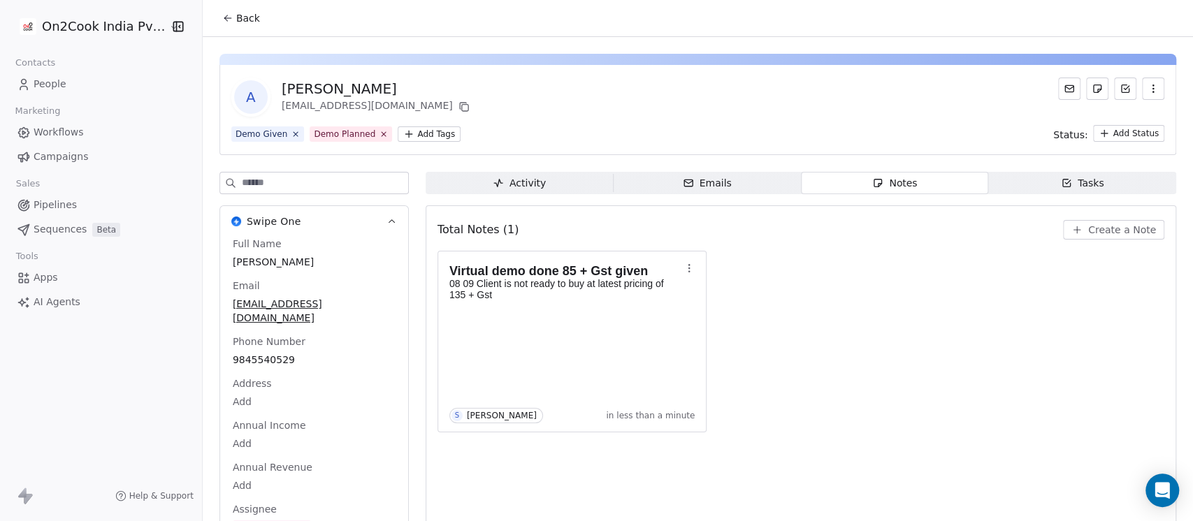
click at [247, 19] on span "Back" at bounding box center [248, 18] width 24 height 14
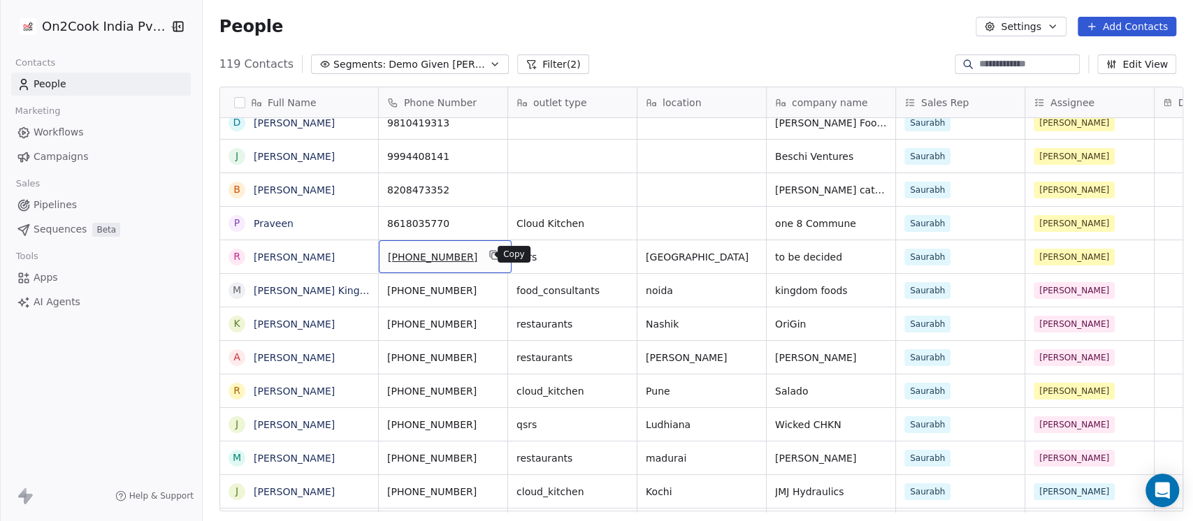
click at [490, 255] on icon "grid" at bounding box center [493, 254] width 6 height 6
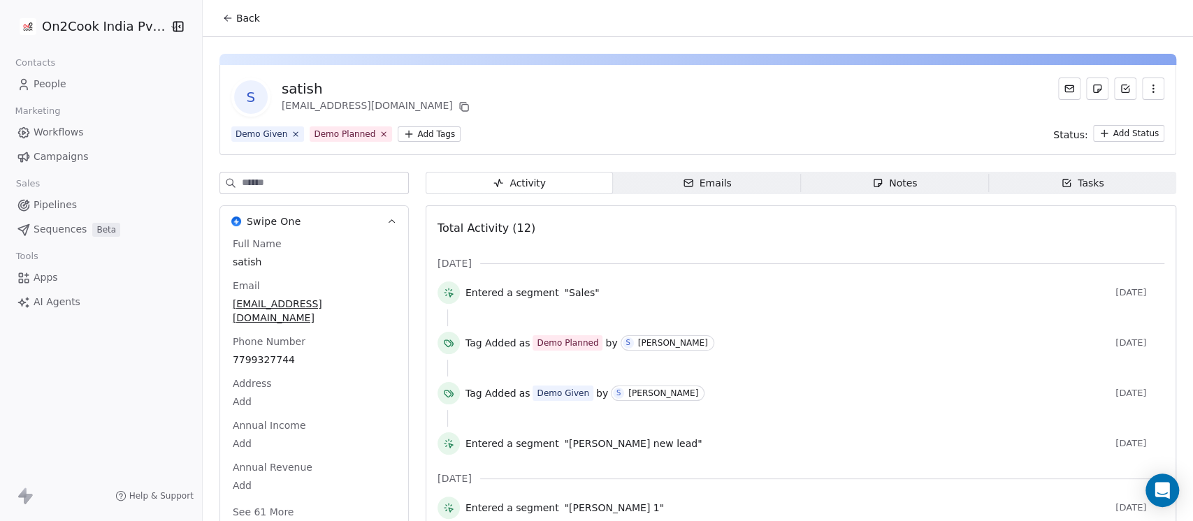
click at [884, 173] on span "Notes Notes" at bounding box center [895, 183] width 188 height 22
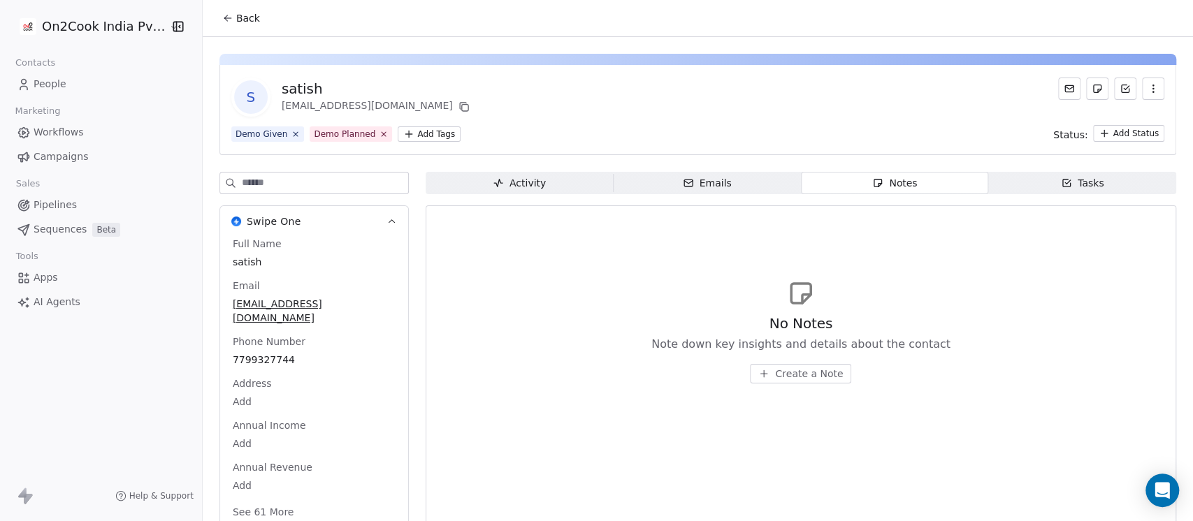
click at [494, 178] on icon "button" at bounding box center [498, 182] width 11 height 11
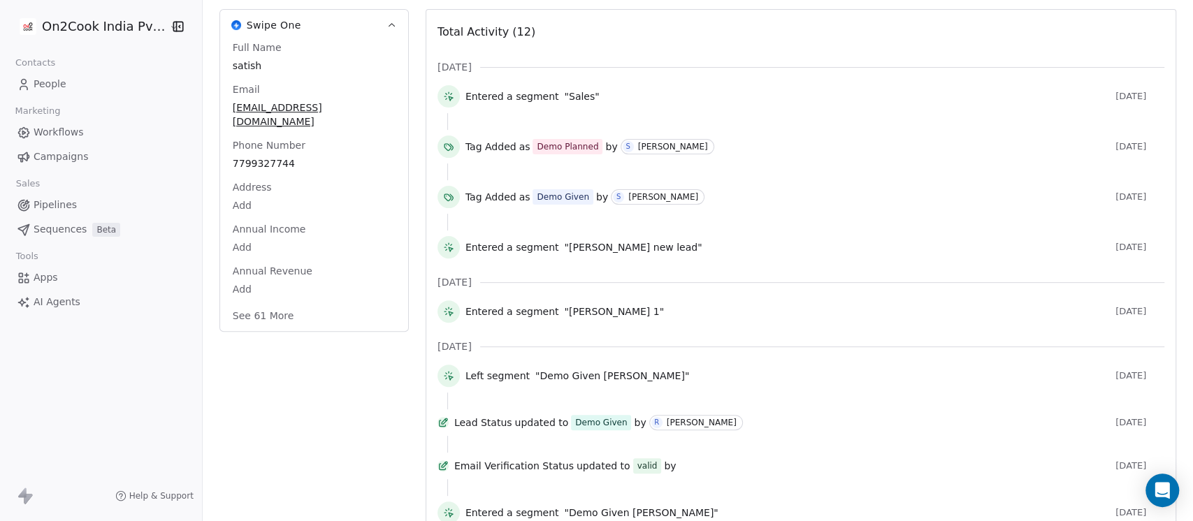
scroll to position [248, 0]
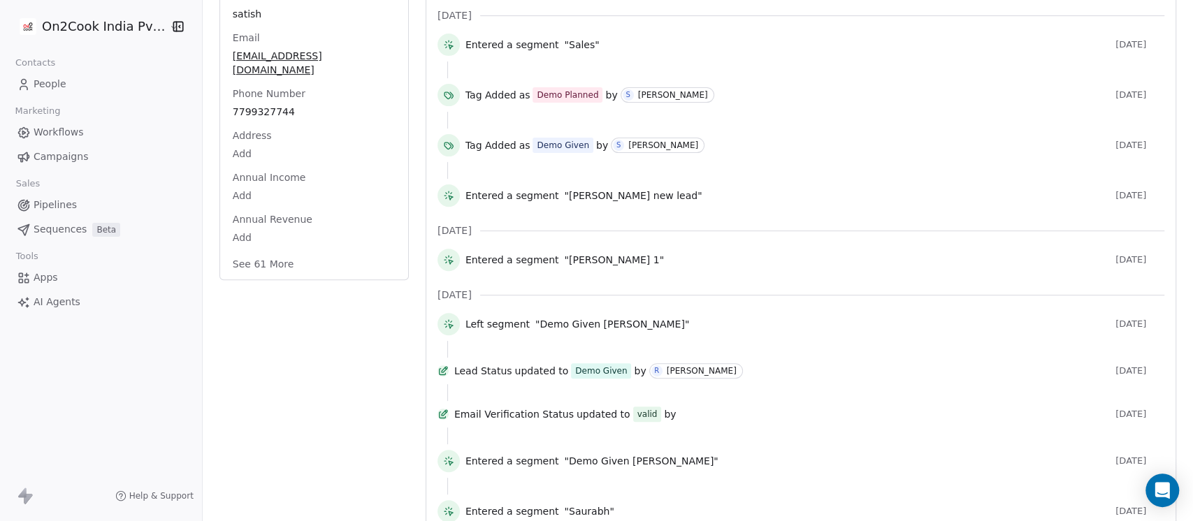
click at [261, 256] on button "See 61 More" at bounding box center [263, 264] width 78 height 25
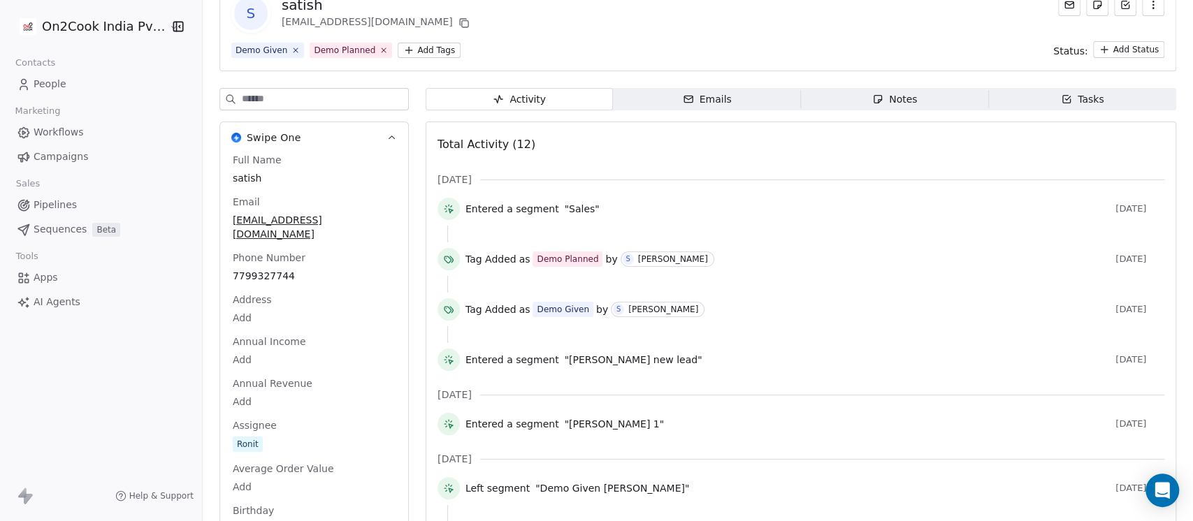
scroll to position [0, 0]
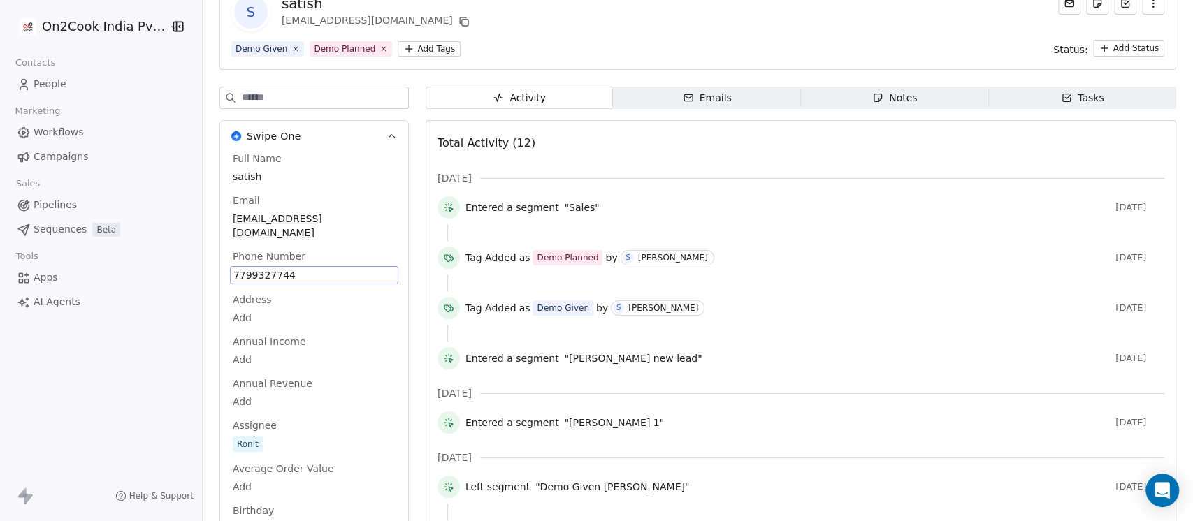
click at [338, 268] on span "7799327744" at bounding box center [313, 275] width 161 height 14
click at [271, 268] on span "7799327744" at bounding box center [313, 275] width 161 height 14
click at [271, 256] on input "**********" at bounding box center [299, 269] width 147 height 28
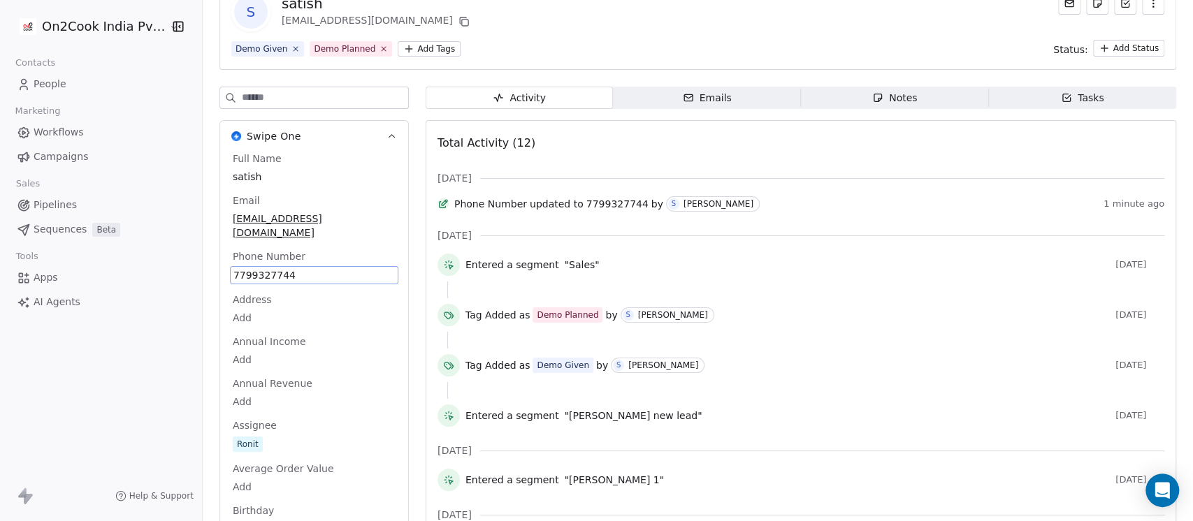
scroll to position [205, 0]
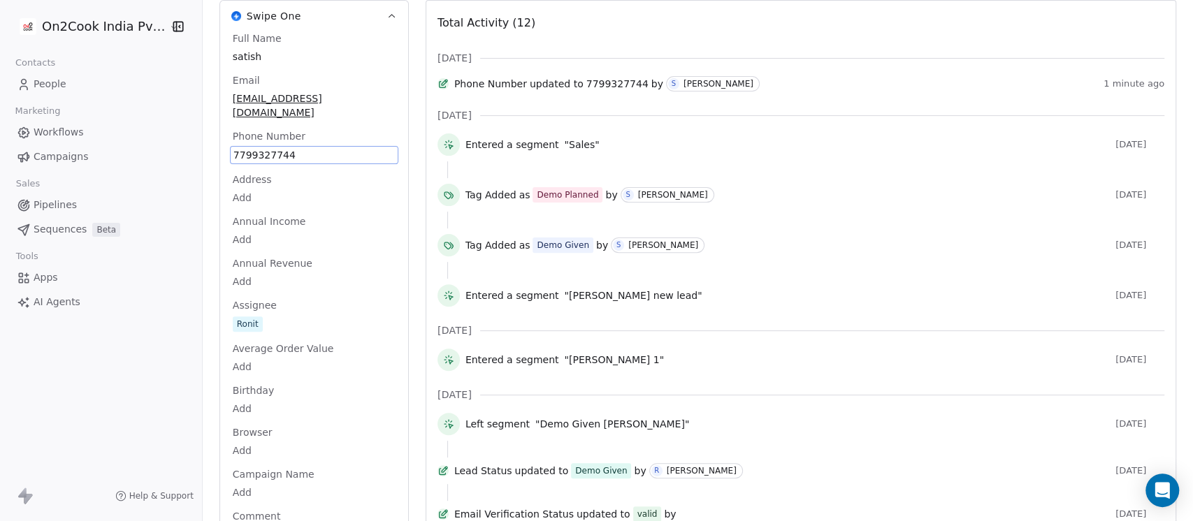
click at [266, 256] on span "Annual Revenue" at bounding box center [272, 263] width 85 height 14
click at [309, 148] on span "7799327744" at bounding box center [313, 155] width 161 height 14
click at [307, 148] on span "7799327744" at bounding box center [313, 155] width 161 height 14
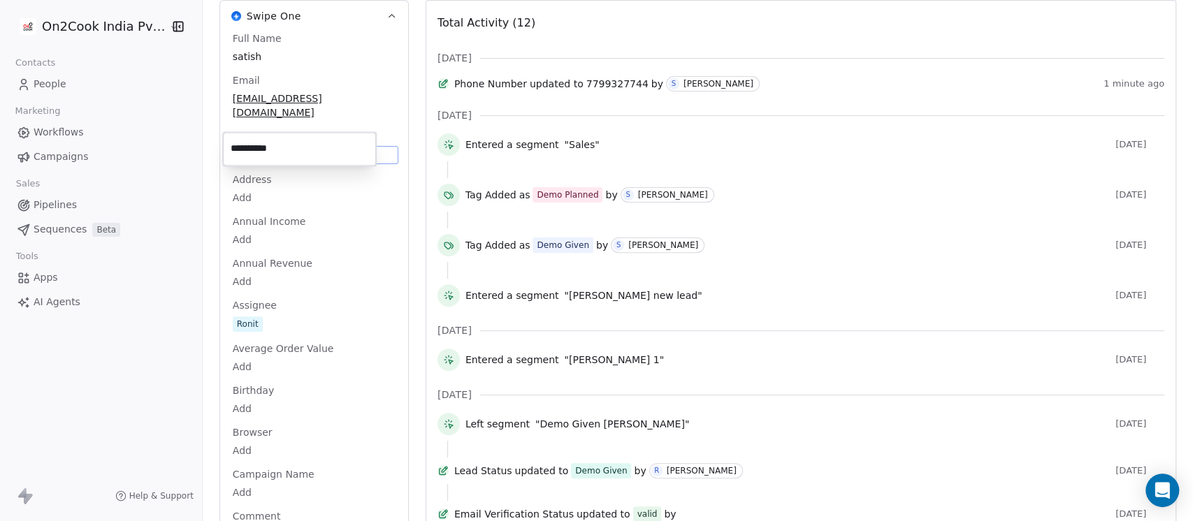
drag, startPoint x: 264, startPoint y: 137, endPoint x: 259, endPoint y: 143, distance: 7.4
click at [262, 140] on input "**********" at bounding box center [299, 149] width 147 height 28
click at [259, 143] on input "**********" at bounding box center [299, 149] width 147 height 28
click at [752, 191] on html "On2Cook India Pvt. Ltd. Contacts People Marketing Workflows Campaigns Sales Pip…" at bounding box center [596, 260] width 1193 height 521
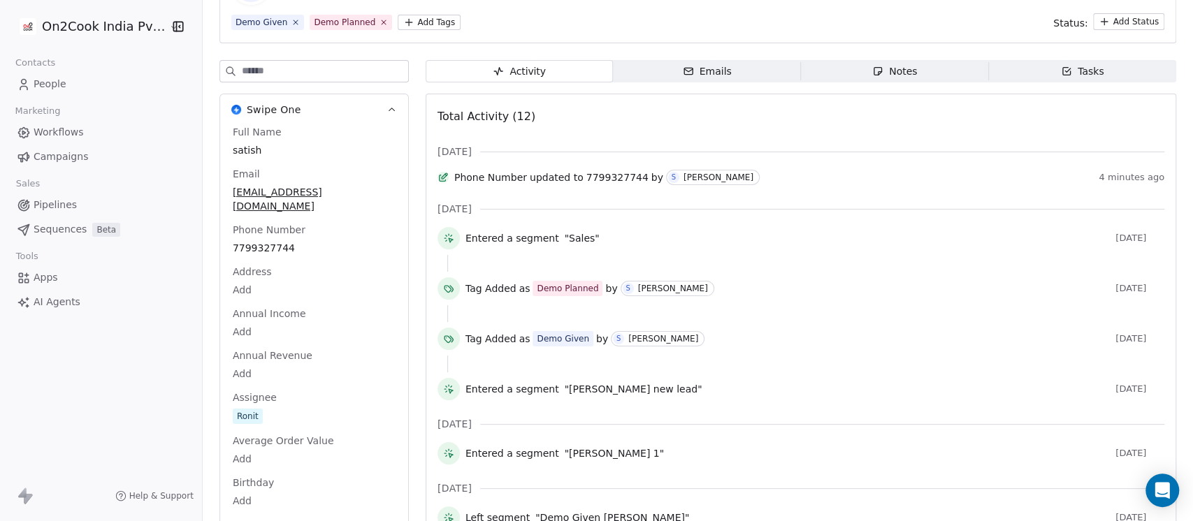
scroll to position [0, 0]
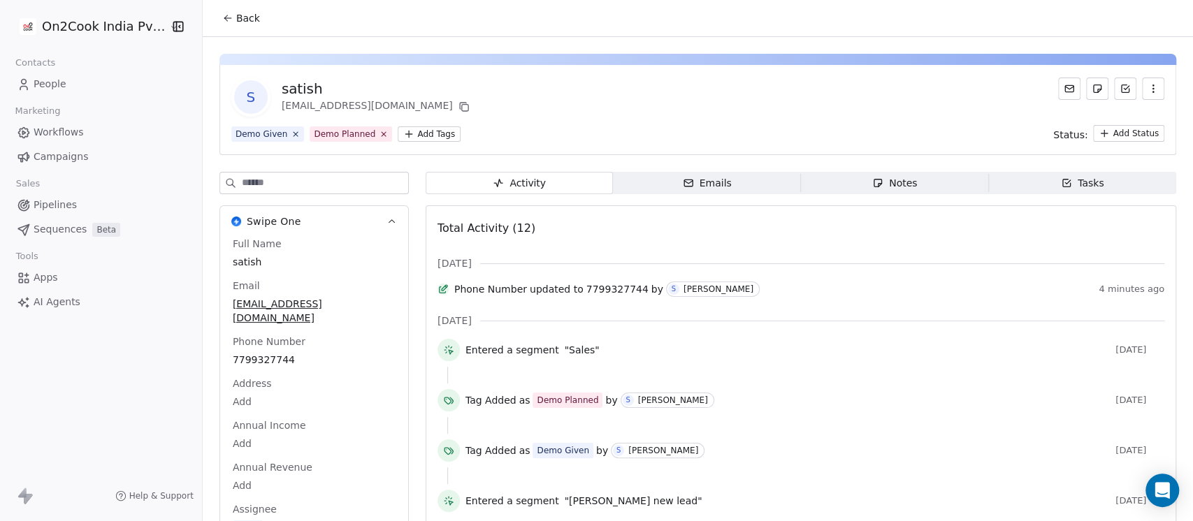
click at [285, 260] on span "satish" at bounding box center [314, 262] width 163 height 14
click at [285, 260] on span "satish" at bounding box center [313, 261] width 161 height 14
click at [232, 266] on textarea "**********" at bounding box center [300, 273] width 152 height 43
type textarea "**********"
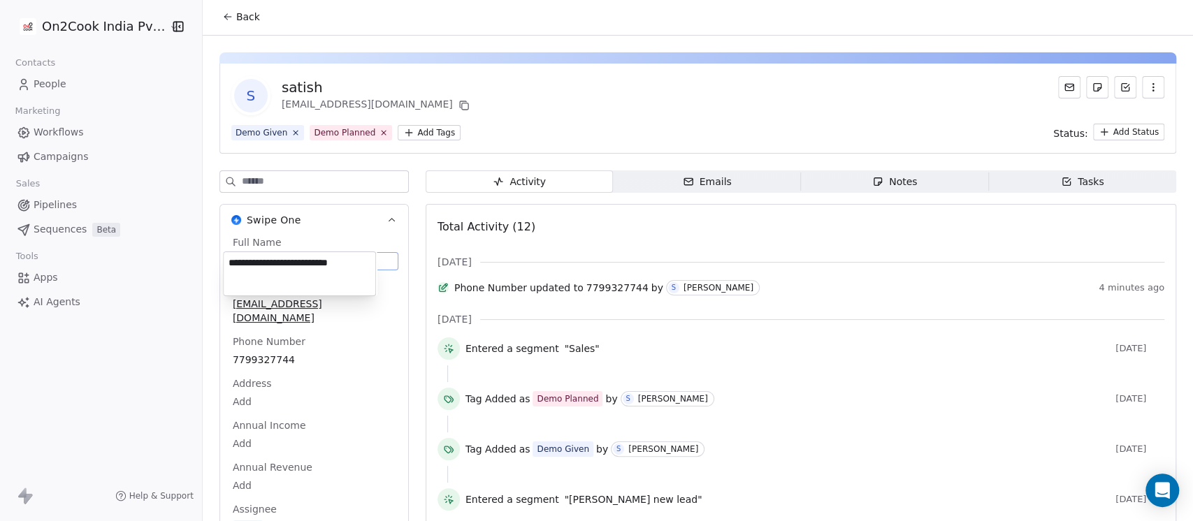
click at [557, 90] on html "On2Cook India Pvt. Ltd. Contacts People Marketing Workflows Campaigns Sales Pip…" at bounding box center [596, 260] width 1193 height 521
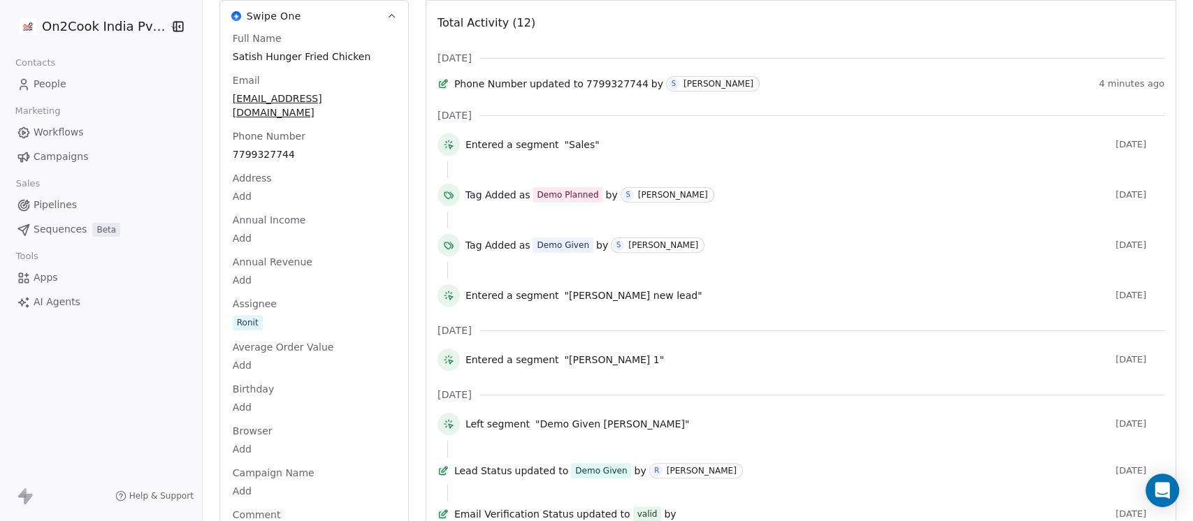
scroll to position [0, 0]
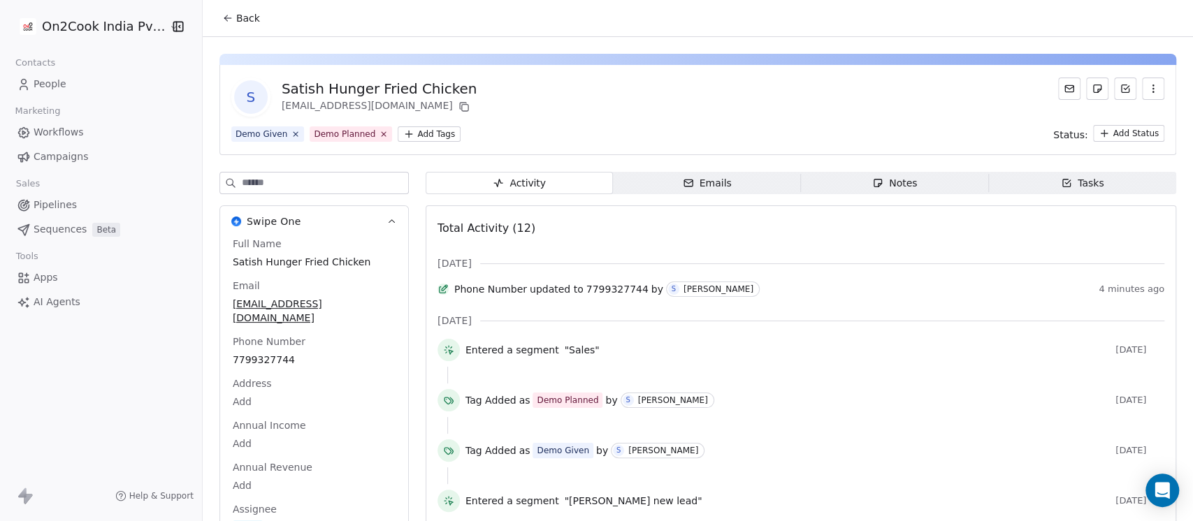
click at [234, 9] on button "Back" at bounding box center [241, 18] width 54 height 25
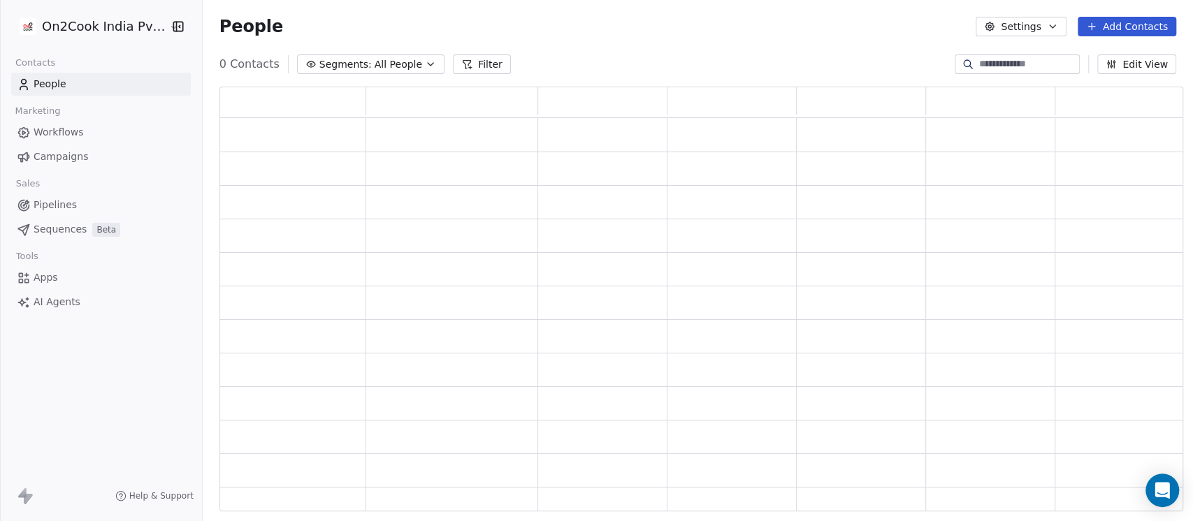
scroll to position [411, 949]
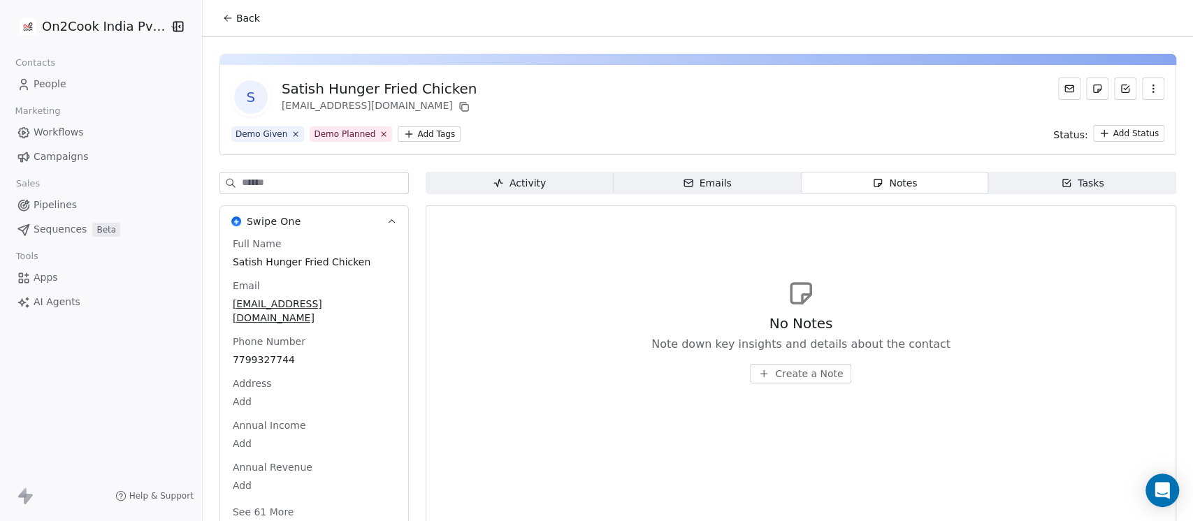
click at [795, 371] on span "Create a Note" at bounding box center [809, 374] width 68 height 14
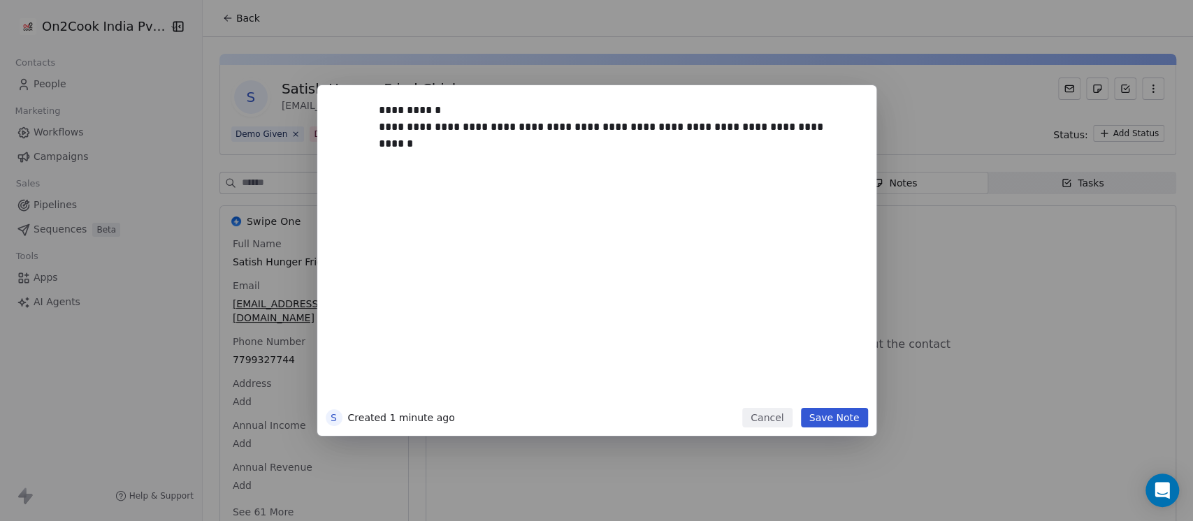
click at [826, 416] on button "Save Note" at bounding box center [834, 418] width 67 height 20
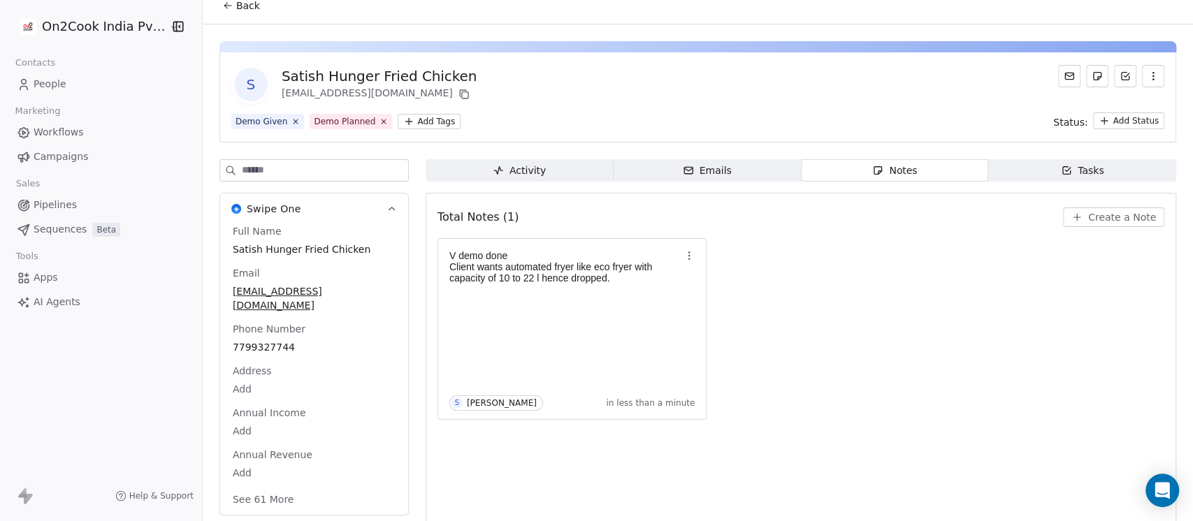
scroll to position [23, 0]
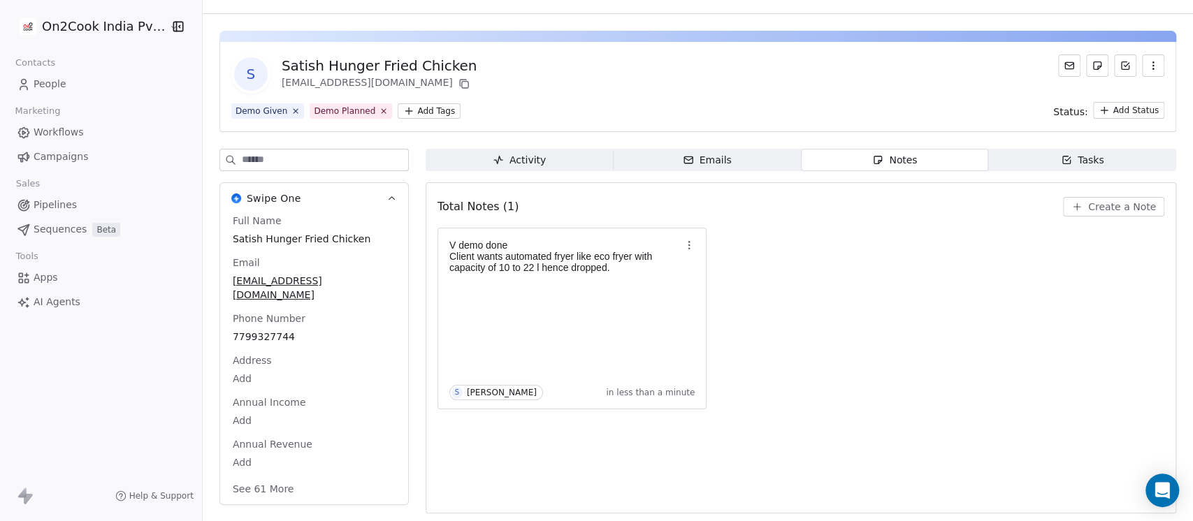
click at [254, 476] on button "See 61 More" at bounding box center [263, 488] width 78 height 25
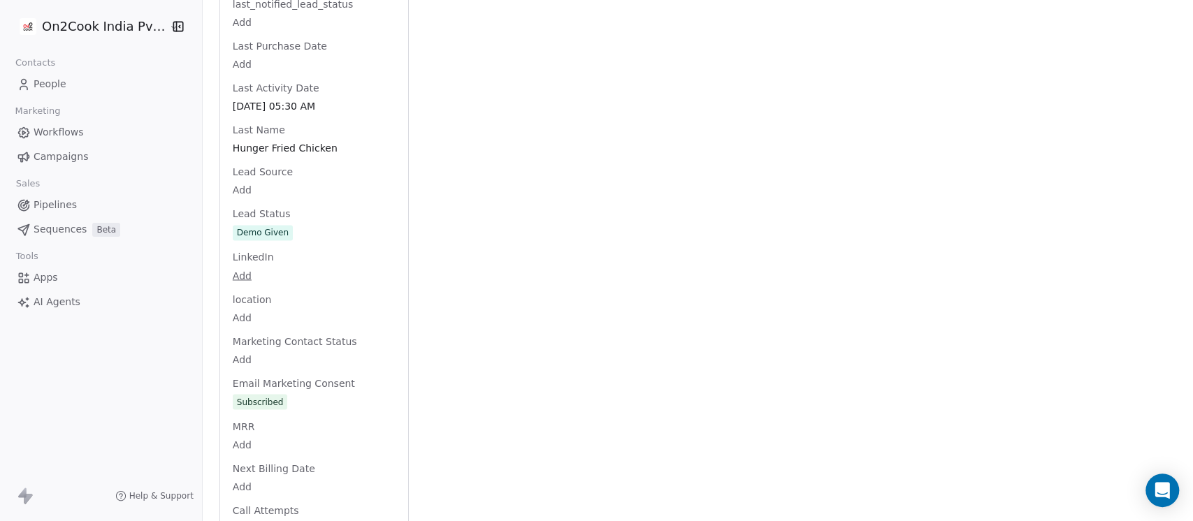
click at [313, 216] on div "Full Name Satish Hunger Fried Chicken Email dekonda.satish@gmail.com Phone Numb…" at bounding box center [314, 134] width 168 height 2823
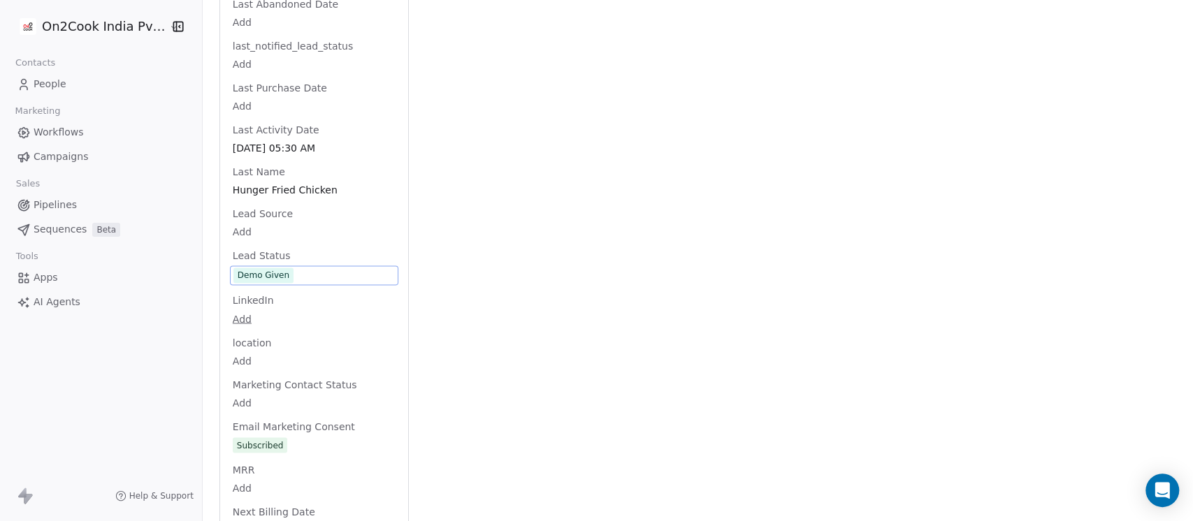
click at [302, 268] on span "Demo Given" at bounding box center [313, 275] width 161 height 15
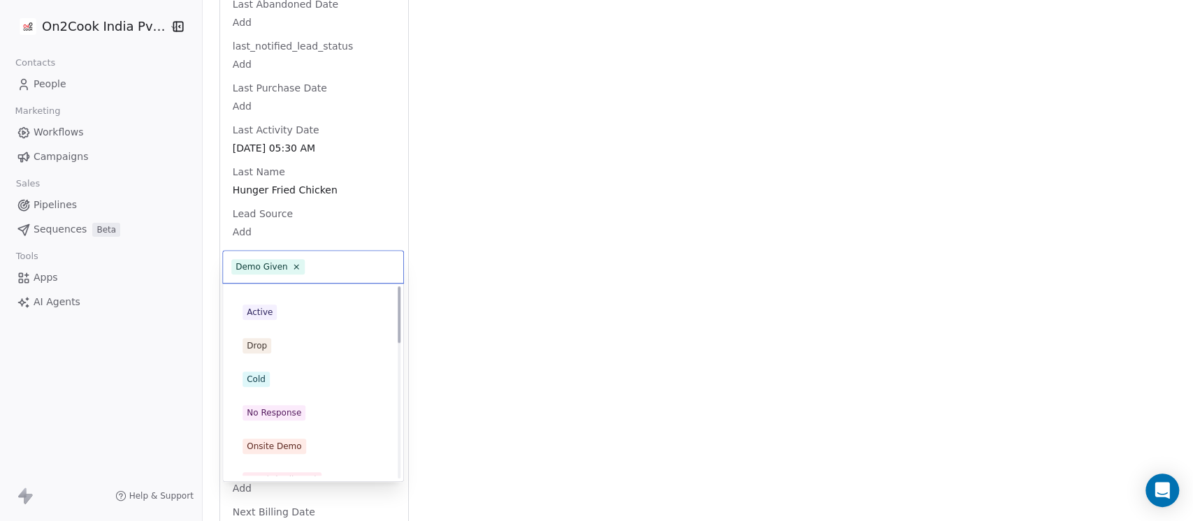
scroll to position [0, 0]
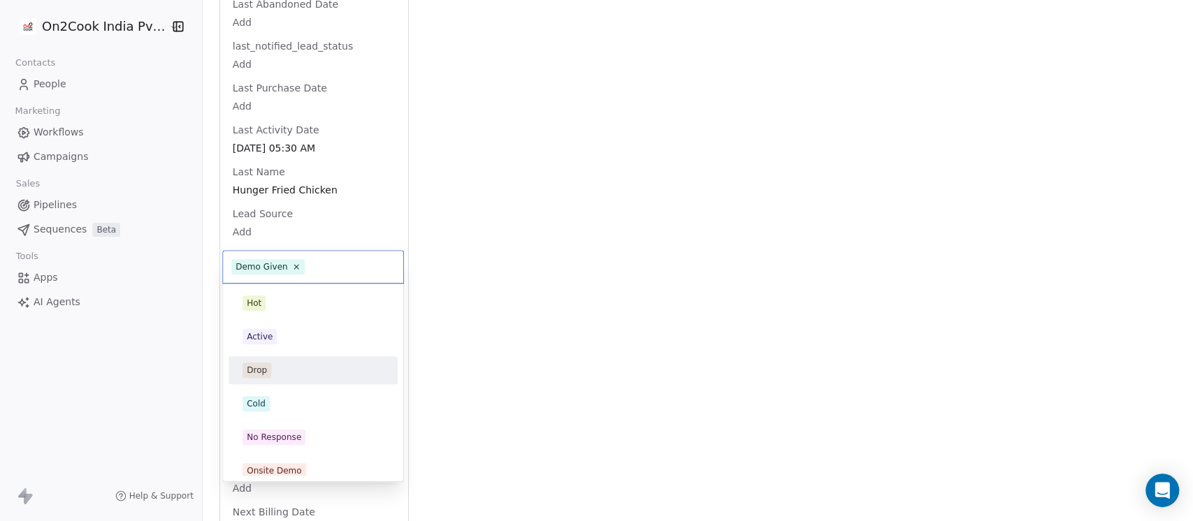
click at [280, 363] on div "Drop" at bounding box center [312, 370] width 141 height 15
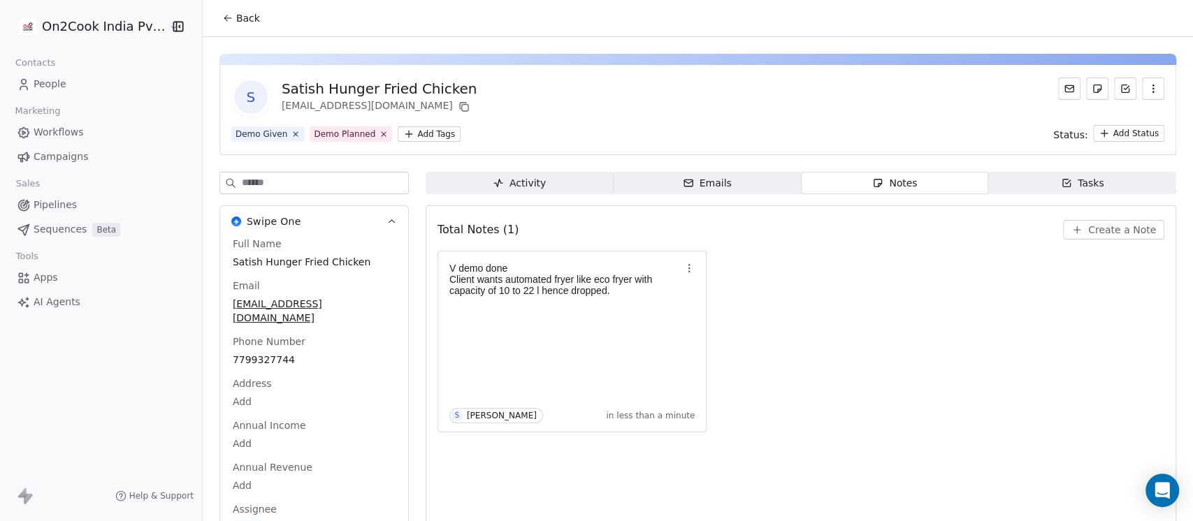
click at [236, 12] on span "Back" at bounding box center [248, 18] width 24 height 14
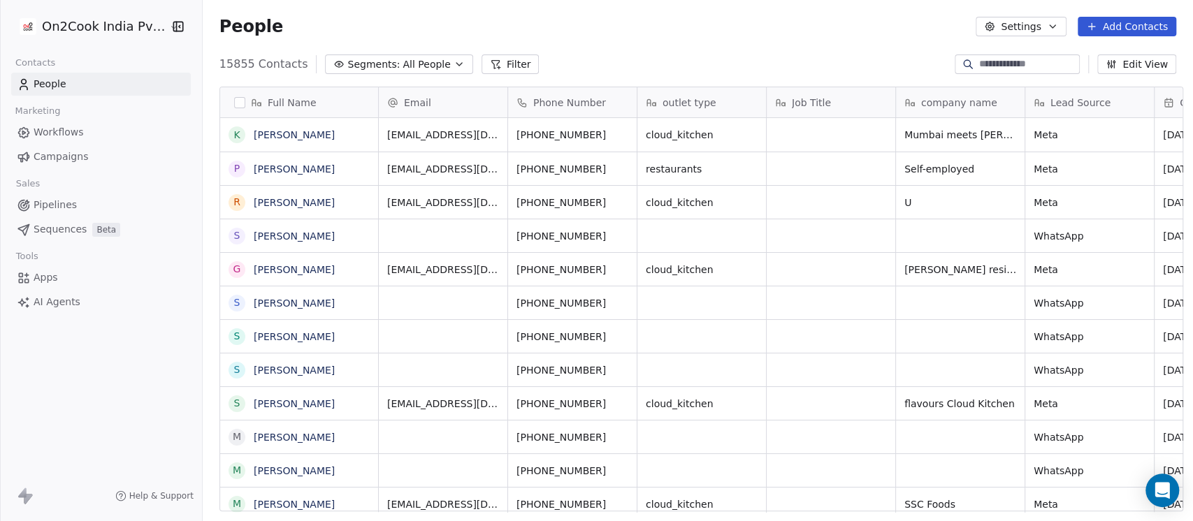
scroll to position [15, 15]
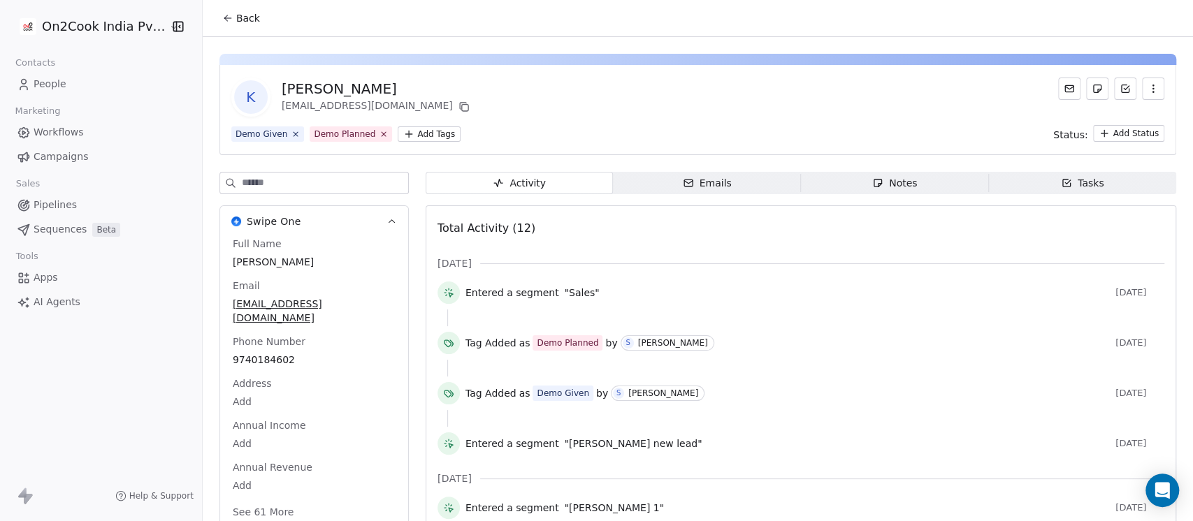
click at [927, 173] on span "Notes Notes" at bounding box center [895, 183] width 188 height 22
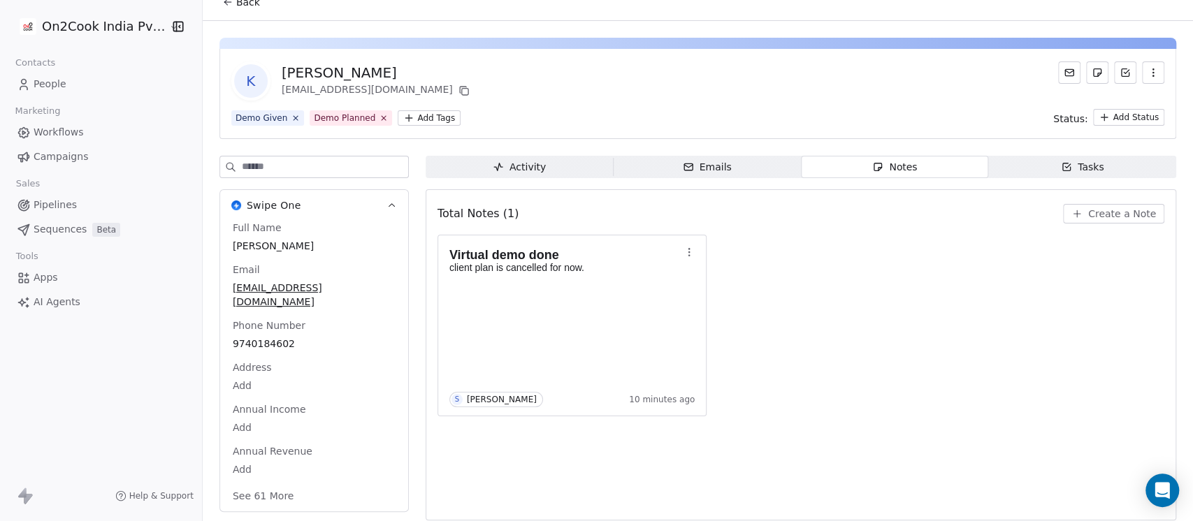
scroll to position [23, 0]
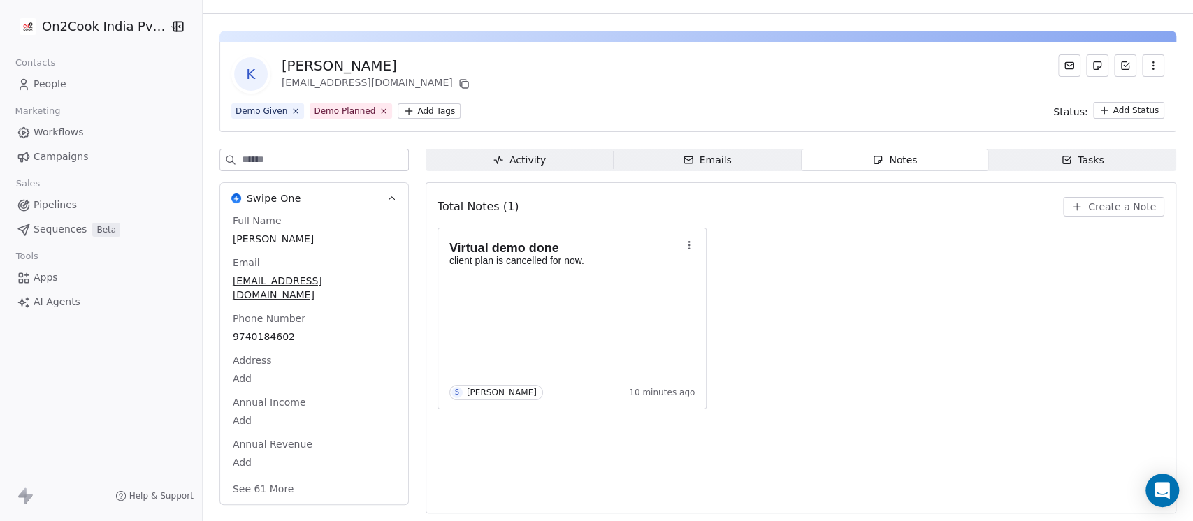
click at [258, 477] on button "See 61 More" at bounding box center [263, 488] width 78 height 25
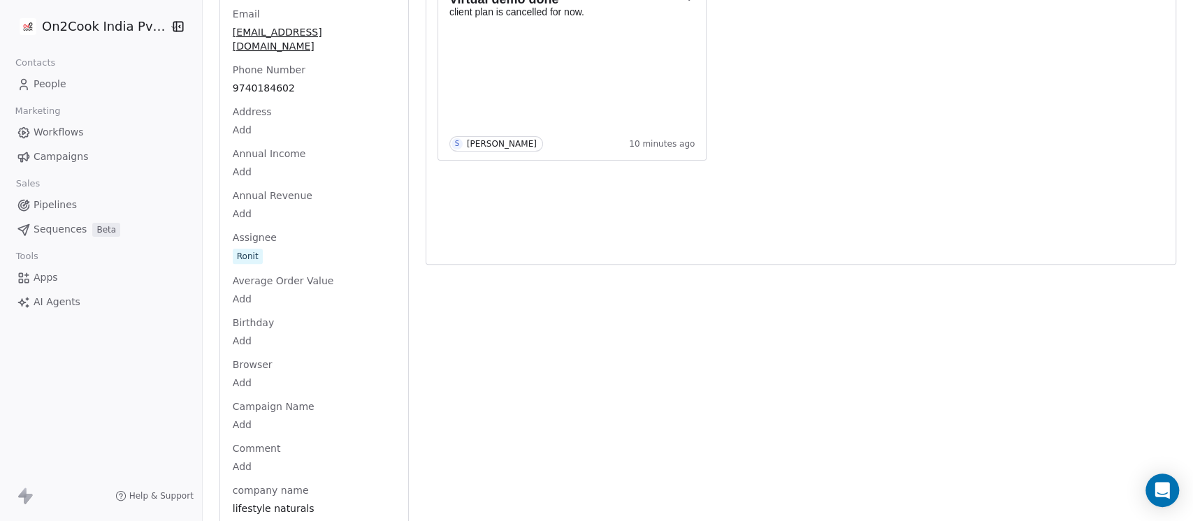
scroll to position [0, 0]
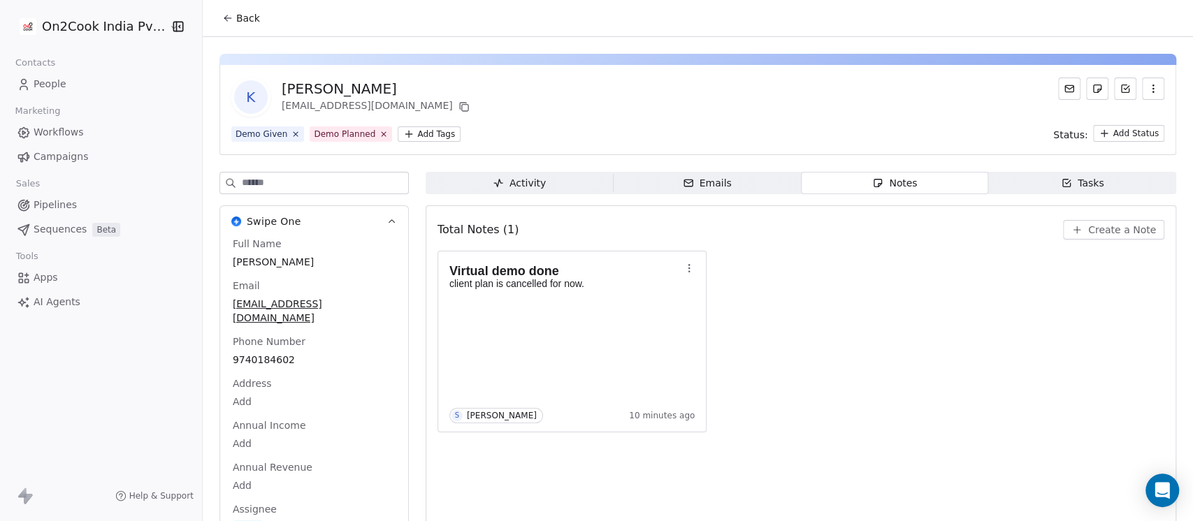
click at [495, 189] on div "Activity" at bounding box center [519, 183] width 53 height 15
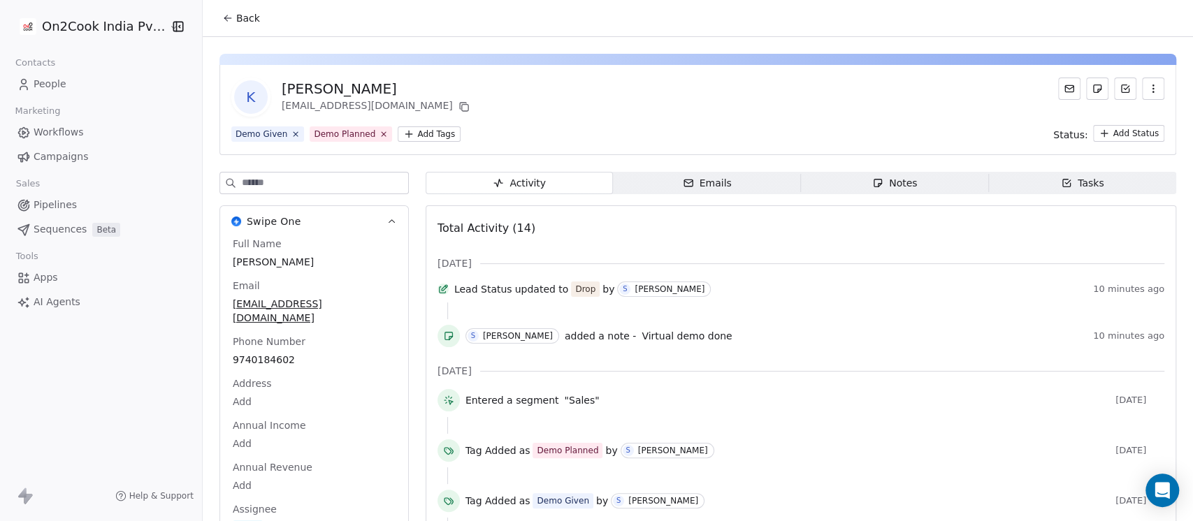
click at [872, 180] on icon "button" at bounding box center [877, 182] width 11 height 11
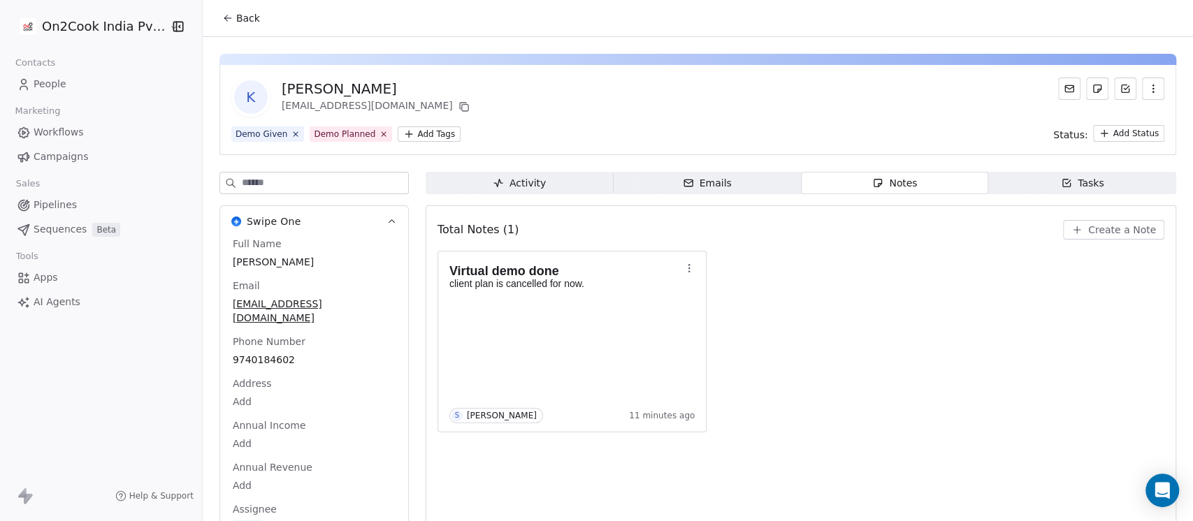
click at [531, 182] on div "Activity" at bounding box center [519, 183] width 53 height 15
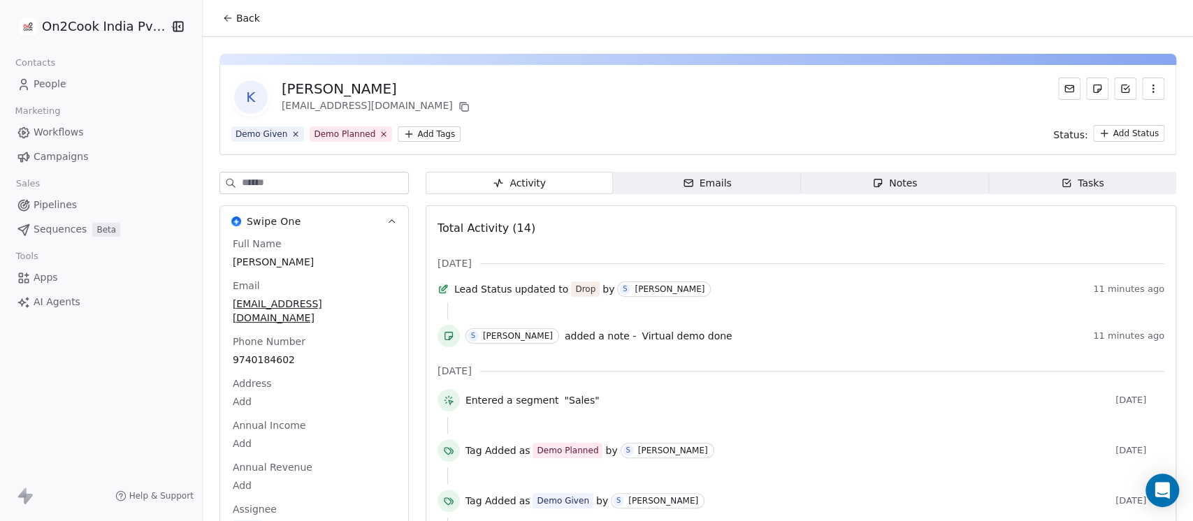
click at [890, 184] on div "Notes" at bounding box center [894, 183] width 45 height 15
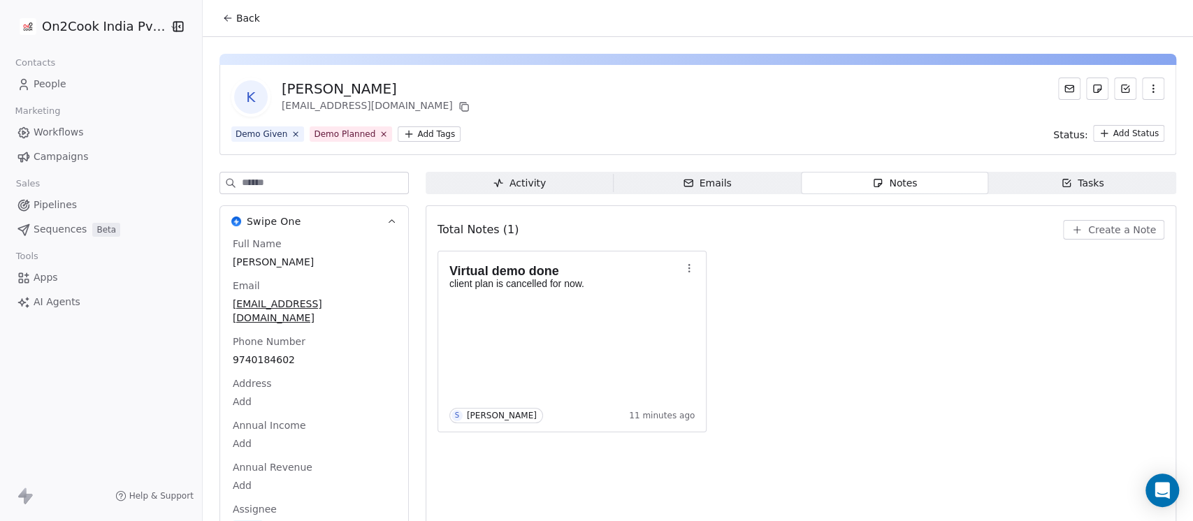
click at [236, 13] on span "Back" at bounding box center [248, 18] width 24 height 14
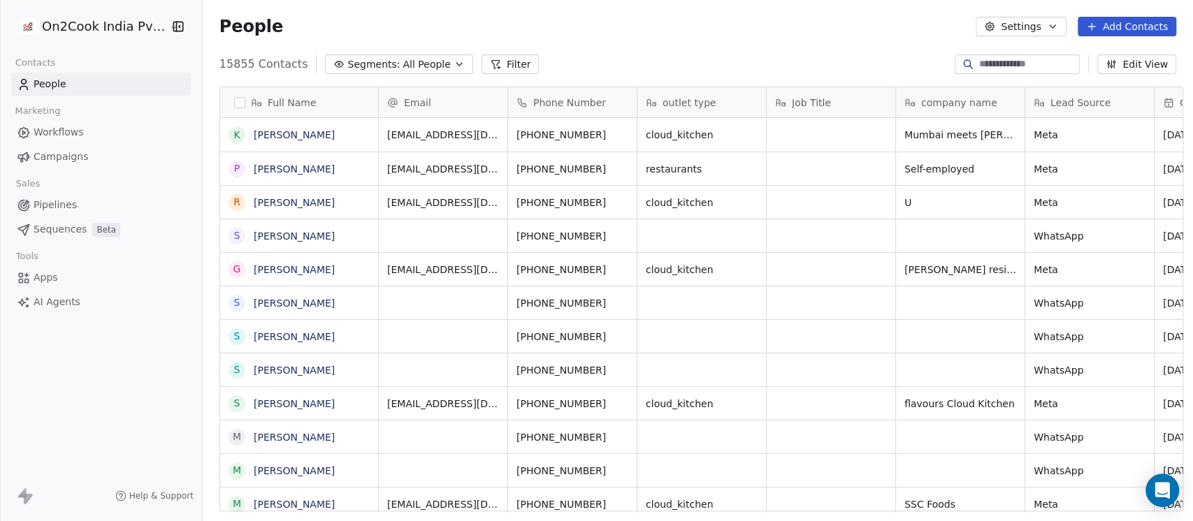
scroll to position [444, 982]
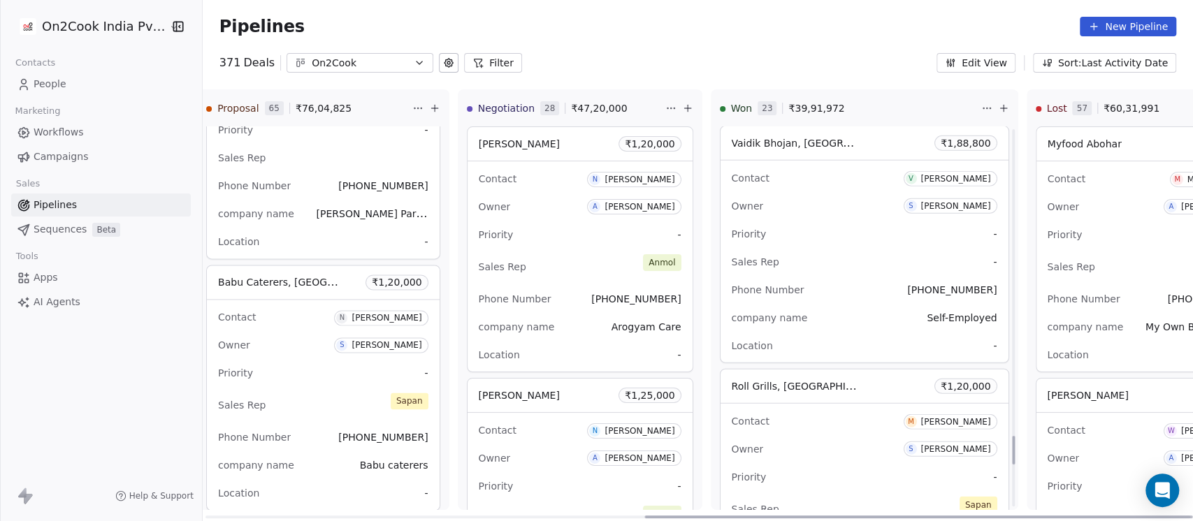
scroll to position [4077, 0]
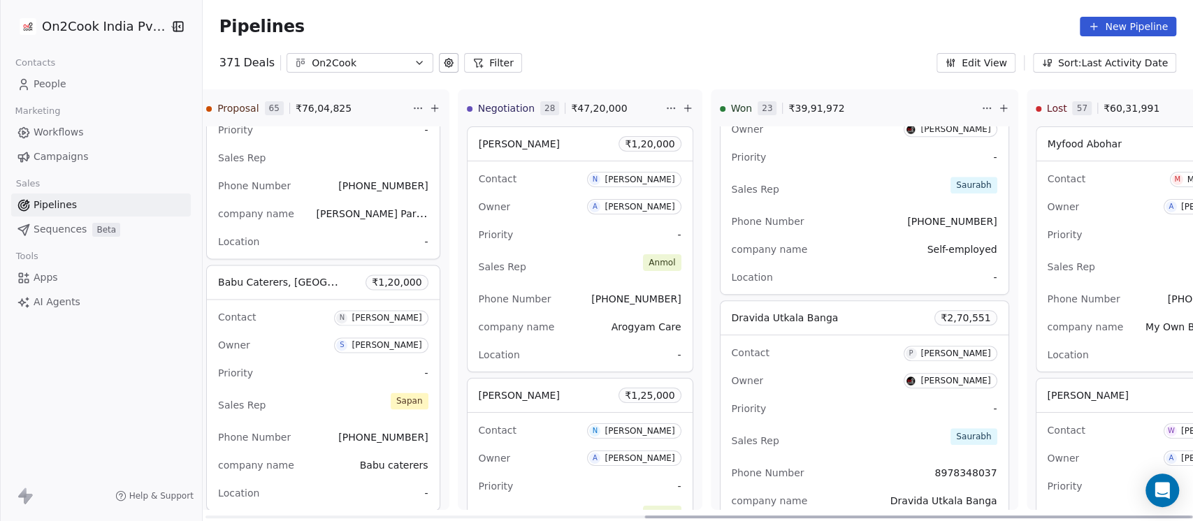
click at [758, 335] on div "Contact [PERSON_NAME] Owner [PERSON_NAME] Priority - Sales Rep Saurabh Phone Nu…" at bounding box center [864, 440] width 288 height 210
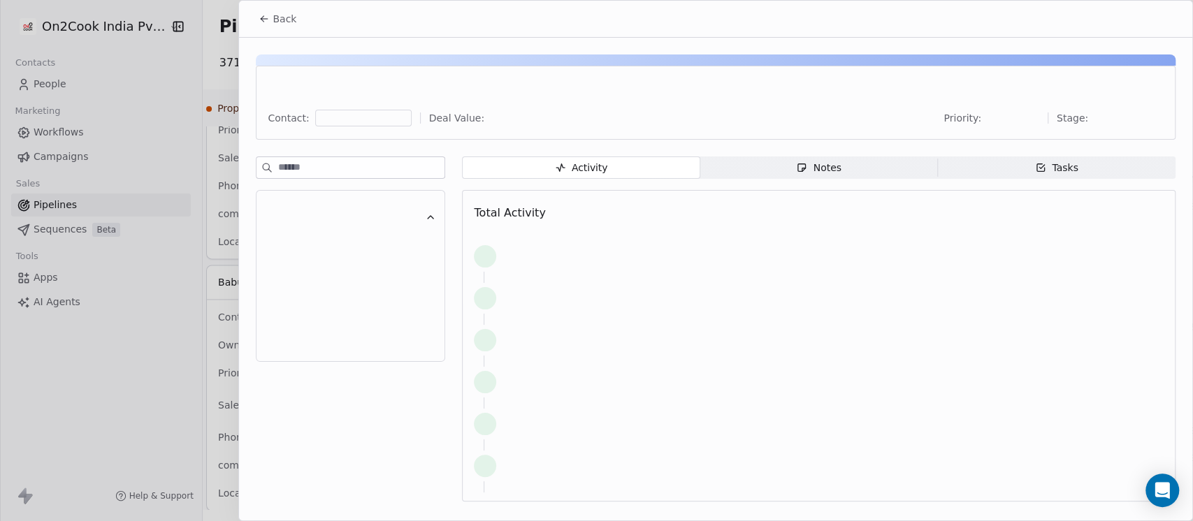
click at [838, 165] on div "Notes" at bounding box center [818, 168] width 45 height 15
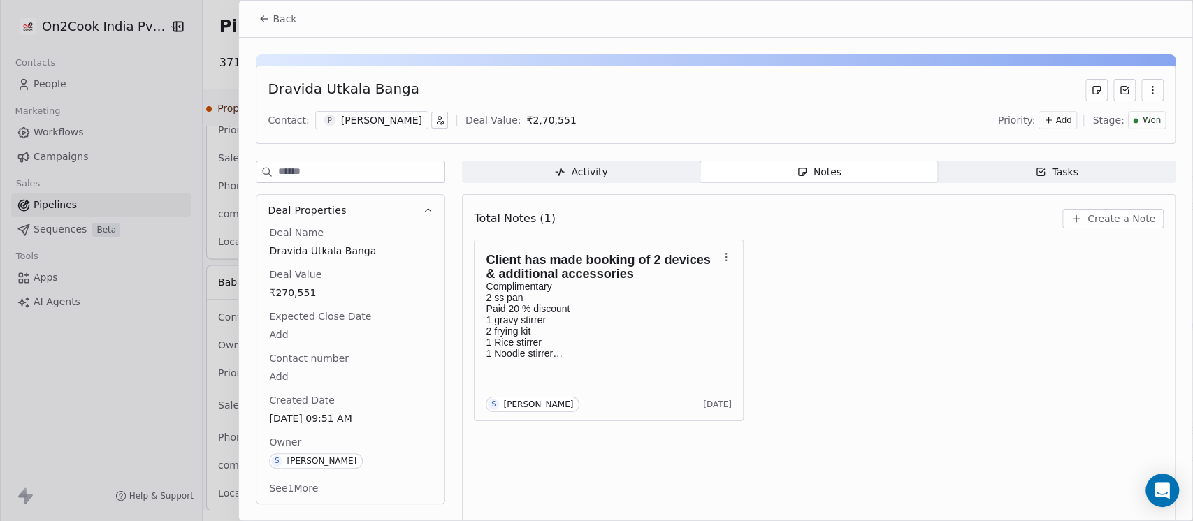
click at [402, 122] on div "[PERSON_NAME]" at bounding box center [381, 120] width 81 height 14
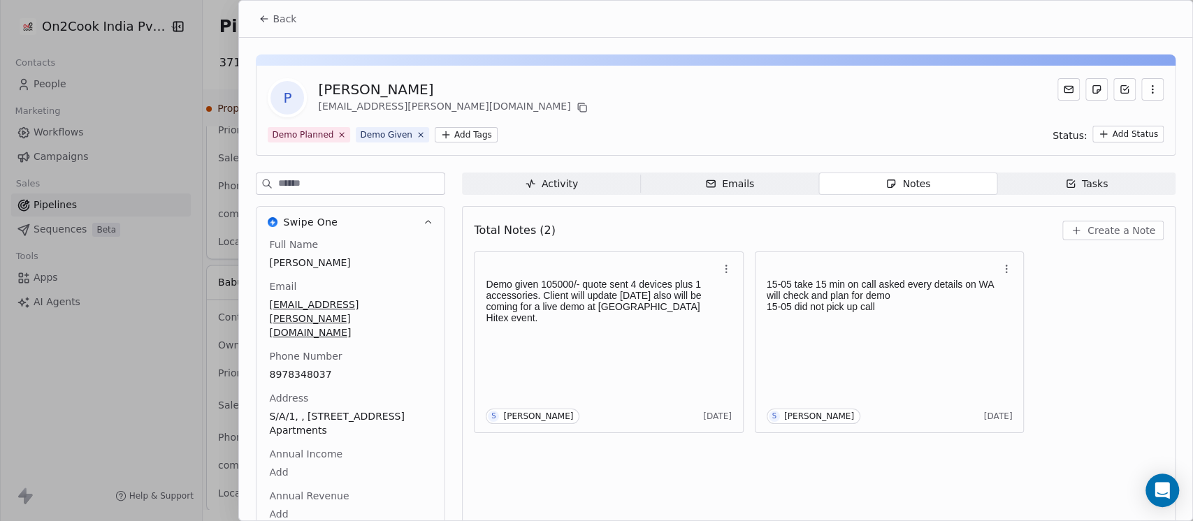
click at [1087, 233] on span "Create a Note" at bounding box center [1121, 231] width 68 height 14
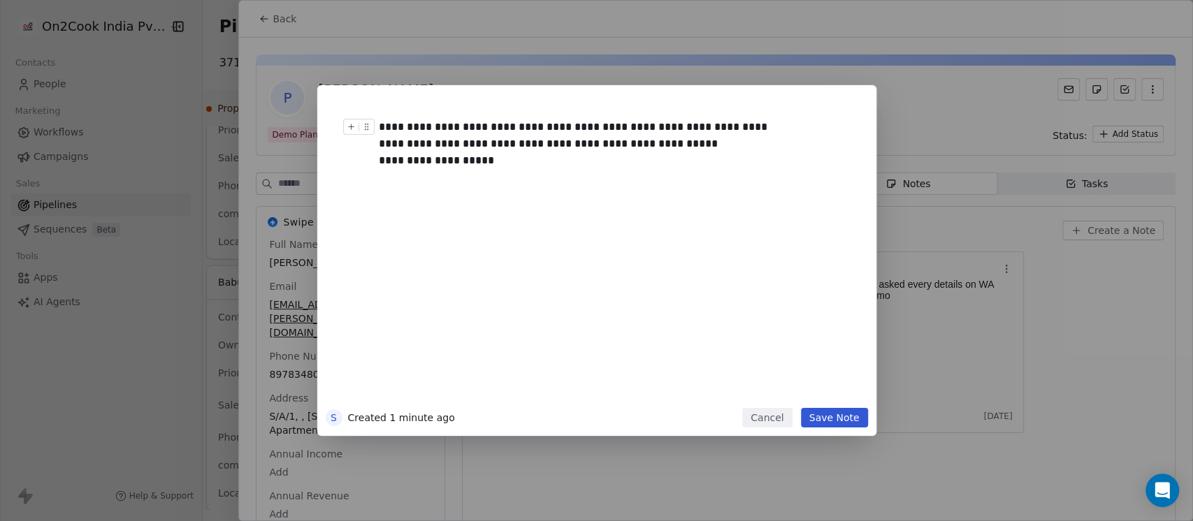
drag, startPoint x: 479, startPoint y: 133, endPoint x: 445, endPoint y: 143, distance: 34.9
drag, startPoint x: 445, startPoint y: 143, endPoint x: 731, endPoint y: 156, distance: 286.1
click at [731, 156] on div "**********" at bounding box center [611, 153] width 464 height 34
click at [381, 146] on div "**********" at bounding box center [611, 153] width 464 height 34
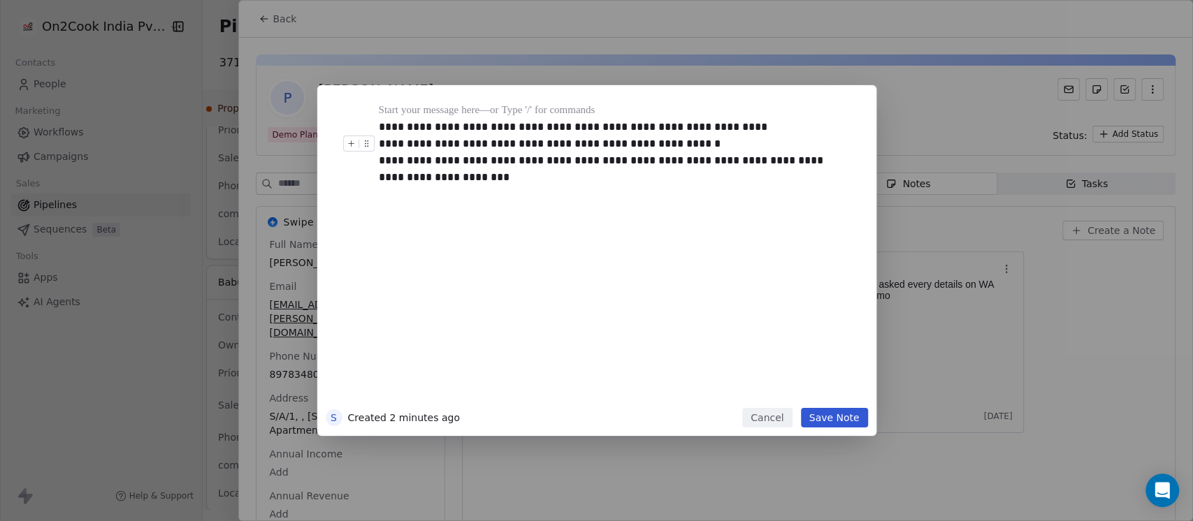
drag, startPoint x: 377, startPoint y: 179, endPoint x: 348, endPoint y: 175, distance: 28.9
drag, startPoint x: 348, startPoint y: 175, endPoint x: 678, endPoint y: 192, distance: 330.2
click at [701, 202] on div at bounding box center [618, 194] width 478 height 17
click at [534, 154] on div "**********" at bounding box center [611, 161] width 464 height 50
click at [523, 175] on div "**********" at bounding box center [611, 161] width 464 height 50
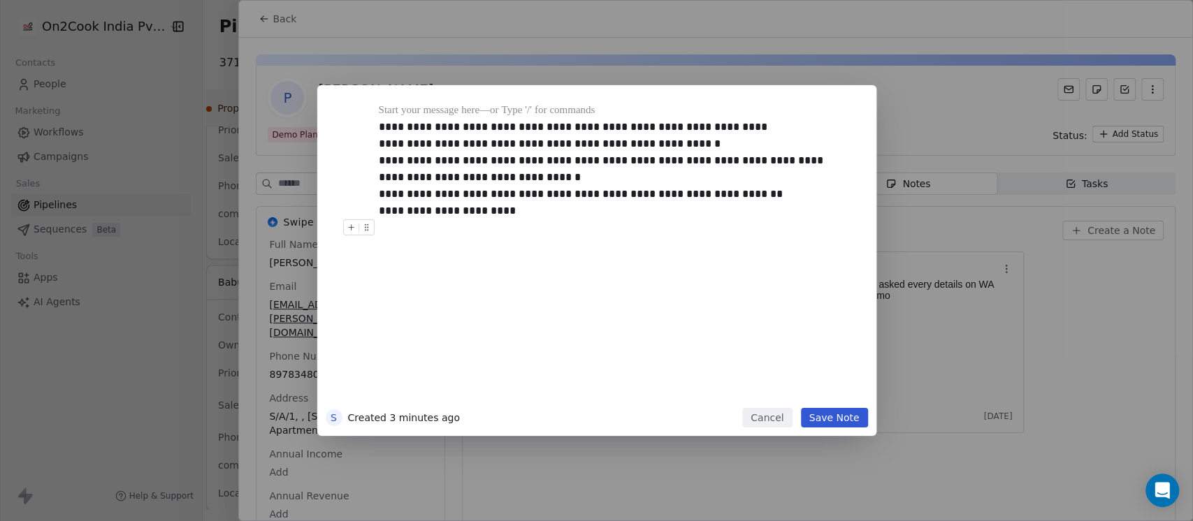
click at [829, 411] on button "Save Note" at bounding box center [834, 418] width 67 height 20
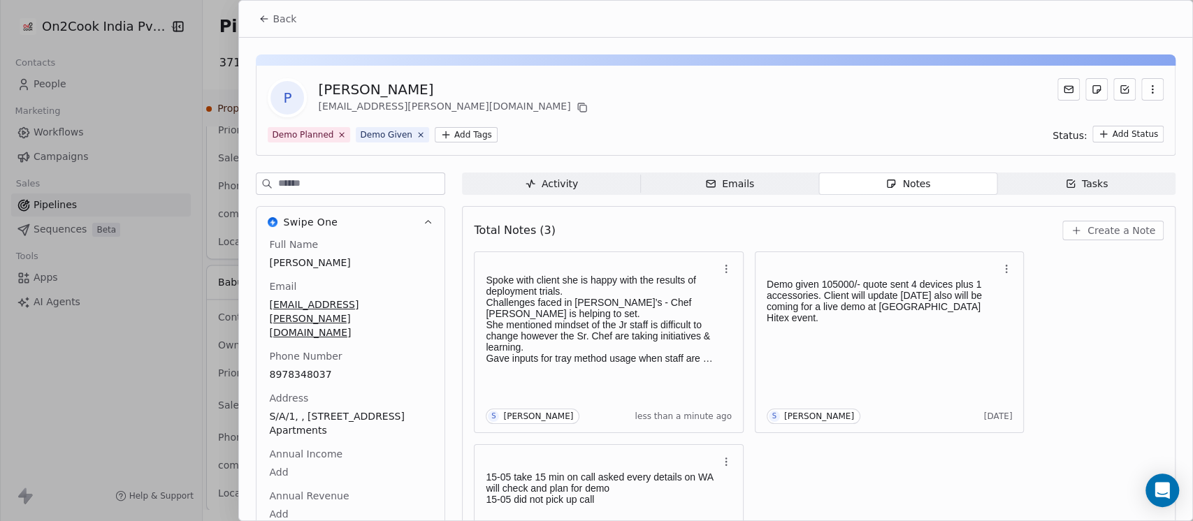
click at [277, 20] on span "Back" at bounding box center [284, 19] width 24 height 14
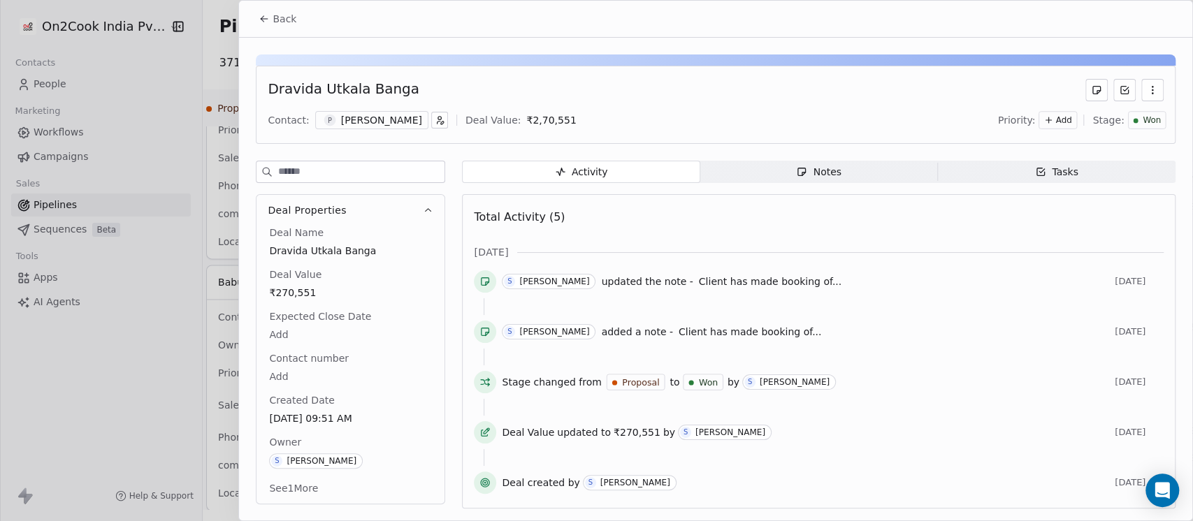
click at [277, 20] on span "Back" at bounding box center [284, 19] width 24 height 14
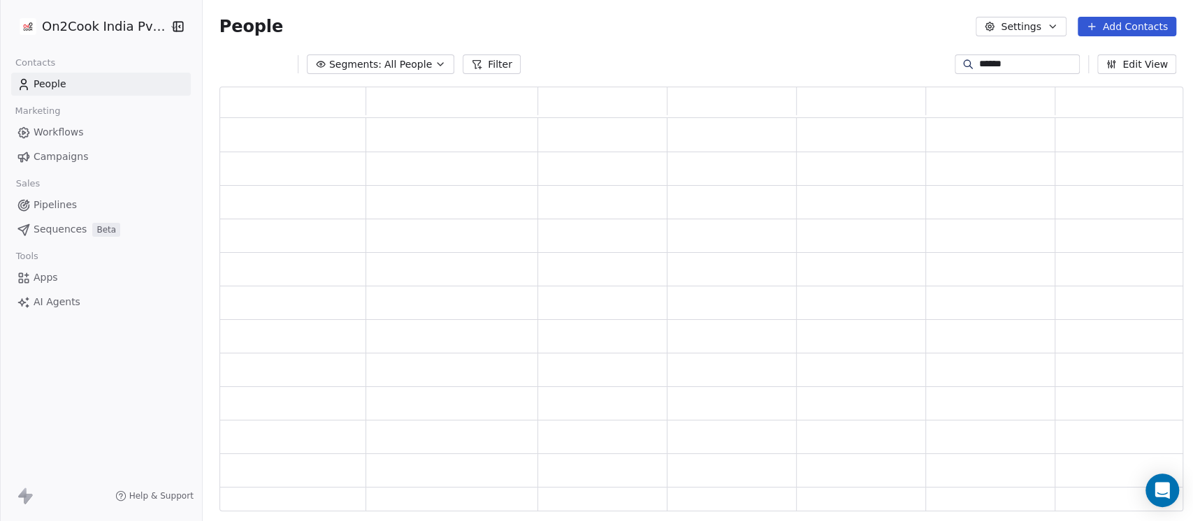
scroll to position [411, 949]
type input "*******"
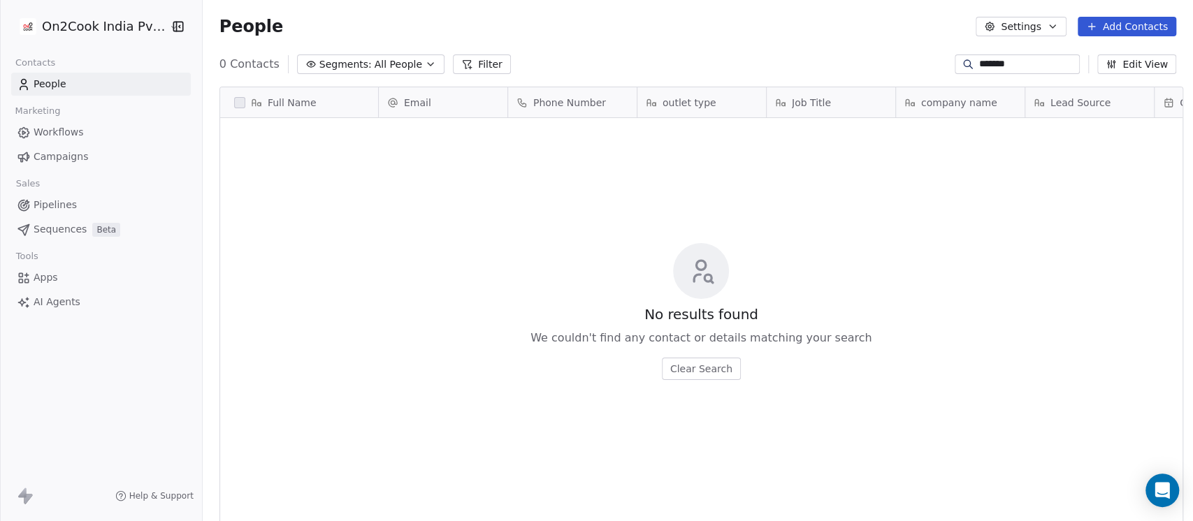
click at [1032, 63] on input "*******" at bounding box center [1028, 64] width 98 height 14
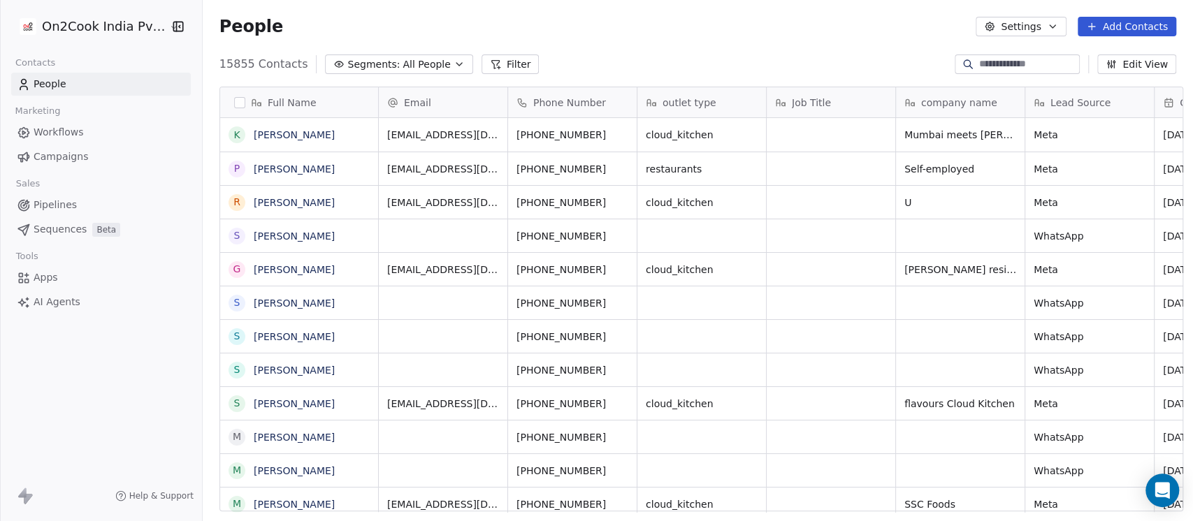
click at [423, 59] on span "All People" at bounding box center [426, 64] width 48 height 15
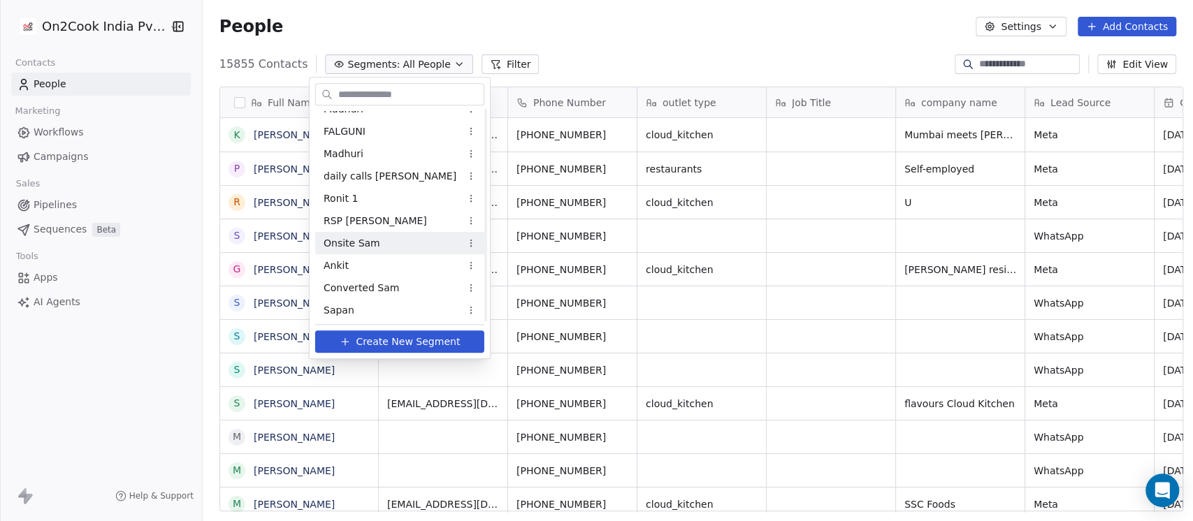
scroll to position [0, 0]
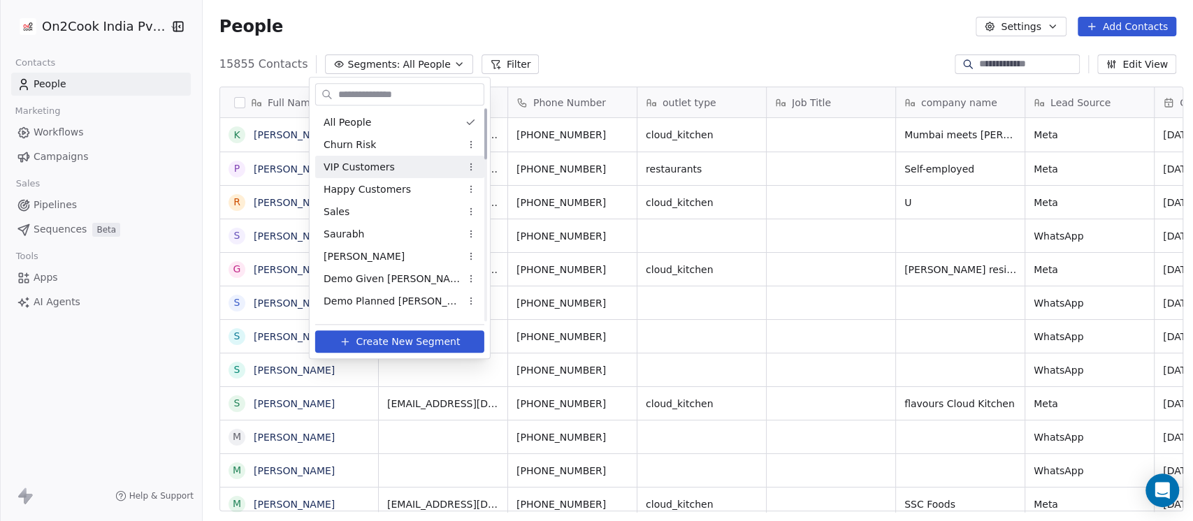
click at [659, 3] on html "On2Cook India Pvt. Ltd. Contacts People Marketing Workflows Campaigns Sales Pip…" at bounding box center [596, 260] width 1193 height 521
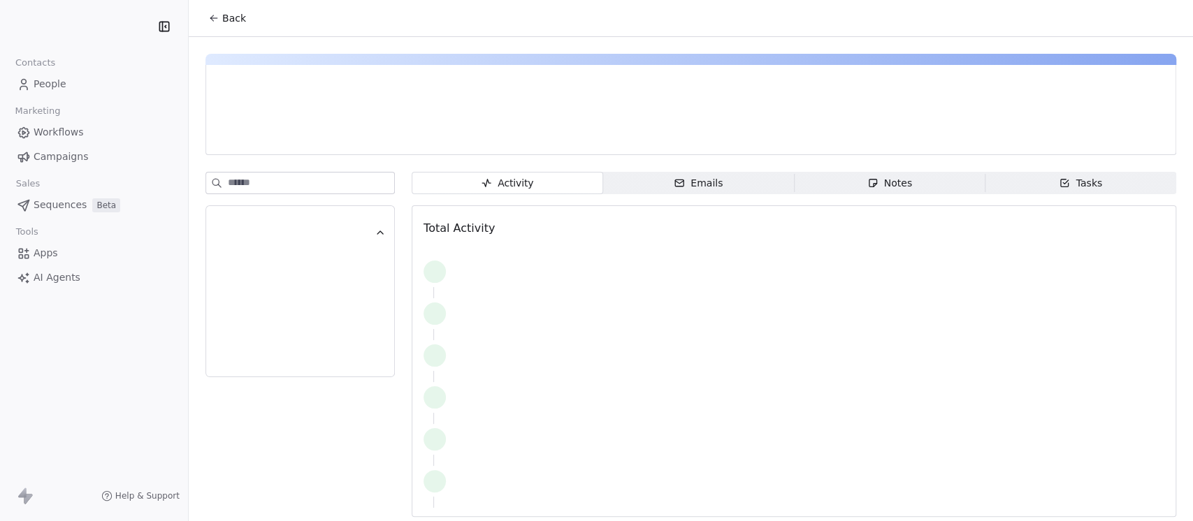
click at [903, 189] on span "Notes Notes" at bounding box center [889, 183] width 191 height 22
click at [874, 184] on div "Notes" at bounding box center [889, 183] width 45 height 15
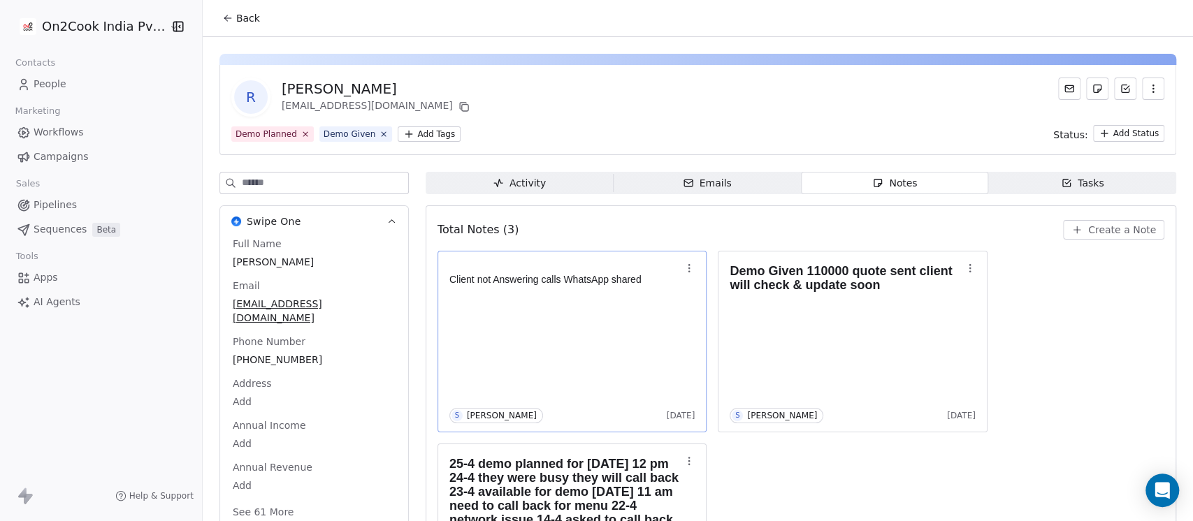
click at [615, 325] on div "Client not Answering calls WhatsApp shared S [PERSON_NAME] [DATE]" at bounding box center [572, 341] width 246 height 163
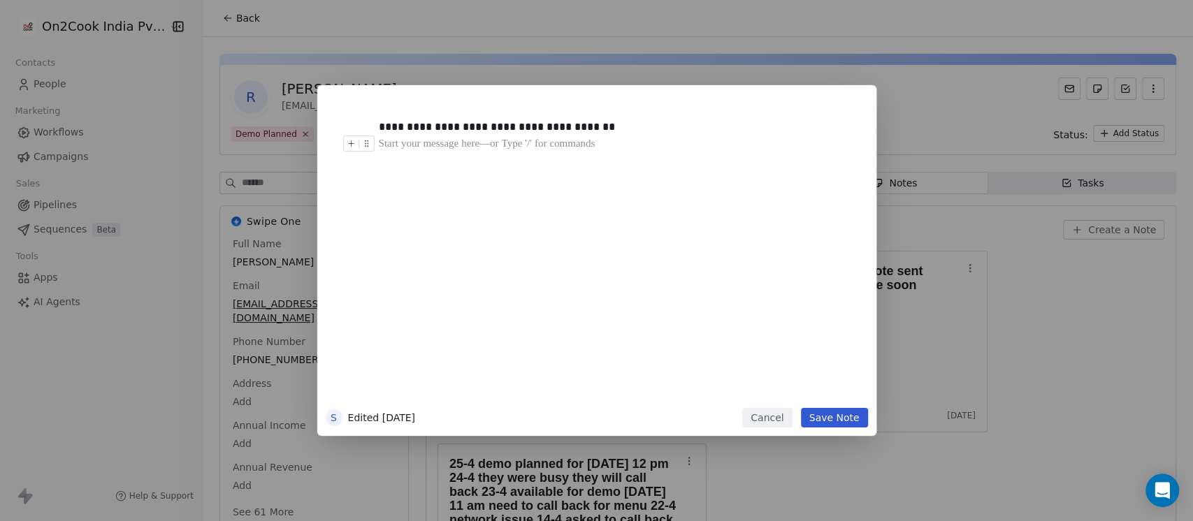
click at [595, 159] on div "**********" at bounding box center [618, 251] width 478 height 298
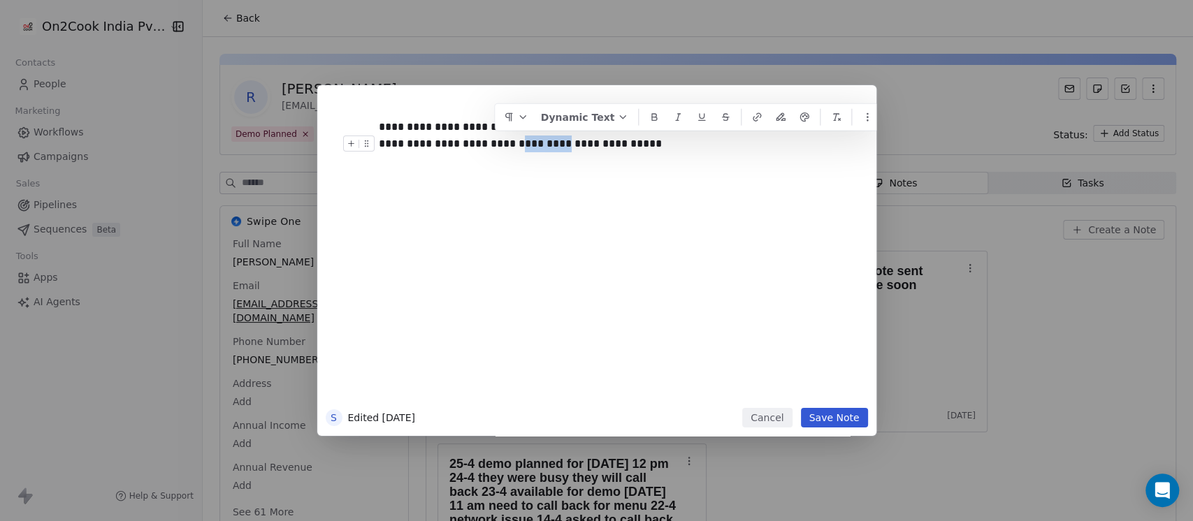
drag, startPoint x: 501, startPoint y: 146, endPoint x: 500, endPoint y: 138, distance: 8.5
click at [496, 136] on div "**********" at bounding box center [611, 144] width 464 height 17
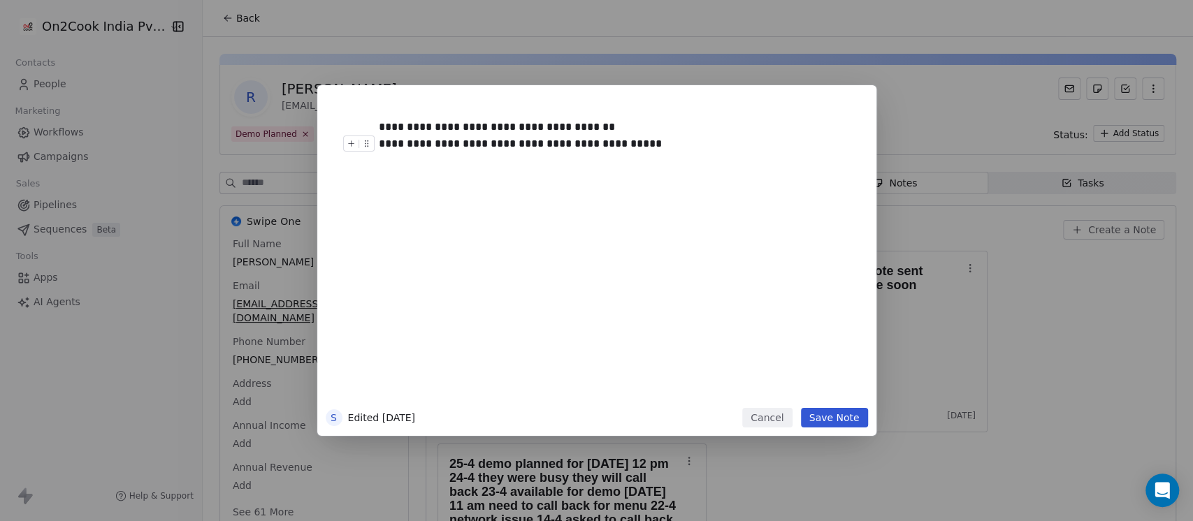
click at [530, 146] on div "**********" at bounding box center [611, 144] width 464 height 17
click at [653, 141] on div "**********" at bounding box center [611, 144] width 464 height 17
click at [827, 422] on button "Save Note" at bounding box center [834, 418] width 67 height 20
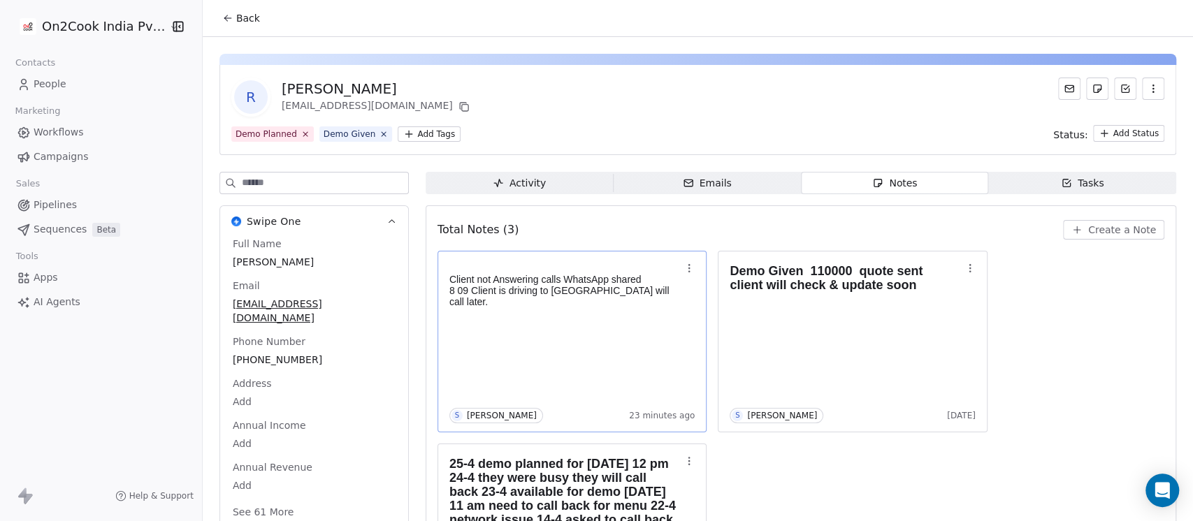
click at [571, 321] on div "Client not Answering calls WhatsApp shared 8 09 Client is driving to [GEOGRAPHI…" at bounding box center [572, 341] width 246 height 163
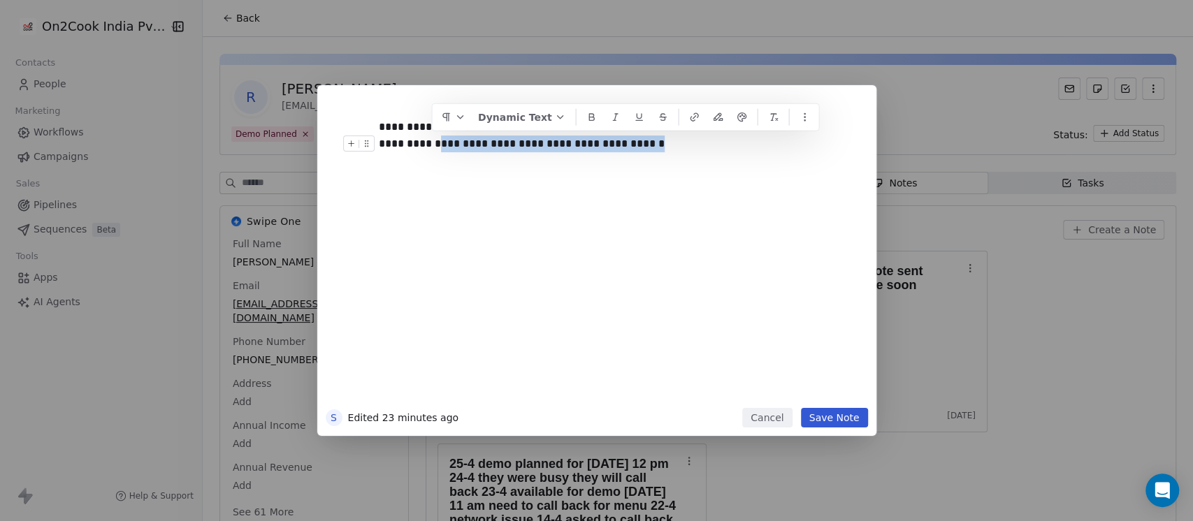
drag, startPoint x: 613, startPoint y: 140, endPoint x: 430, endPoint y: 146, distance: 183.1
click at [430, 146] on div "**********" at bounding box center [611, 144] width 464 height 17
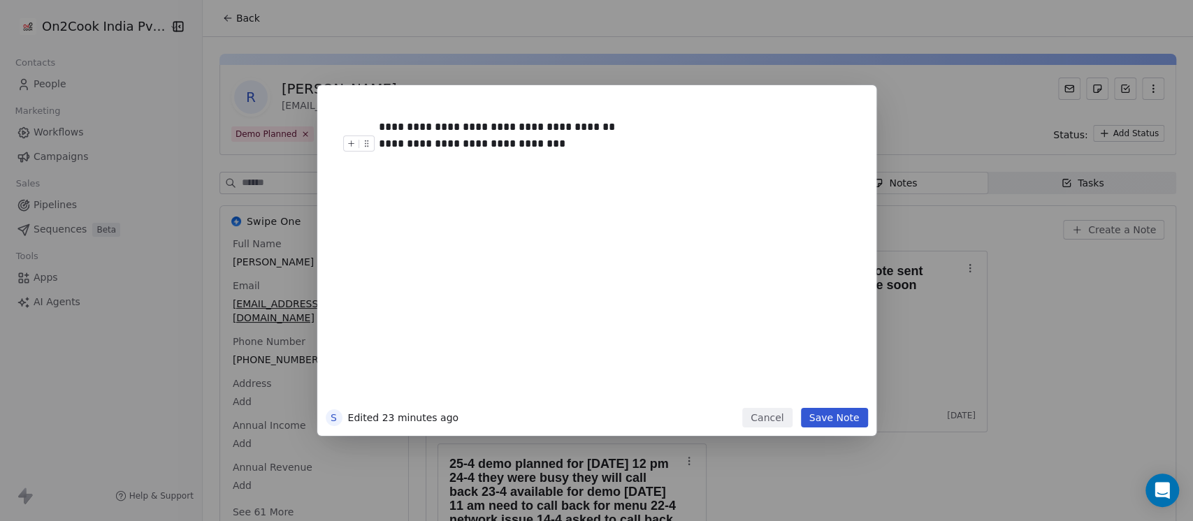
click at [848, 414] on button "Save Note" at bounding box center [834, 418] width 67 height 20
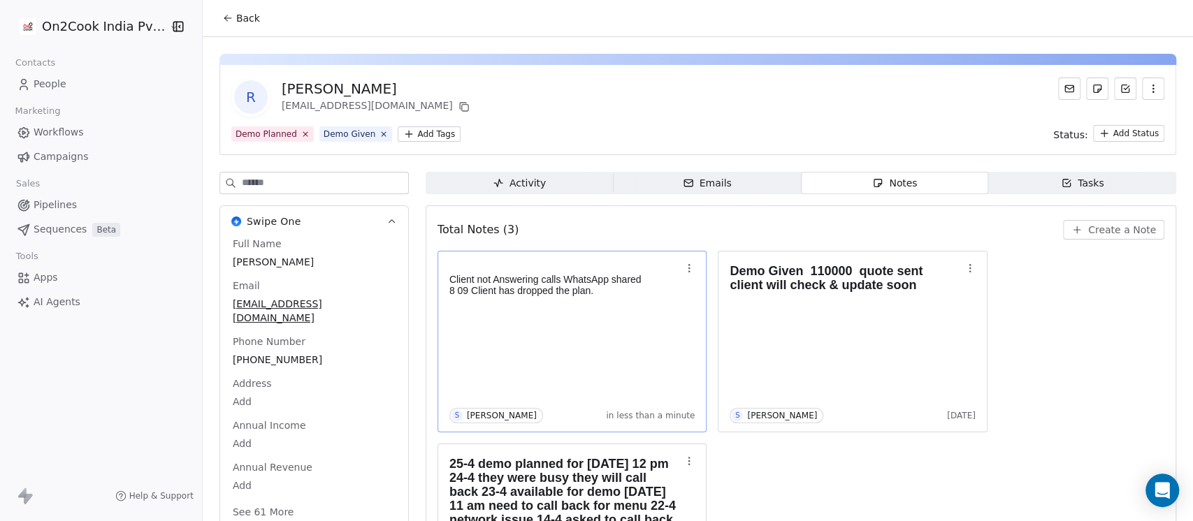
click at [565, 314] on body "On2Cook India Pvt. Ltd. Contacts People Marketing Workflows Campaigns Sales Pip…" at bounding box center [596, 260] width 1193 height 521
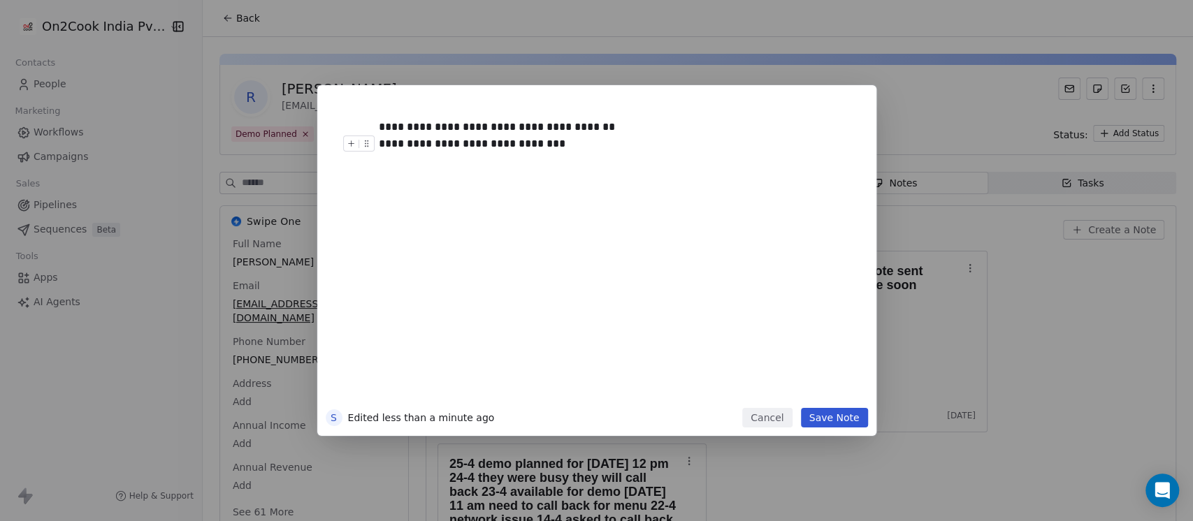
click at [549, 146] on div "**********" at bounding box center [611, 144] width 464 height 17
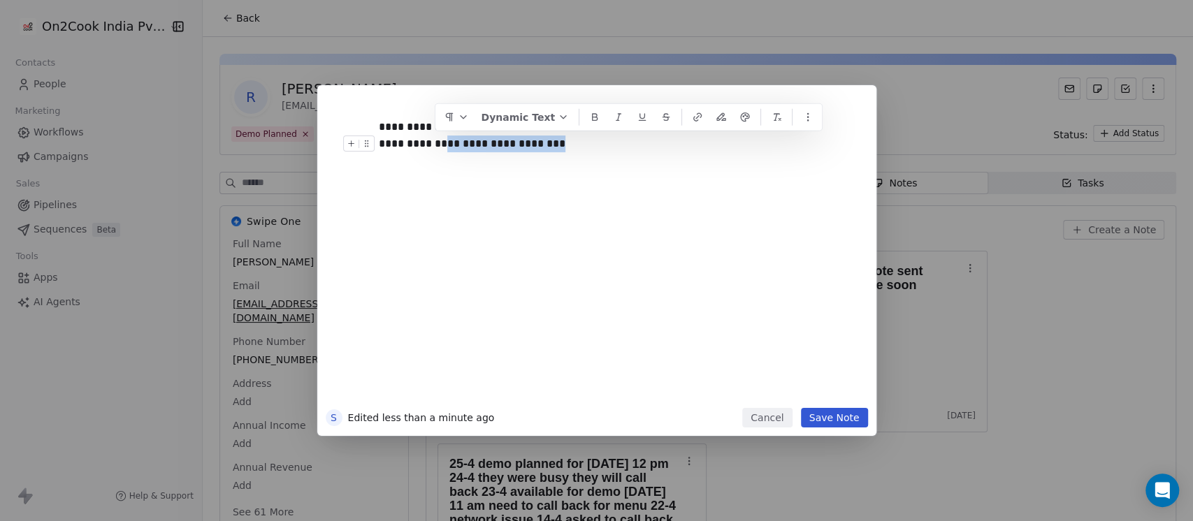
drag, startPoint x: 567, startPoint y: 147, endPoint x: 434, endPoint y: 147, distance: 133.4
click at [434, 147] on div "**********" at bounding box center [611, 144] width 464 height 17
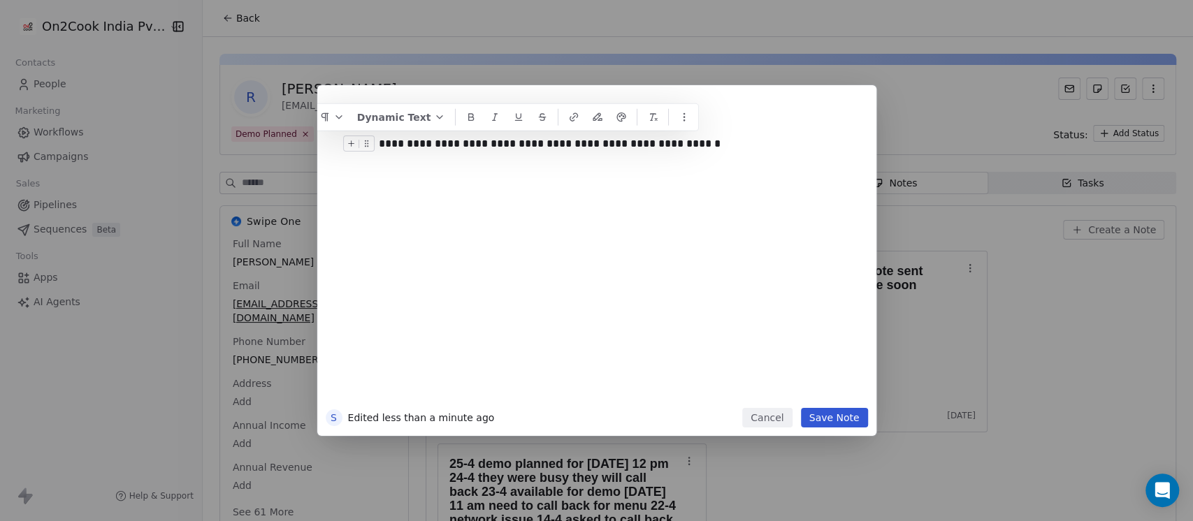
drag, startPoint x: 515, startPoint y: 145, endPoint x: 504, endPoint y: 146, distance: 11.3
click at [504, 146] on div "**********" at bounding box center [611, 144] width 464 height 17
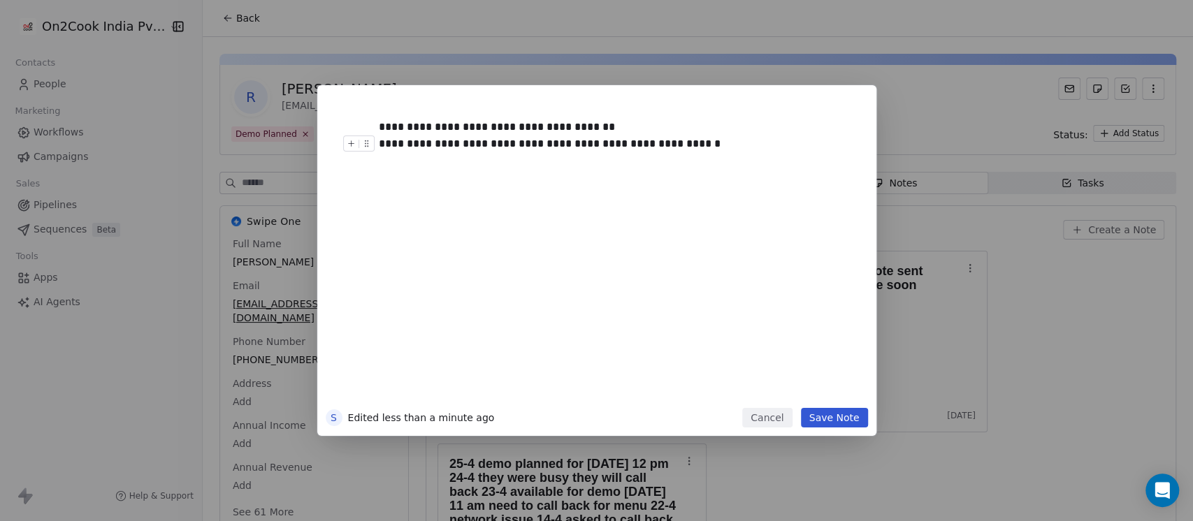
click at [511, 142] on div "**********" at bounding box center [611, 144] width 464 height 17
click at [833, 417] on button "Save Note" at bounding box center [834, 418] width 67 height 20
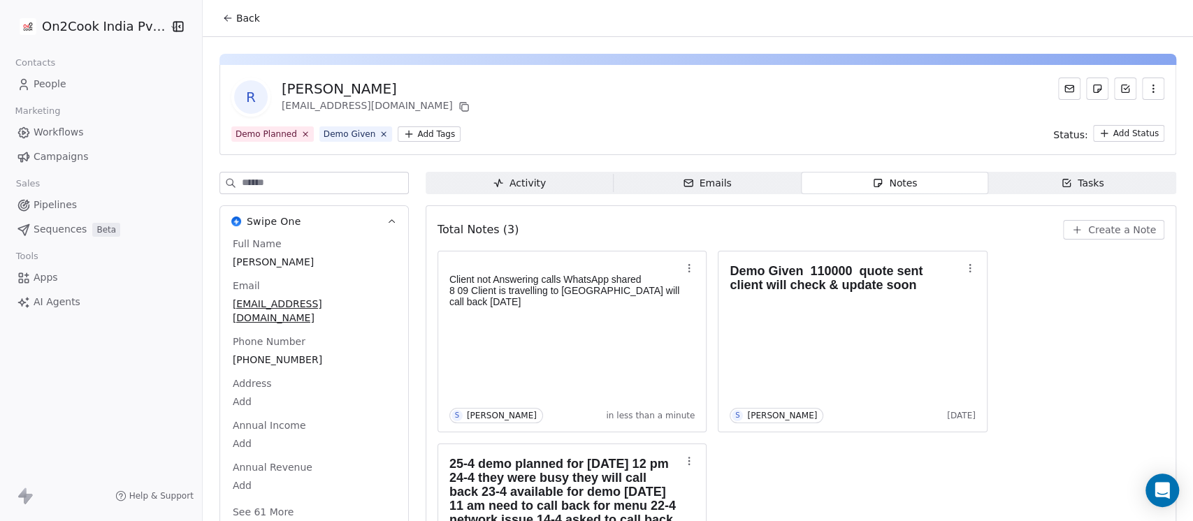
click at [240, 17] on span "Back" at bounding box center [248, 18] width 24 height 14
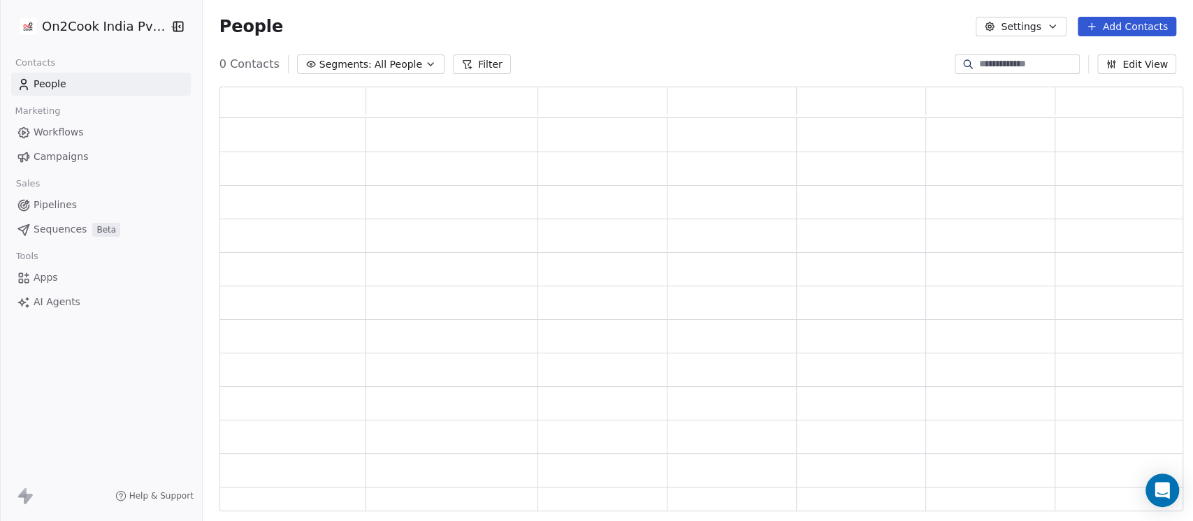
scroll to position [411, 949]
